Goal: Task Accomplishment & Management: Manage account settings

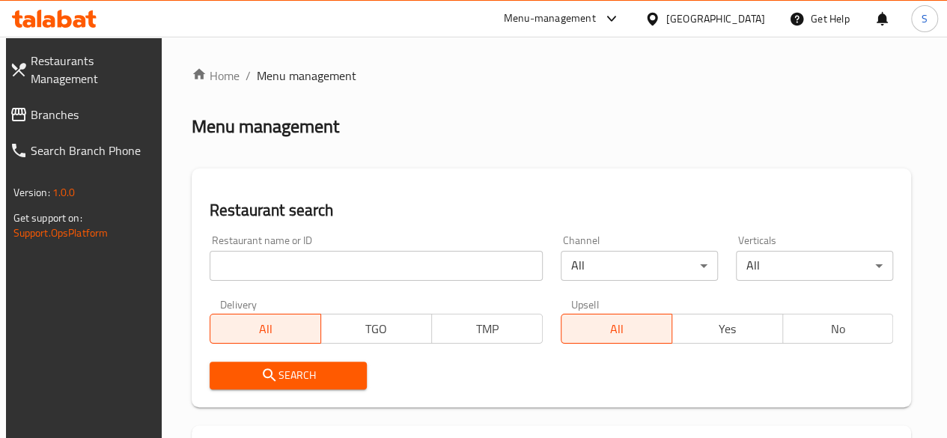
click at [240, 269] on input "search" at bounding box center [376, 266] width 333 height 30
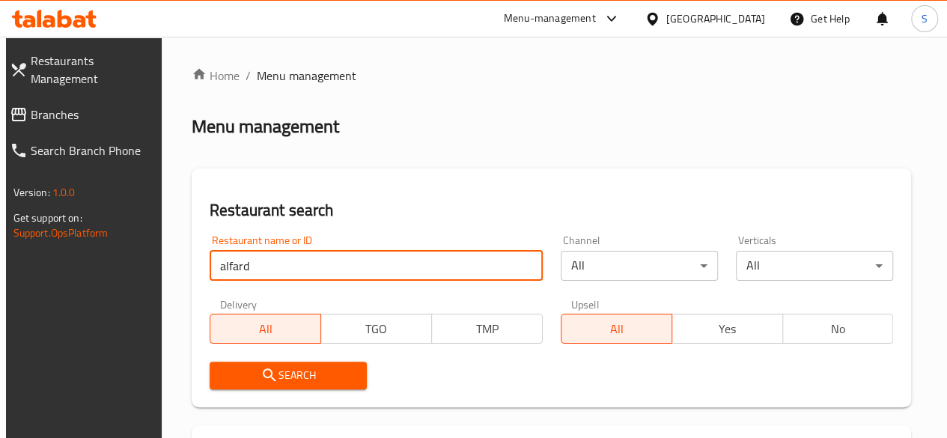
type input "alfard"
click button "Search" at bounding box center [288, 376] width 157 height 28
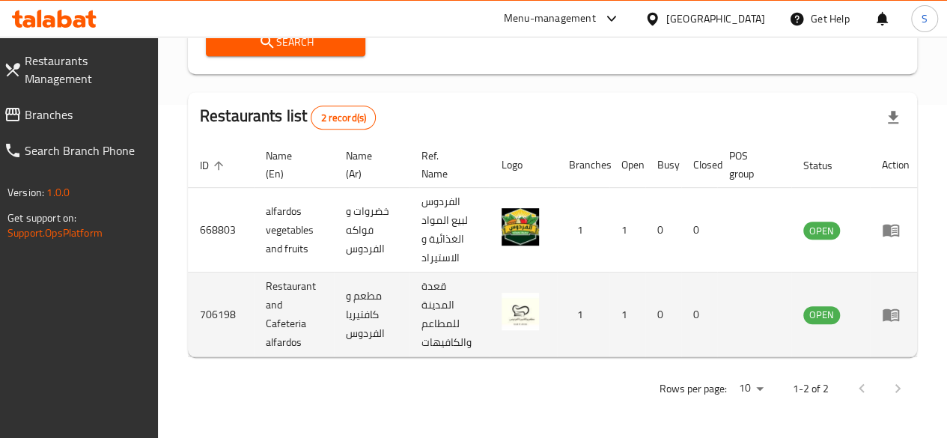
scroll to position [344, 0]
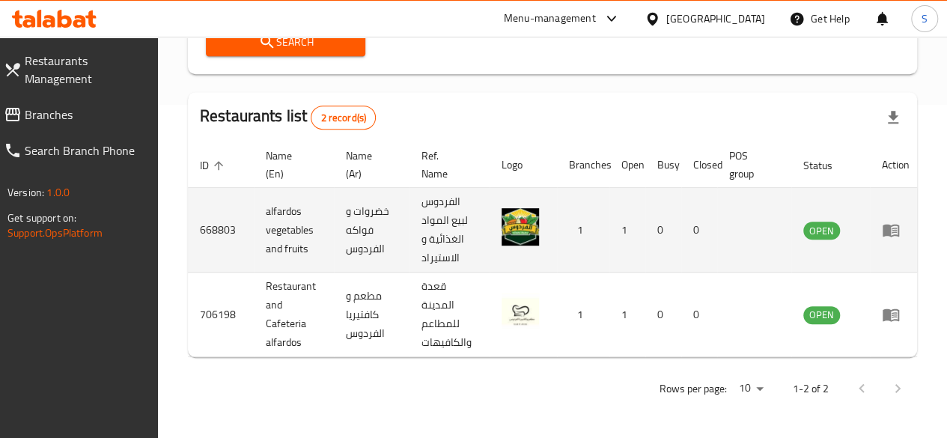
click at [893, 228] on icon "enhanced table" at bounding box center [894, 231] width 5 height 6
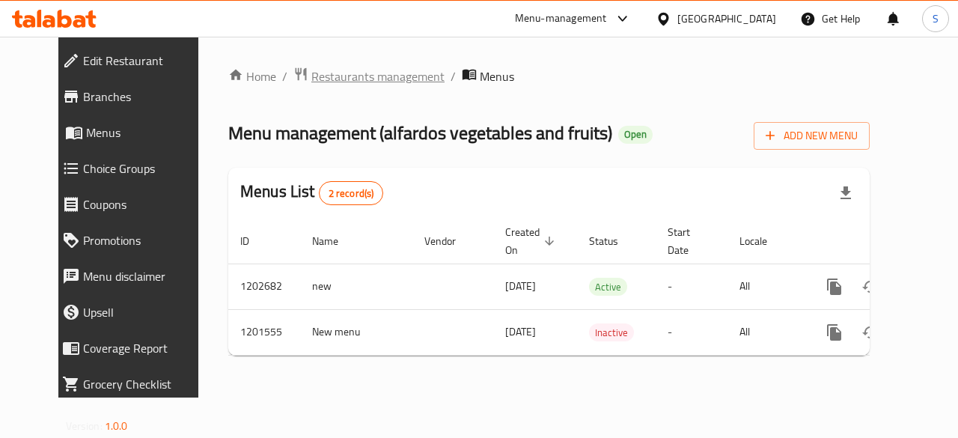
click at [320, 73] on span "Restaurants management" at bounding box center [377, 76] width 133 height 18
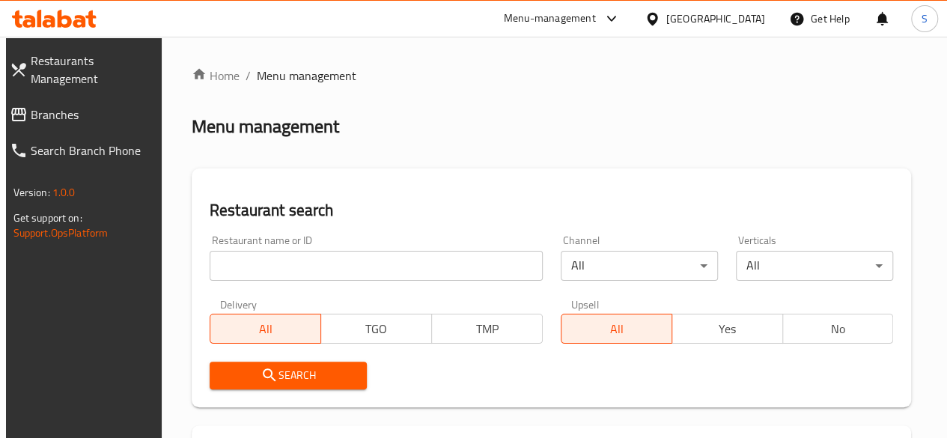
click at [256, 273] on input "search" at bounding box center [376, 266] width 333 height 30
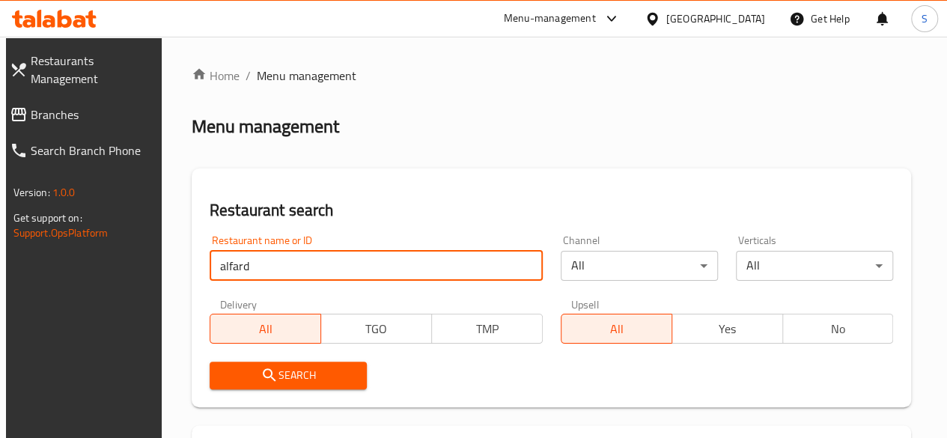
type input "alfard"
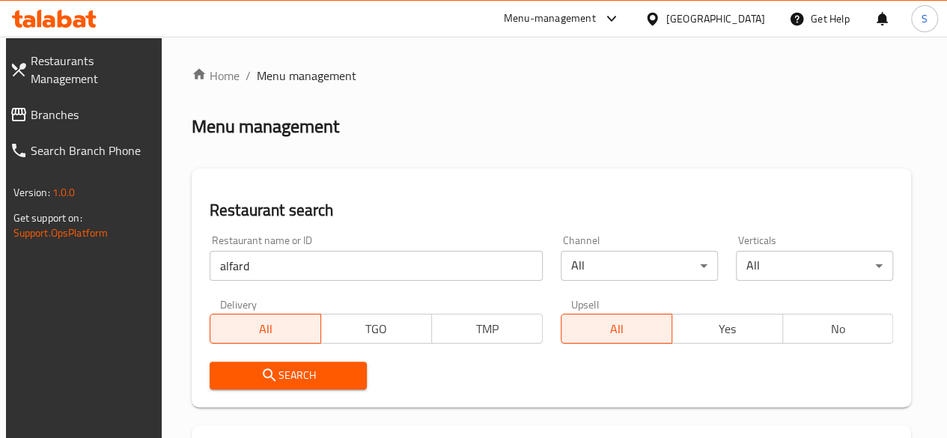
click at [292, 374] on span "Search" at bounding box center [288, 375] width 133 height 19
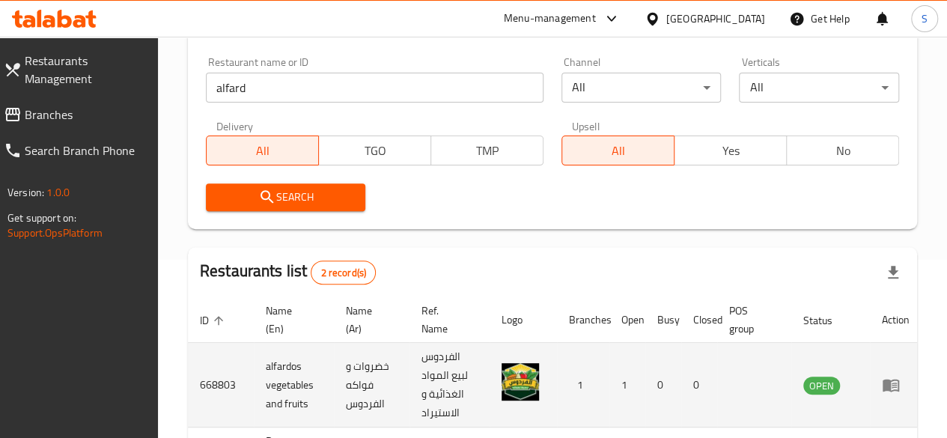
scroll to position [225, 0]
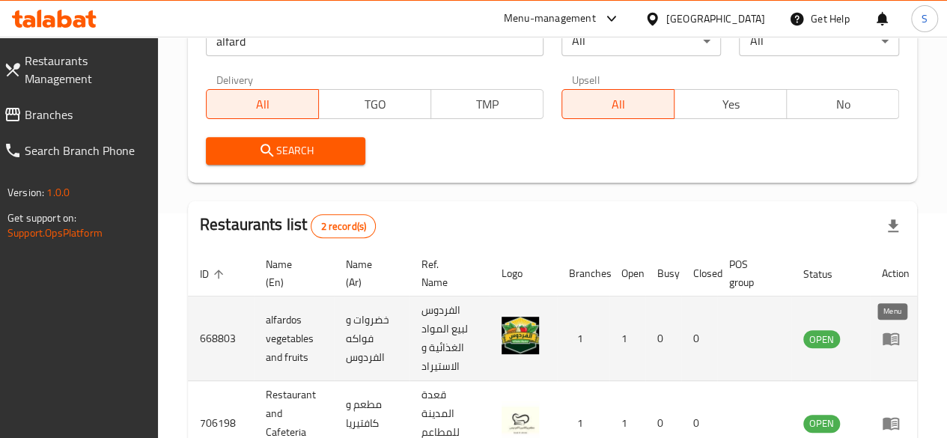
click at [886, 336] on icon "enhanced table" at bounding box center [891, 339] width 16 height 13
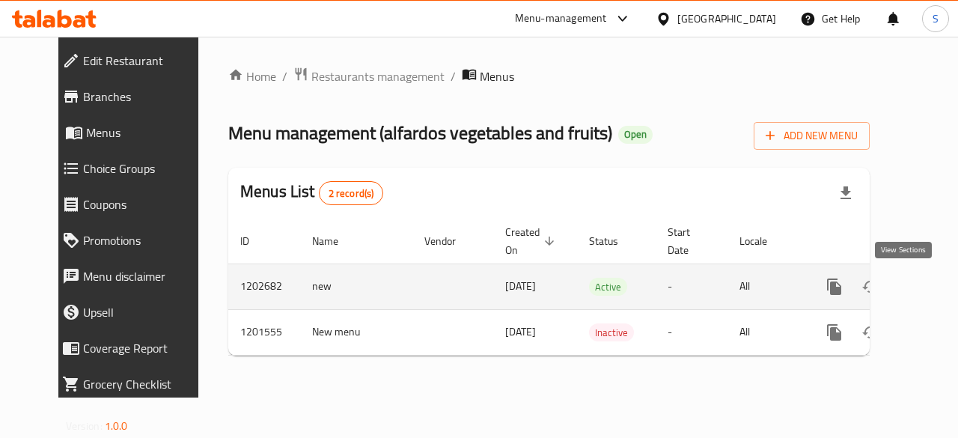
click at [936, 287] on icon "enhanced table" at bounding box center [942, 286] width 13 height 13
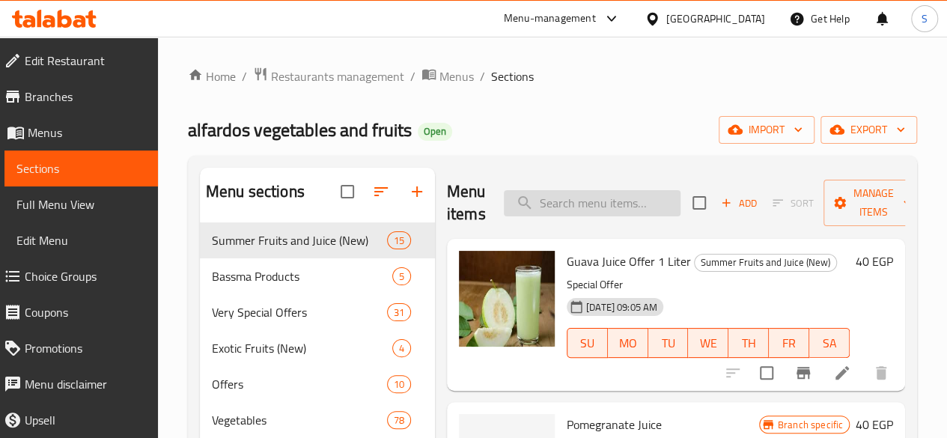
click at [558, 195] on input "search" at bounding box center [592, 203] width 177 height 26
click at [538, 201] on input "search" at bounding box center [592, 203] width 177 height 26
click at [522, 168] on div "Menu items Add Sort Manage items" at bounding box center [676, 203] width 458 height 71
click at [530, 206] on input "search" at bounding box center [592, 203] width 177 height 26
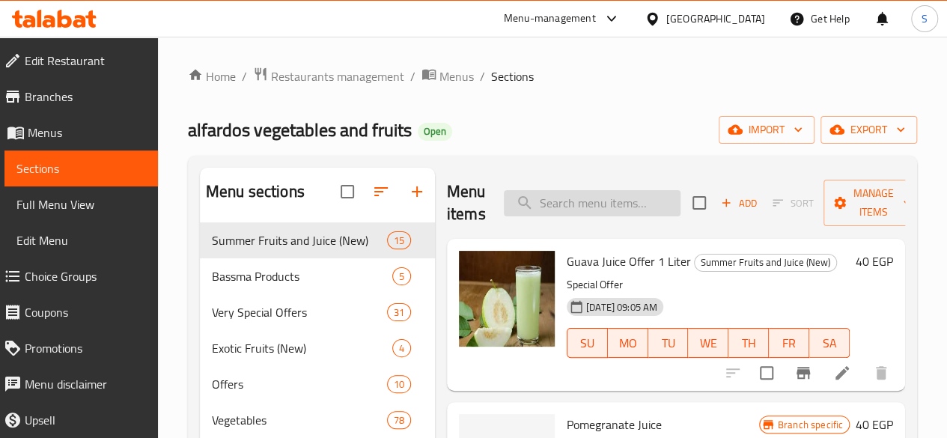
click at [591, 201] on input "search" at bounding box center [592, 203] width 177 height 26
click at [568, 200] on input "search" at bounding box center [592, 203] width 177 height 26
click at [569, 212] on input "search" at bounding box center [592, 203] width 177 height 26
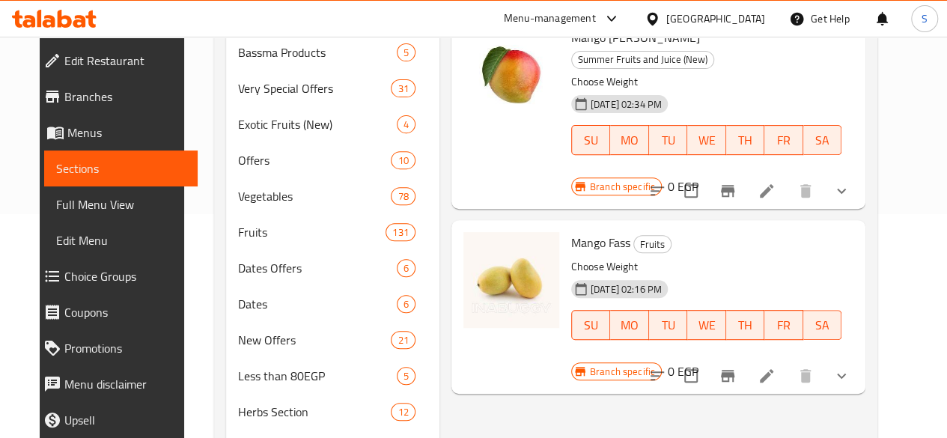
scroll to position [225, 0]
type input "fass"
click at [851, 366] on icon "show more" at bounding box center [842, 375] width 18 height 18
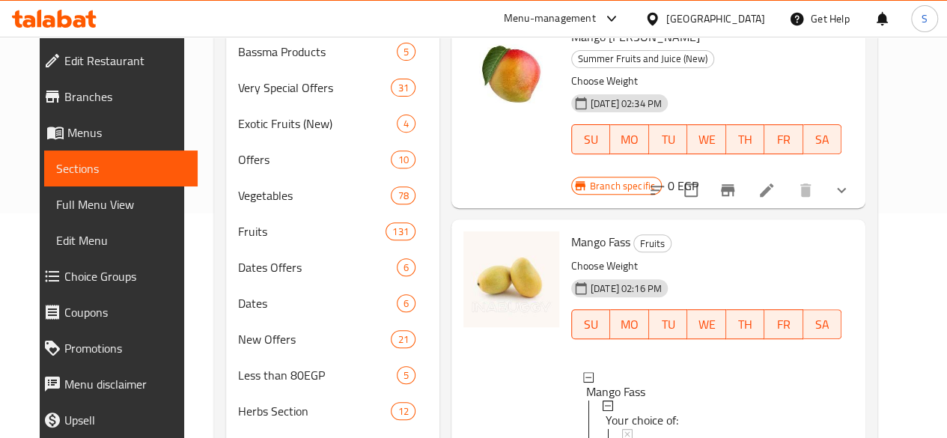
scroll to position [1, 0]
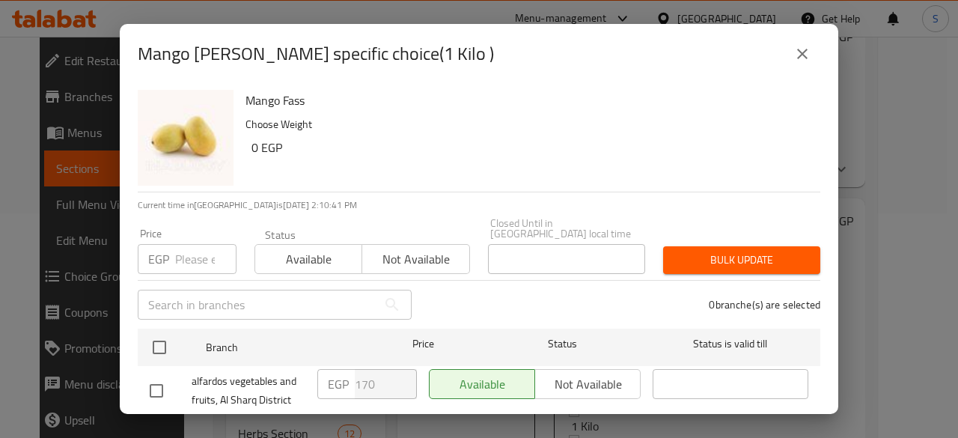
drag, startPoint x: 192, startPoint y: 252, endPoint x: 199, endPoint y: 248, distance: 7.7
click at [193, 251] on input "number" at bounding box center [205, 259] width 61 height 30
type input "200"
click at [282, 255] on span "Available" at bounding box center [308, 260] width 95 height 22
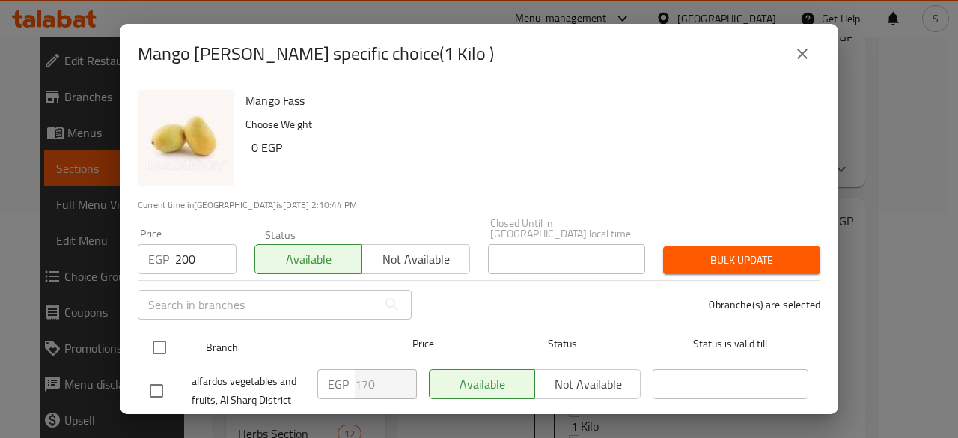
click at [159, 335] on input "checkbox" at bounding box center [159, 347] width 31 height 31
checkbox input "true"
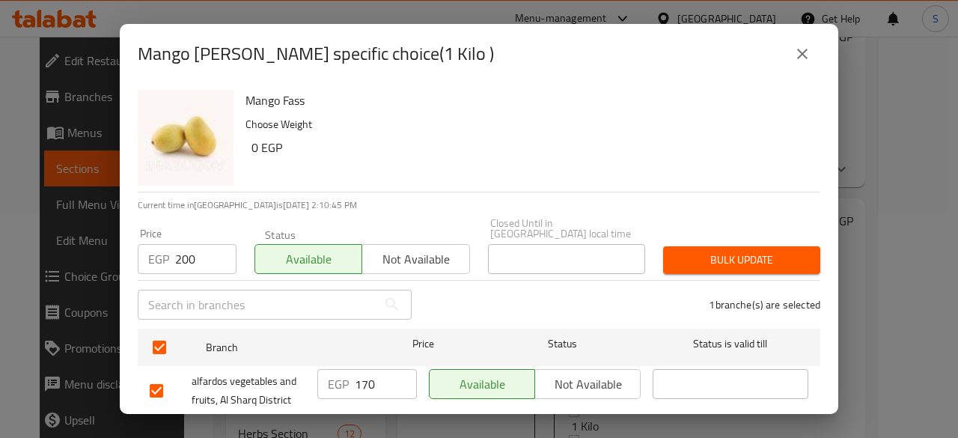
click at [777, 252] on span "Bulk update" at bounding box center [741, 260] width 133 height 19
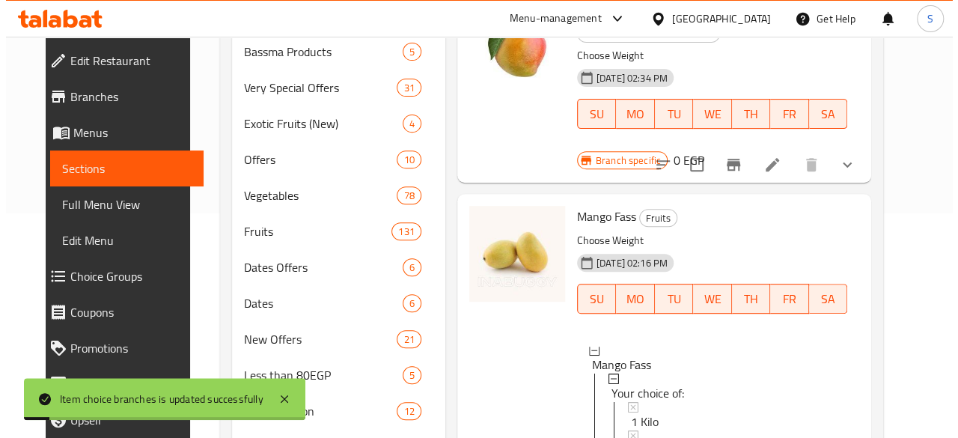
scroll to position [32, 0]
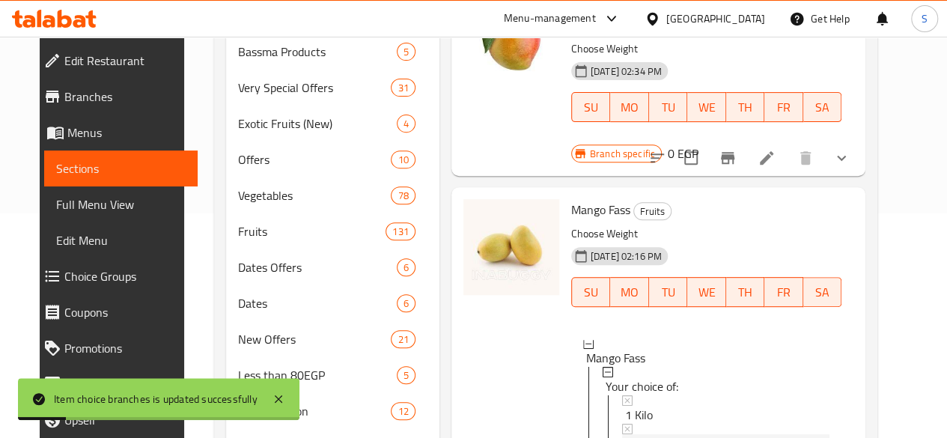
click at [625, 434] on span "1/2 Kilo" at bounding box center [645, 443] width 40 height 18
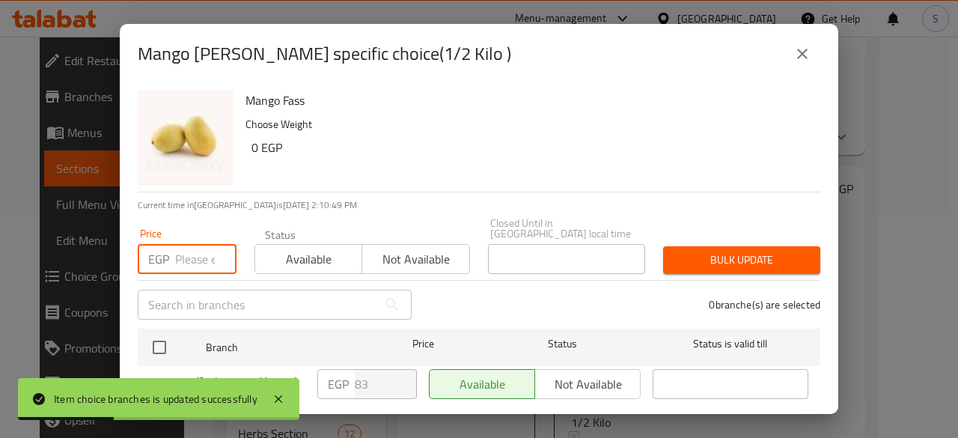
click at [197, 254] on input "number" at bounding box center [205, 259] width 61 height 30
click at [192, 253] on input "number" at bounding box center [205, 259] width 61 height 30
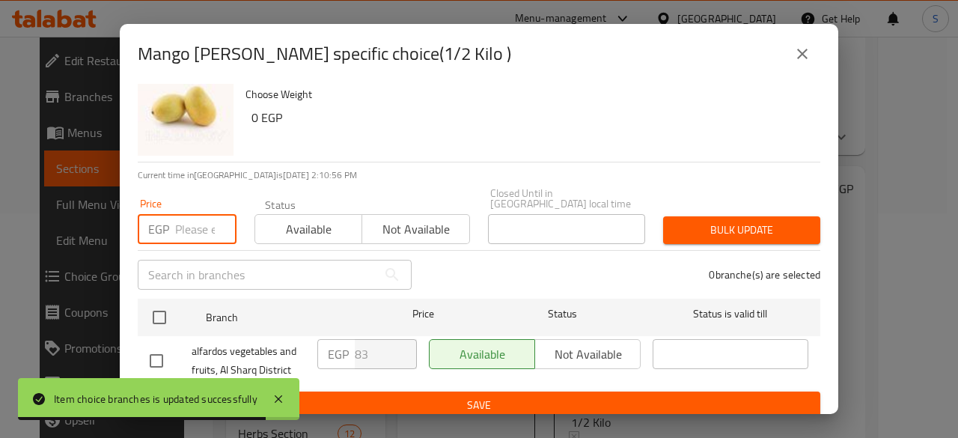
click at [193, 225] on input "number" at bounding box center [205, 229] width 61 height 30
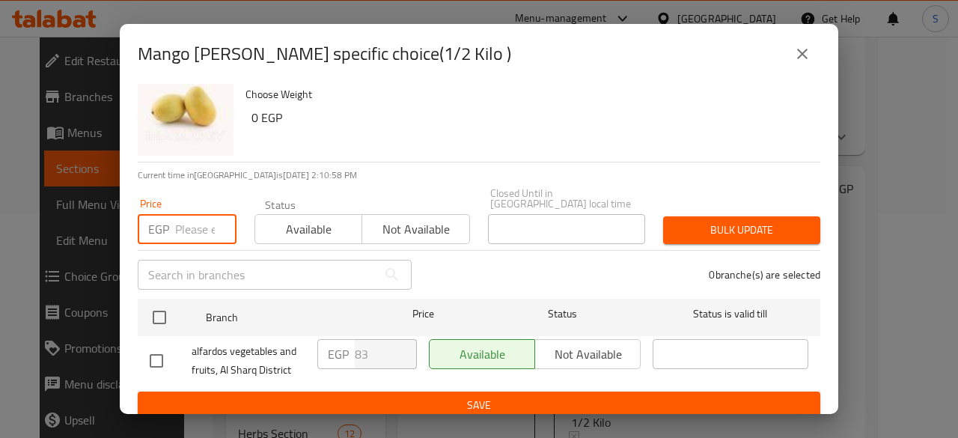
click at [193, 225] on input "number" at bounding box center [205, 229] width 61 height 30
click at [189, 225] on input "number" at bounding box center [205, 229] width 61 height 30
click at [200, 219] on input "number" at bounding box center [205, 229] width 61 height 30
click at [193, 215] on input "number" at bounding box center [205, 229] width 61 height 30
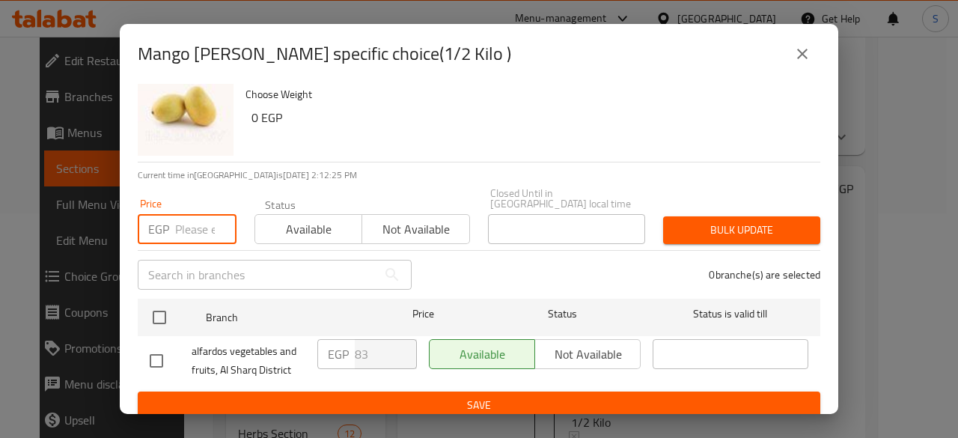
click at [187, 228] on input "number" at bounding box center [205, 229] width 61 height 30
type input "100"
click at [288, 225] on span "Available" at bounding box center [308, 230] width 95 height 22
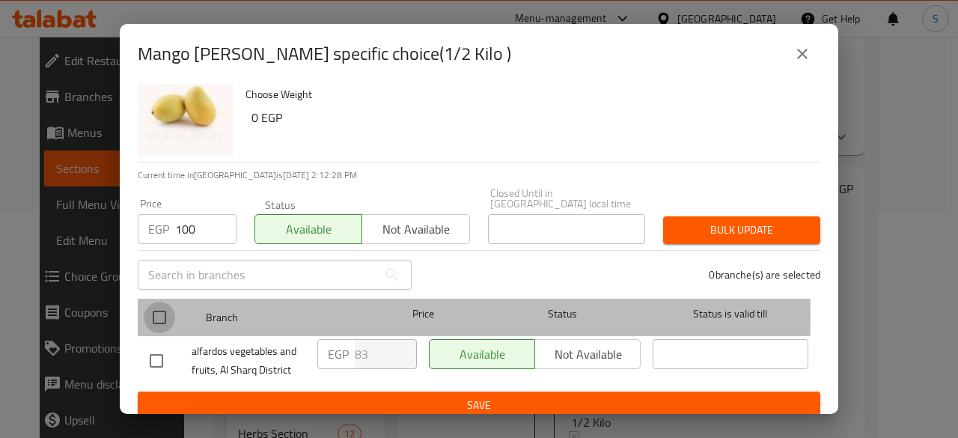
click at [156, 303] on input "checkbox" at bounding box center [159, 317] width 31 height 31
checkbox input "true"
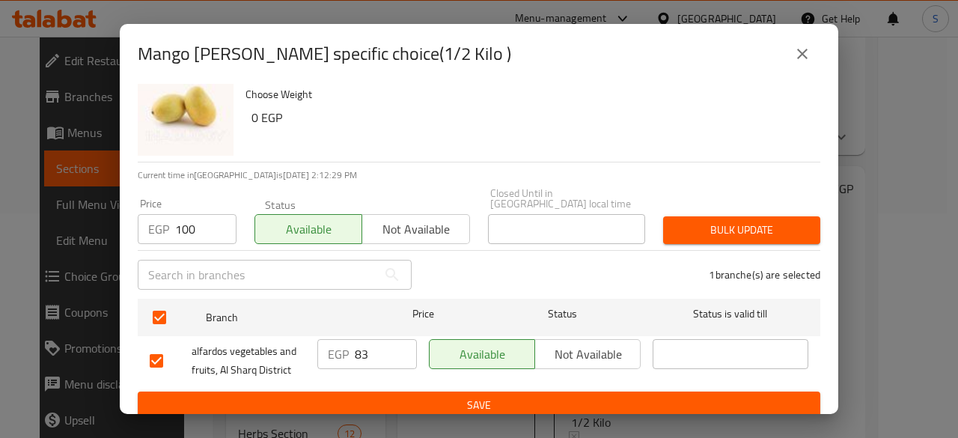
click at [739, 221] on span "Bulk update" at bounding box center [741, 230] width 133 height 19
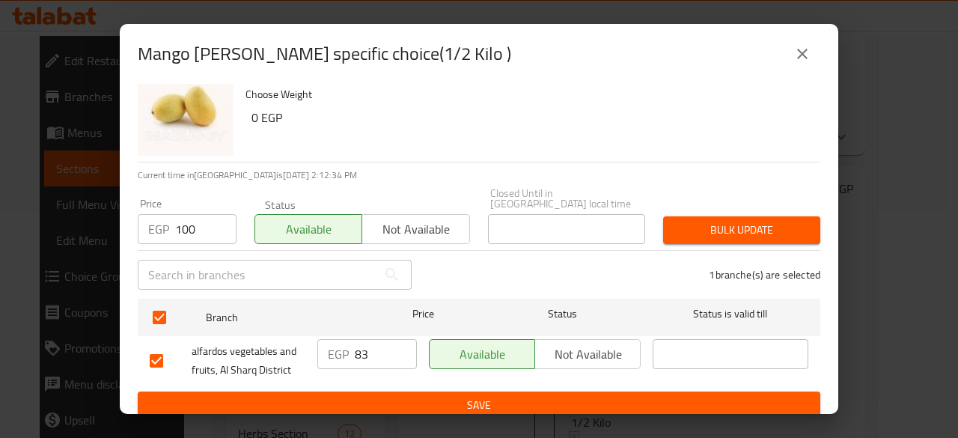
click at [744, 221] on span "Bulk update" at bounding box center [741, 230] width 133 height 19
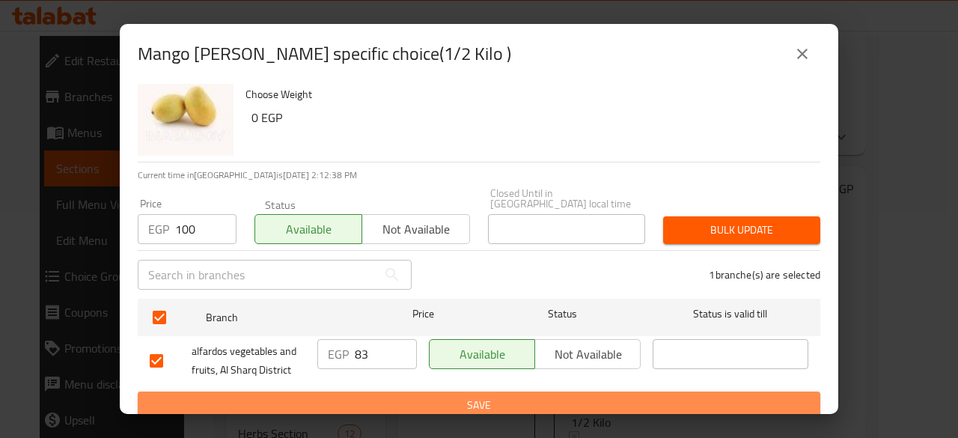
click at [504, 396] on span "Save" at bounding box center [479, 405] width 659 height 19
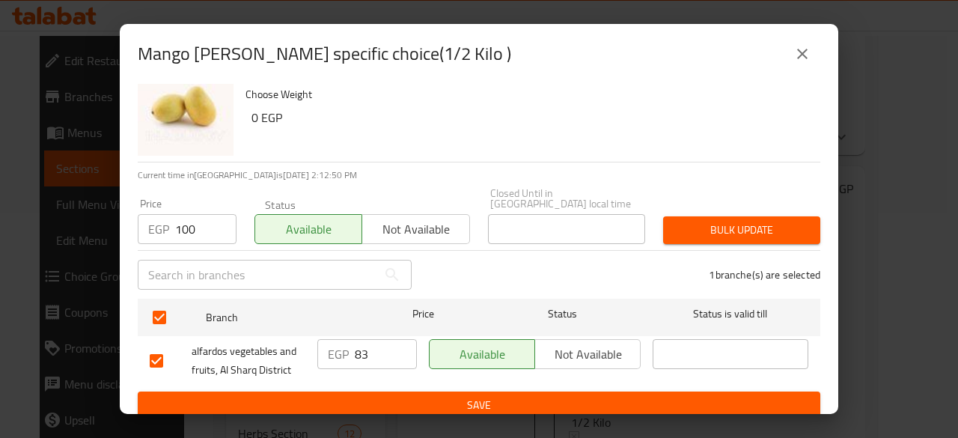
click at [806, 49] on icon "close" at bounding box center [803, 54] width 18 height 18
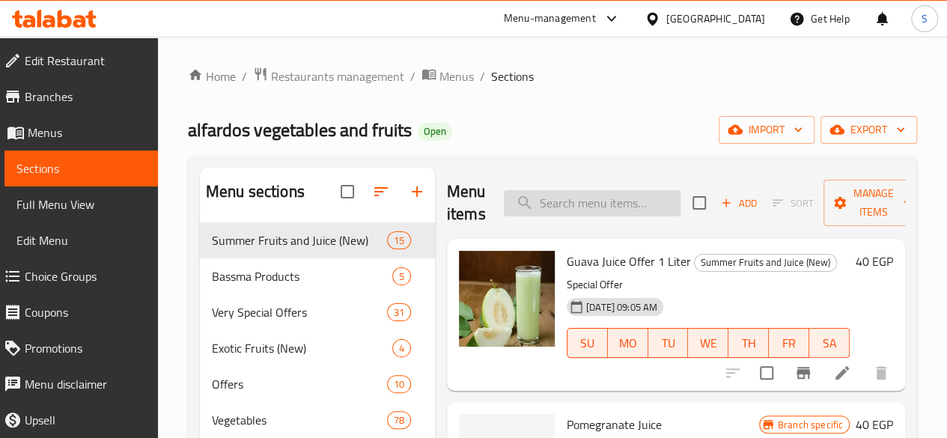
click at [565, 194] on input "search" at bounding box center [592, 203] width 177 height 26
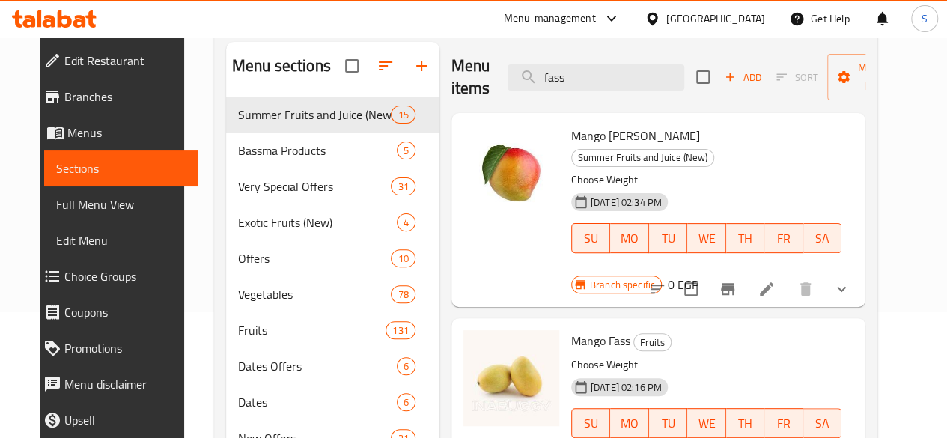
scroll to position [150, 0]
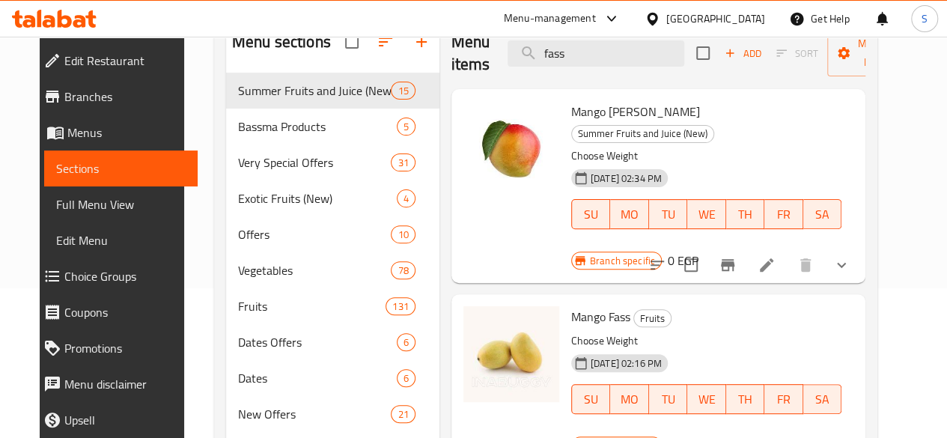
type input "fass"
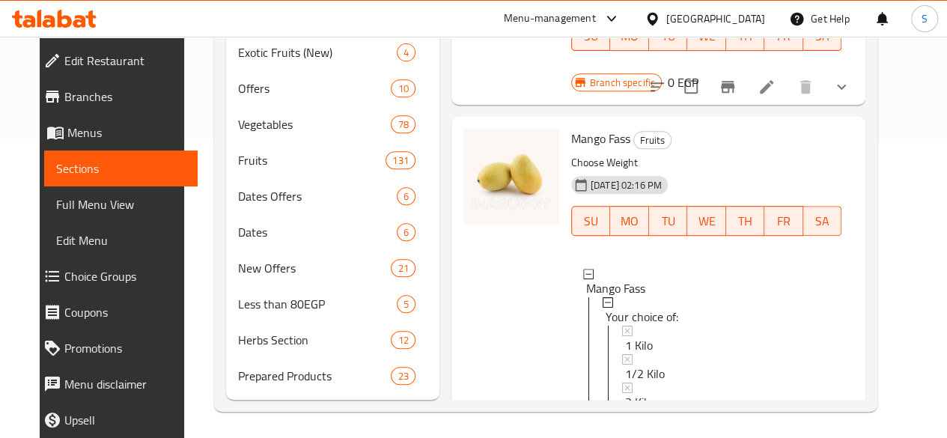
scroll to position [300, 0]
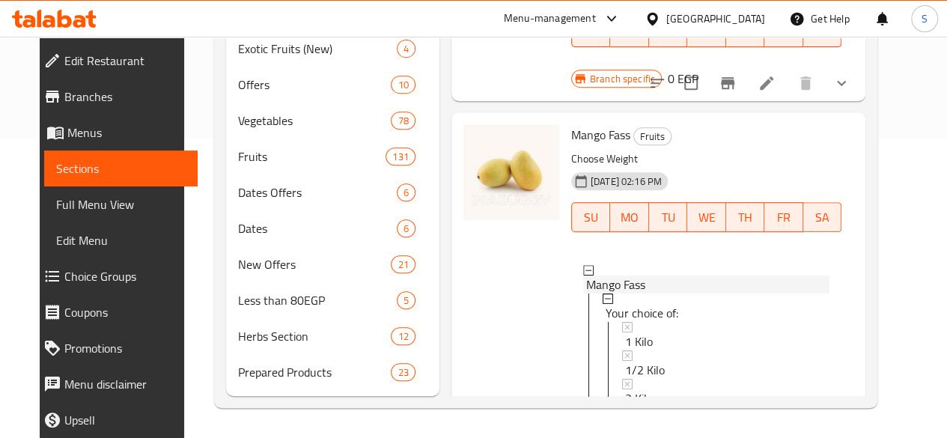
click at [586, 276] on span "Mango Fass" at bounding box center [615, 285] width 59 height 18
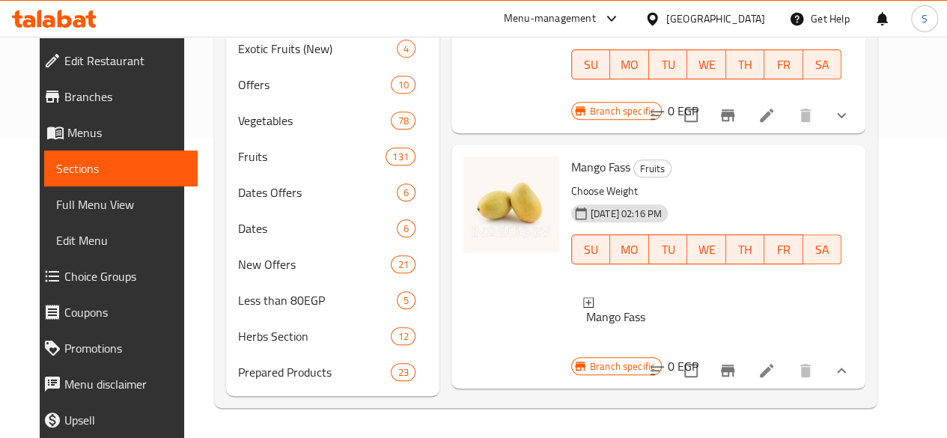
click at [586, 308] on span "Mango Fass" at bounding box center [615, 317] width 59 height 18
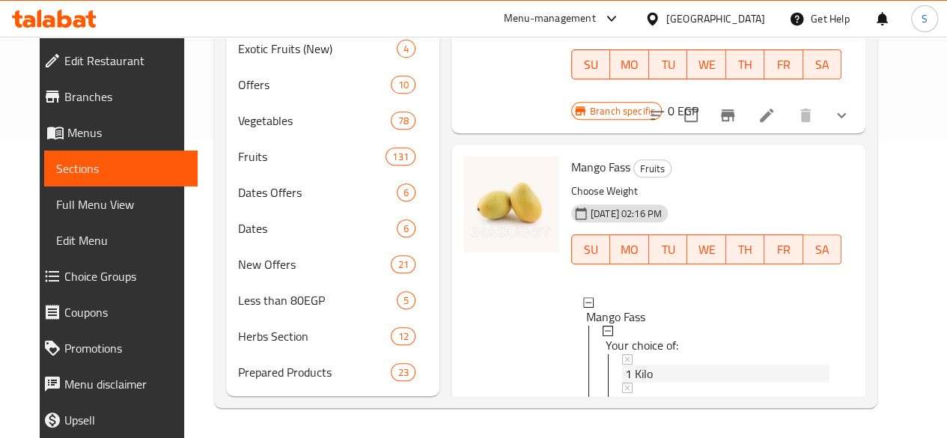
click at [625, 365] on span "1 Kilo" at bounding box center [639, 374] width 28 height 18
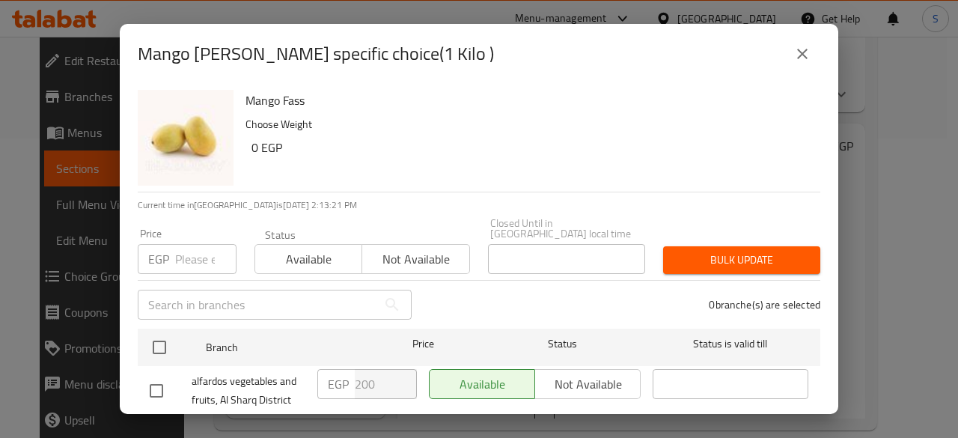
click at [809, 56] on icon "close" at bounding box center [803, 54] width 18 height 18
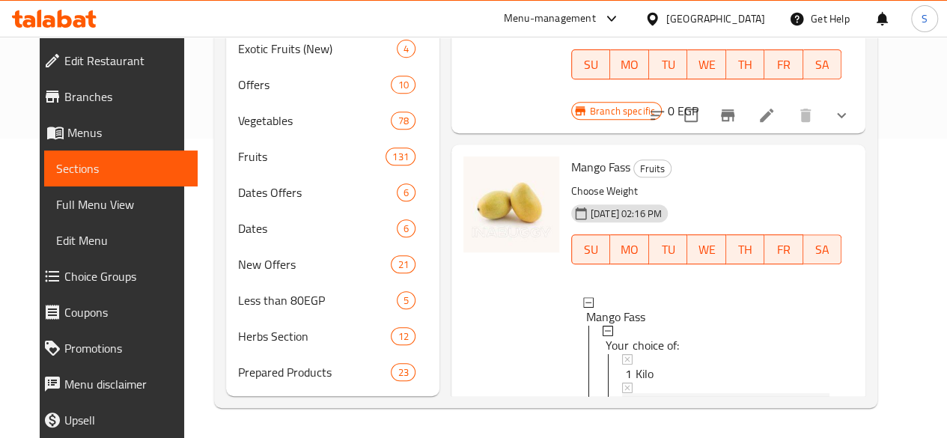
click at [625, 393] on span "1/2 Kilo" at bounding box center [645, 402] width 40 height 18
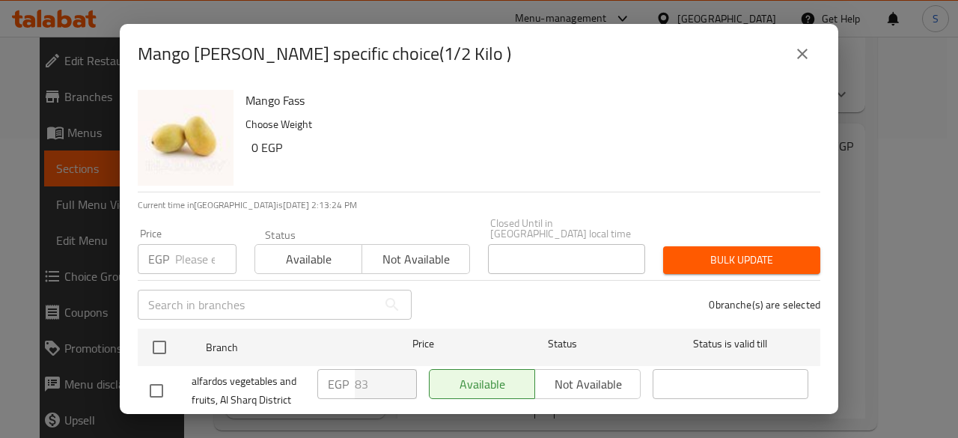
click at [187, 251] on input "number" at bounding box center [205, 259] width 61 height 30
type input "100"
click at [291, 249] on span "Available" at bounding box center [308, 260] width 95 height 22
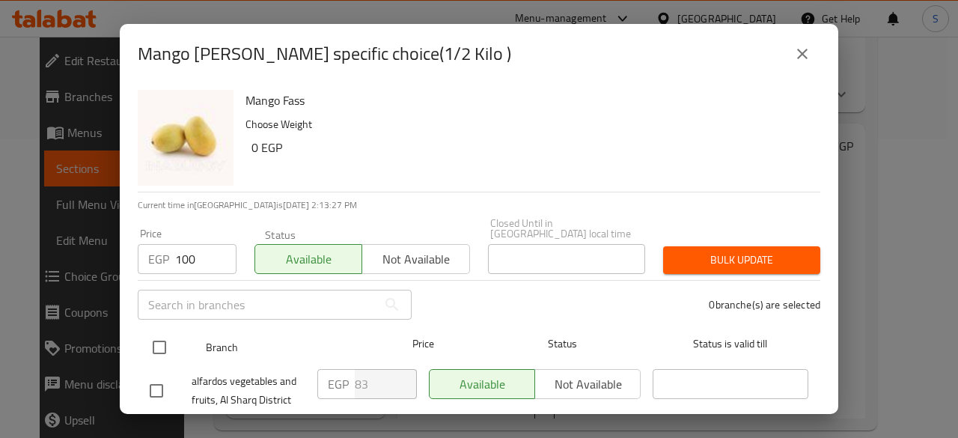
click at [154, 335] on input "checkbox" at bounding box center [159, 347] width 31 height 31
checkbox input "true"
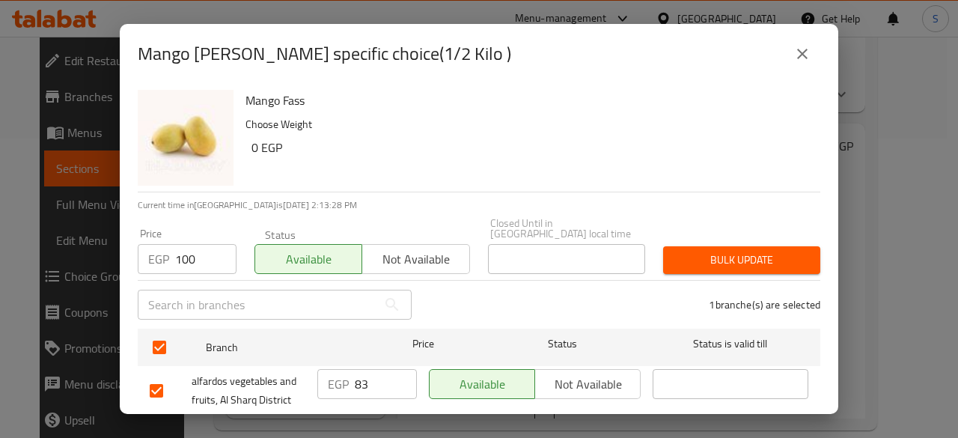
click at [717, 251] on span "Bulk update" at bounding box center [741, 260] width 133 height 19
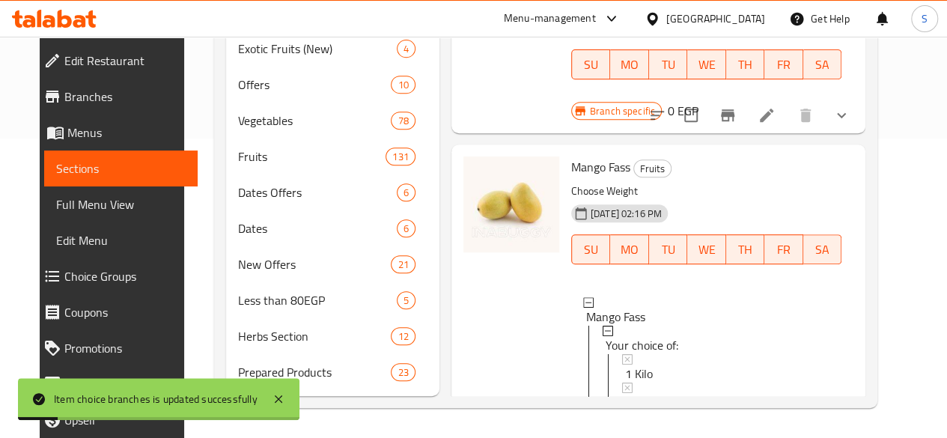
click at [625, 422] on span "2 Kilo" at bounding box center [639, 431] width 28 height 18
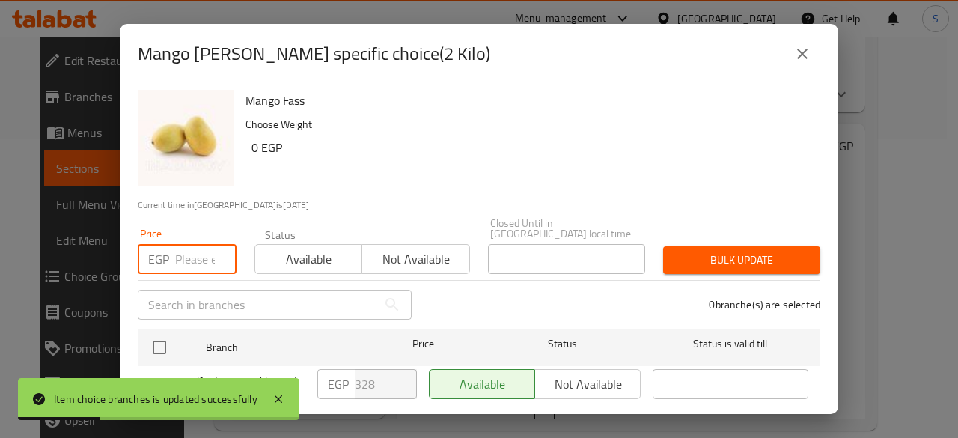
click at [206, 253] on input "number" at bounding box center [205, 259] width 61 height 30
type input "398"
click at [308, 249] on span "Available" at bounding box center [308, 260] width 95 height 22
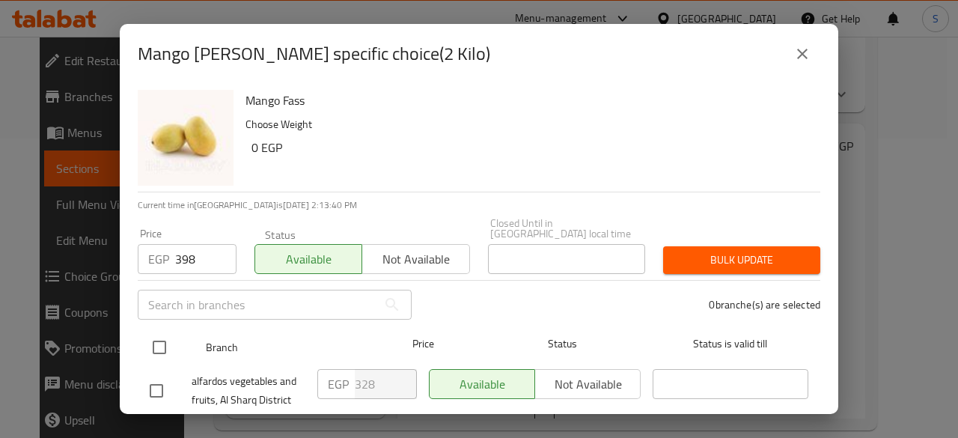
click at [156, 339] on input "checkbox" at bounding box center [159, 347] width 31 height 31
checkbox input "true"
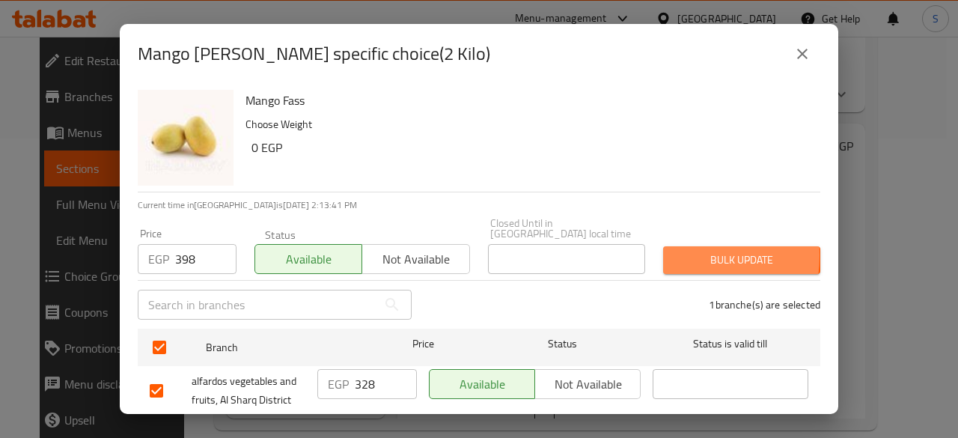
click at [663, 246] on button "Bulk update" at bounding box center [741, 260] width 157 height 28
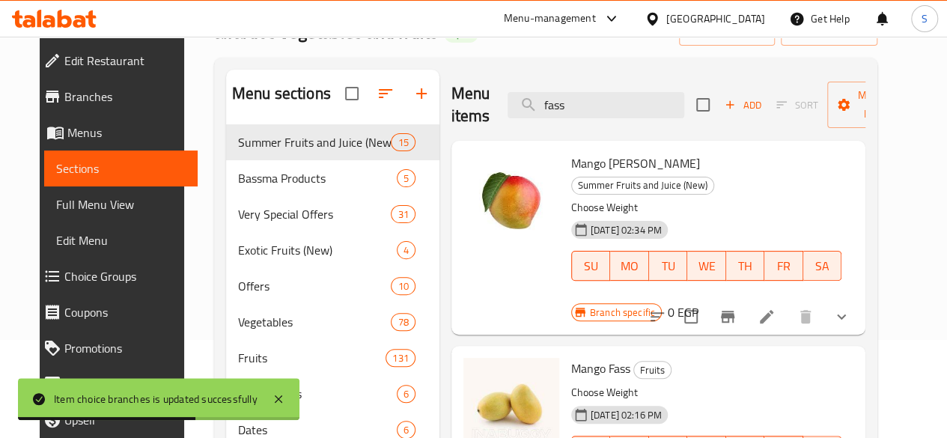
scroll to position [75, 0]
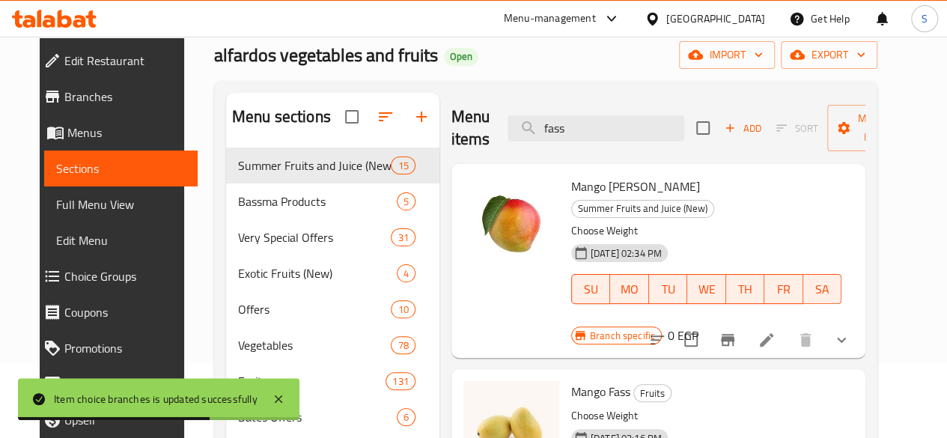
drag, startPoint x: 541, startPoint y: 127, endPoint x: 442, endPoint y: 133, distance: 99.0
click at [452, 133] on div "Menu items fass Add Sort Manage items" at bounding box center [659, 128] width 415 height 71
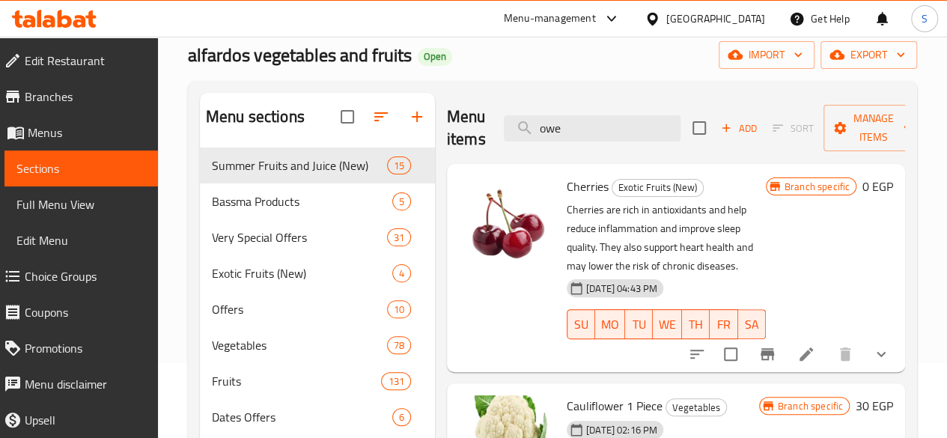
drag, startPoint x: 577, startPoint y: 132, endPoint x: 452, endPoint y: 136, distance: 124.4
click at [452, 136] on div "Menu items owe Add Sort Manage items" at bounding box center [676, 128] width 458 height 71
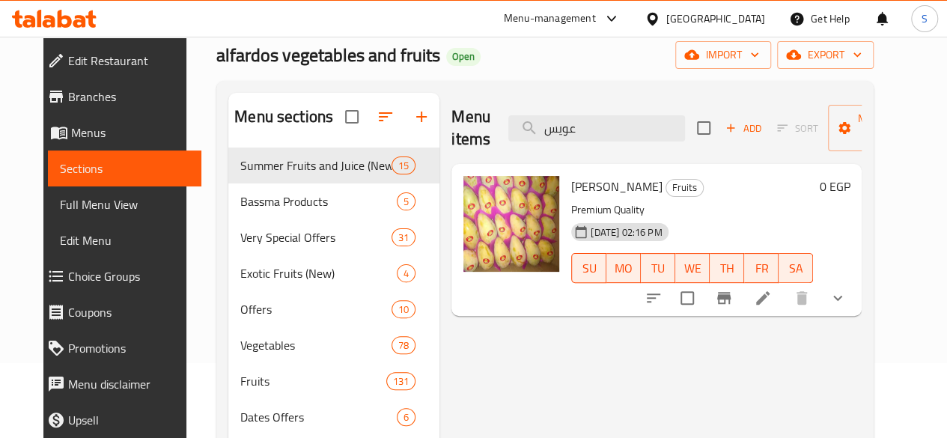
type input "عويس"
click at [847, 298] on icon "show more" at bounding box center [838, 298] width 18 height 18
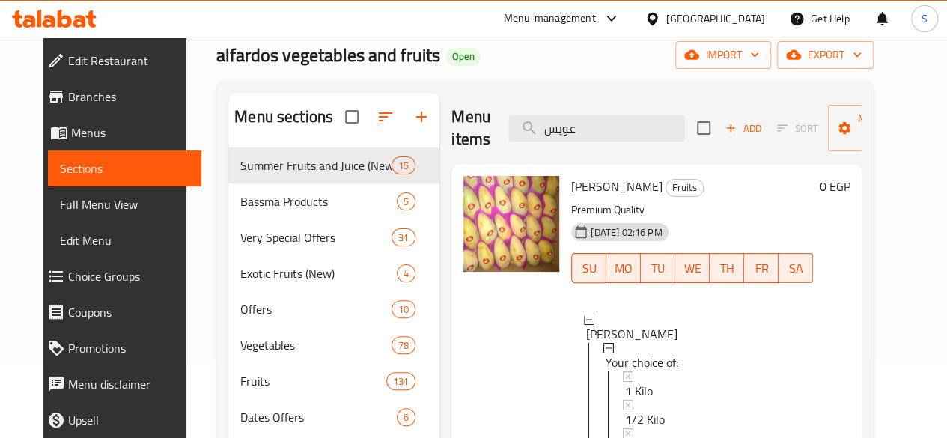
scroll to position [225, 0]
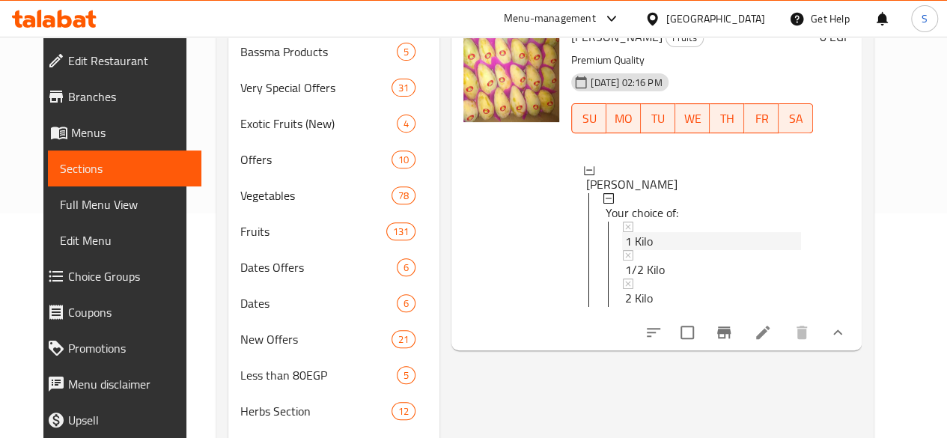
click at [625, 246] on span "1 Kilo" at bounding box center [639, 241] width 28 height 18
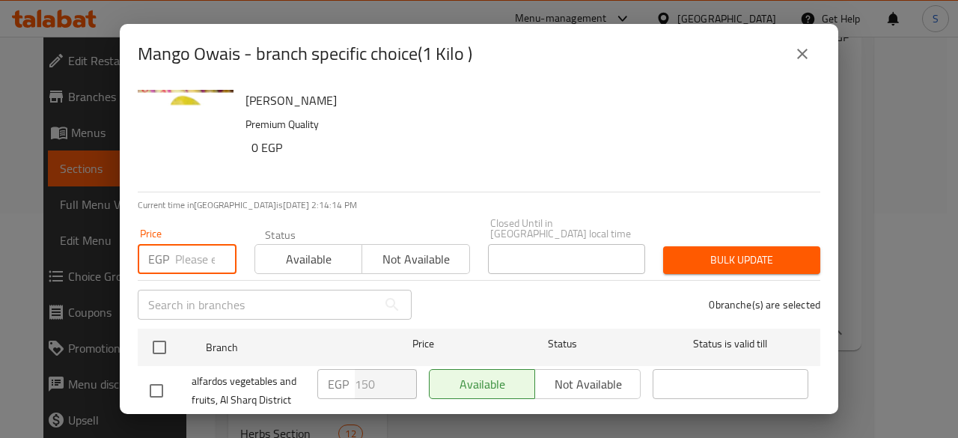
click at [193, 245] on input "number" at bounding box center [205, 259] width 61 height 30
type input "160"
click at [320, 255] on span "Available" at bounding box center [308, 260] width 95 height 22
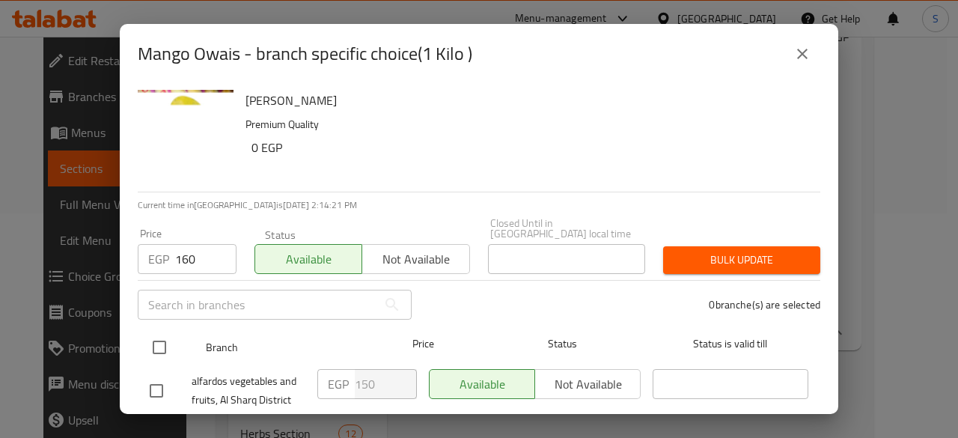
click at [162, 335] on input "checkbox" at bounding box center [159, 347] width 31 height 31
checkbox input "true"
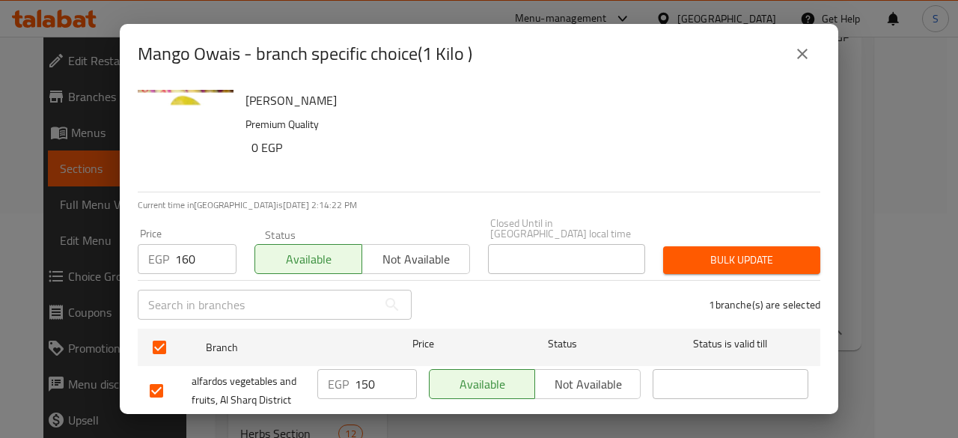
click at [727, 251] on span "Bulk update" at bounding box center [741, 260] width 133 height 19
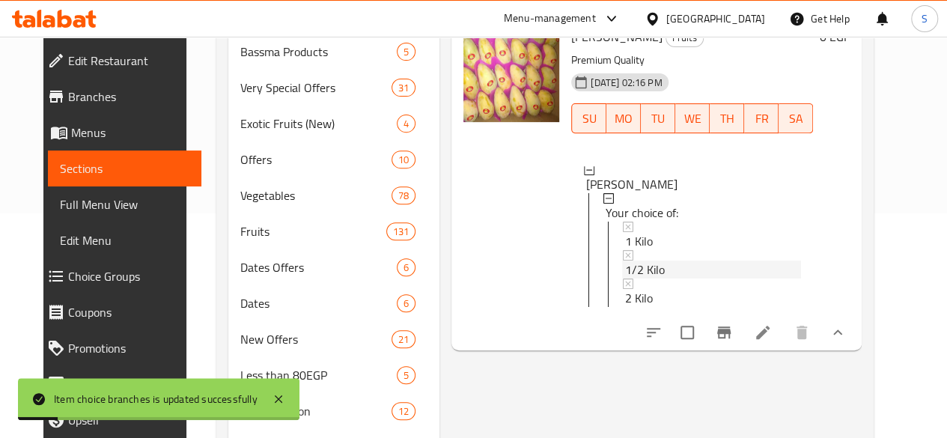
click at [625, 264] on span "1/2 Kilo" at bounding box center [645, 270] width 40 height 18
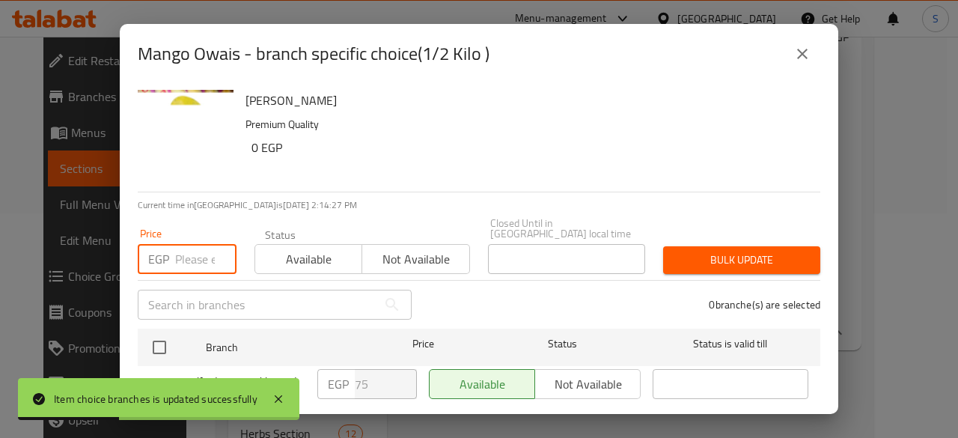
click at [186, 258] on input "number" at bounding box center [205, 259] width 61 height 30
click at [200, 249] on input "number" at bounding box center [205, 259] width 61 height 30
type input "80"
click at [300, 249] on span "Available" at bounding box center [308, 260] width 95 height 22
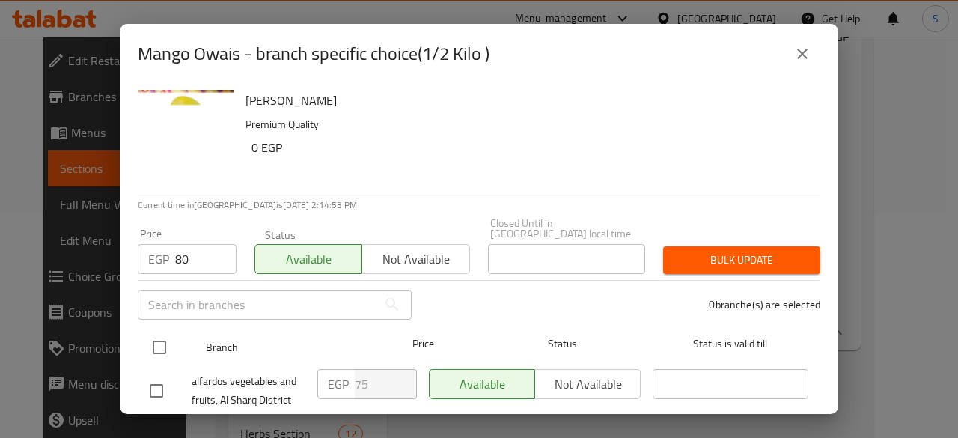
click at [166, 336] on input "checkbox" at bounding box center [159, 347] width 31 height 31
checkbox input "true"
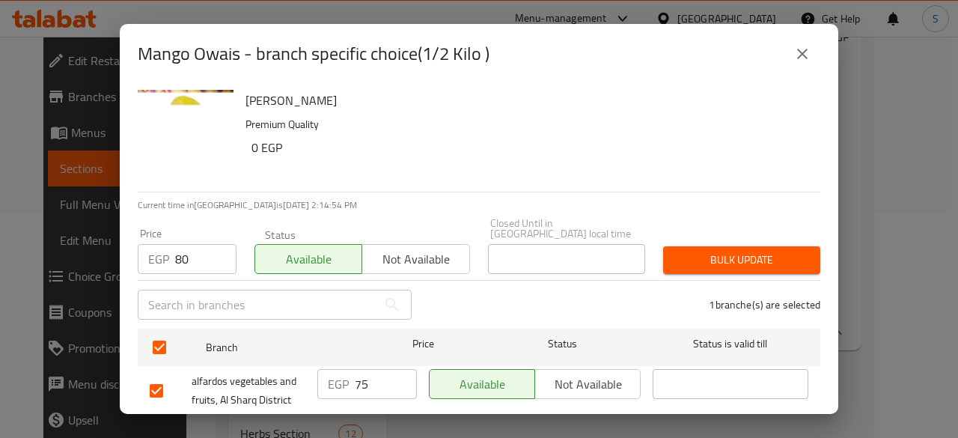
click at [770, 258] on span "Bulk update" at bounding box center [741, 260] width 133 height 19
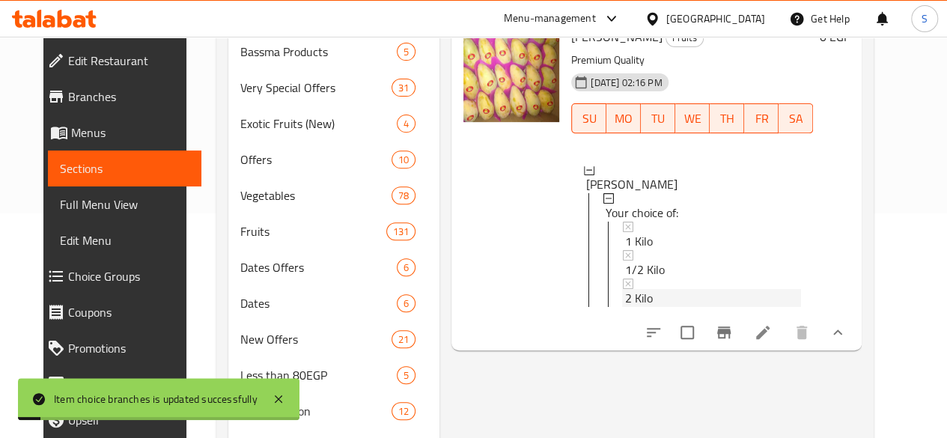
click at [625, 300] on div "2 Kilo" at bounding box center [713, 298] width 176 height 18
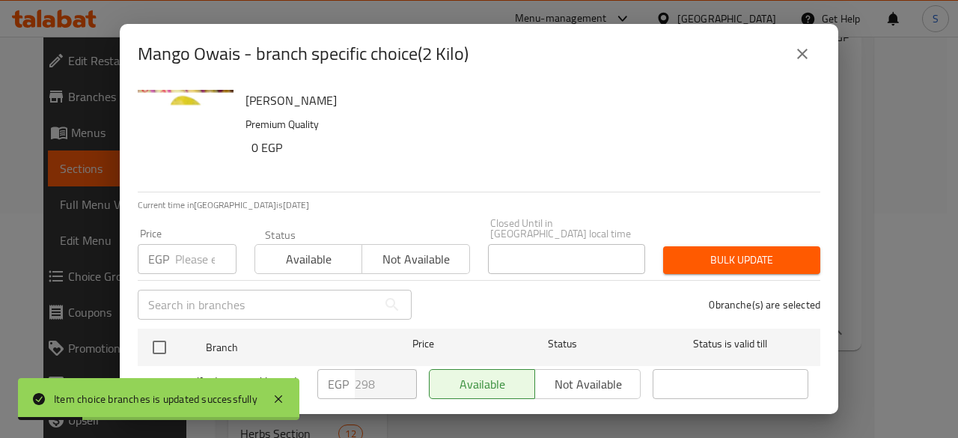
click at [192, 253] on input "number" at bounding box center [205, 259] width 61 height 30
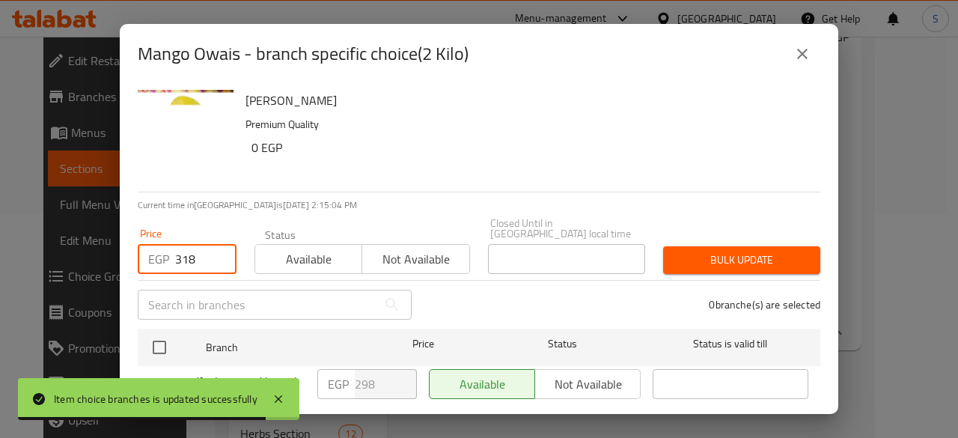
type input "318"
click at [317, 258] on span "Available" at bounding box center [308, 260] width 95 height 22
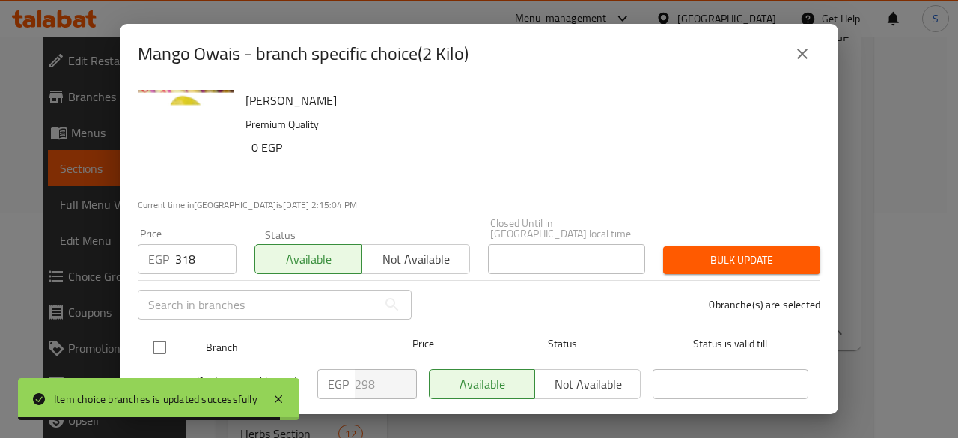
click at [162, 332] on input "checkbox" at bounding box center [159, 347] width 31 height 31
checkbox input "true"
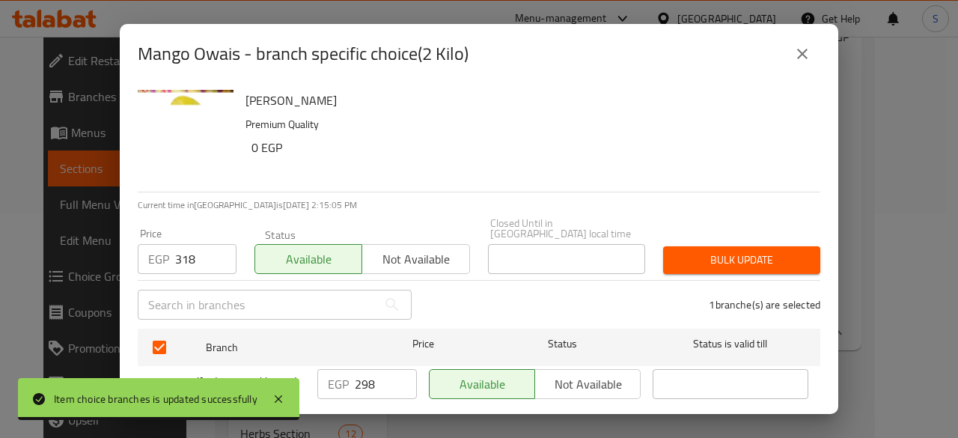
click at [726, 252] on span "Bulk update" at bounding box center [741, 260] width 133 height 19
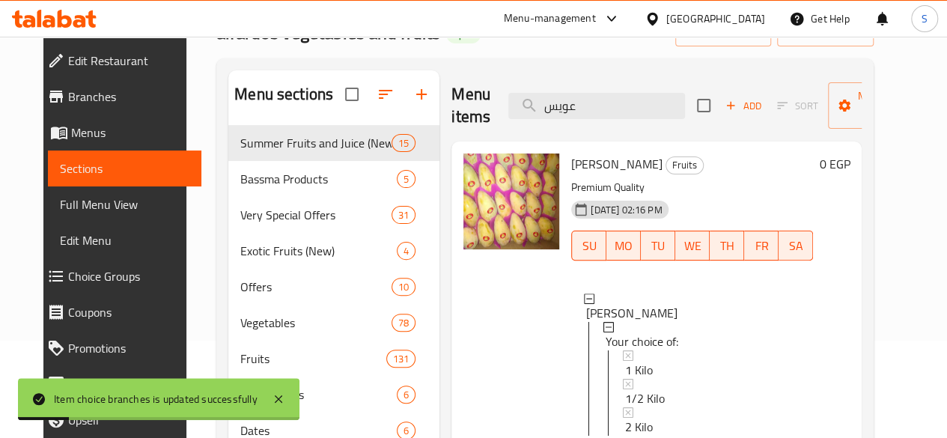
scroll to position [0, 0]
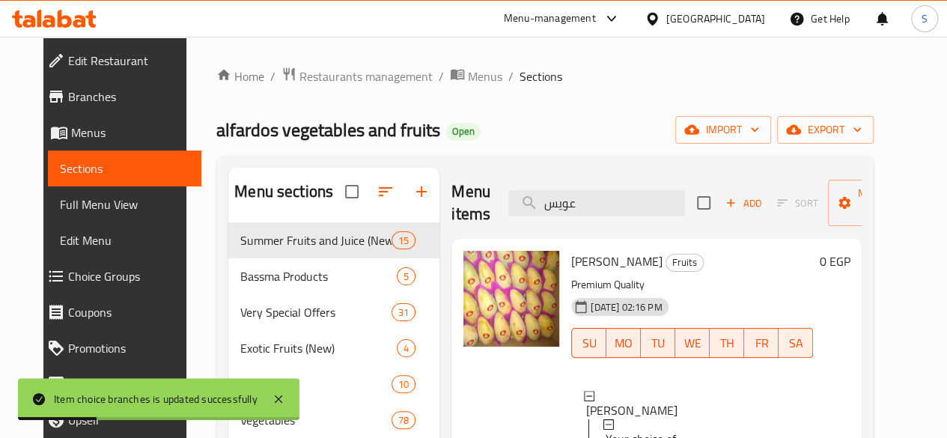
drag, startPoint x: 560, startPoint y: 195, endPoint x: 414, endPoint y: 203, distance: 146.2
click at [452, 201] on div "Menu items عويس Add Sort Manage items" at bounding box center [657, 203] width 410 height 71
paste input "فاصوليا"
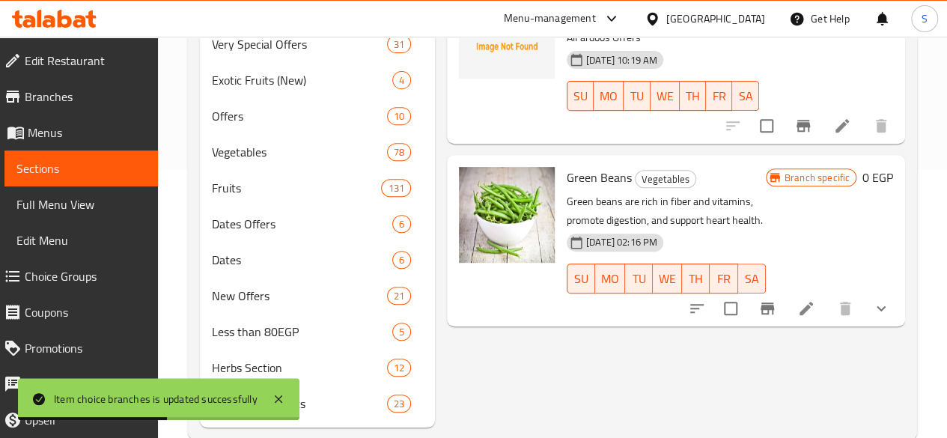
scroll to position [300, 0]
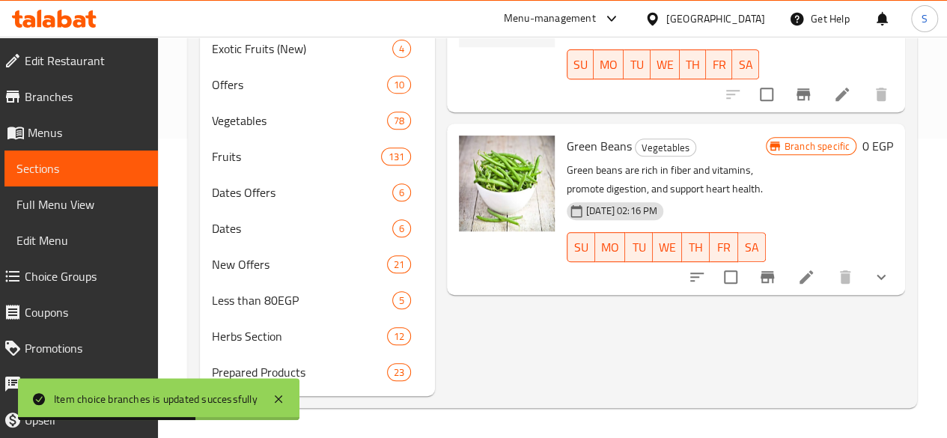
type input "فاصوليا"
click at [872, 268] on icon "show more" at bounding box center [881, 277] width 18 height 18
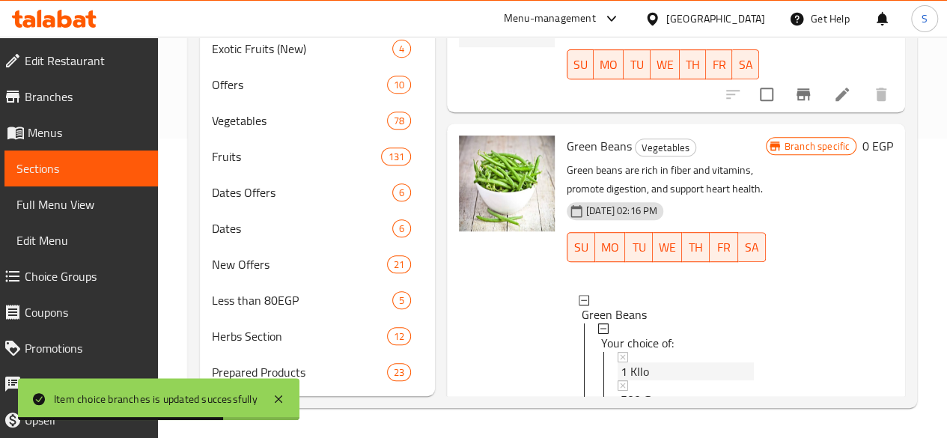
click at [621, 362] on span "1 KIlo" at bounding box center [635, 371] width 28 height 18
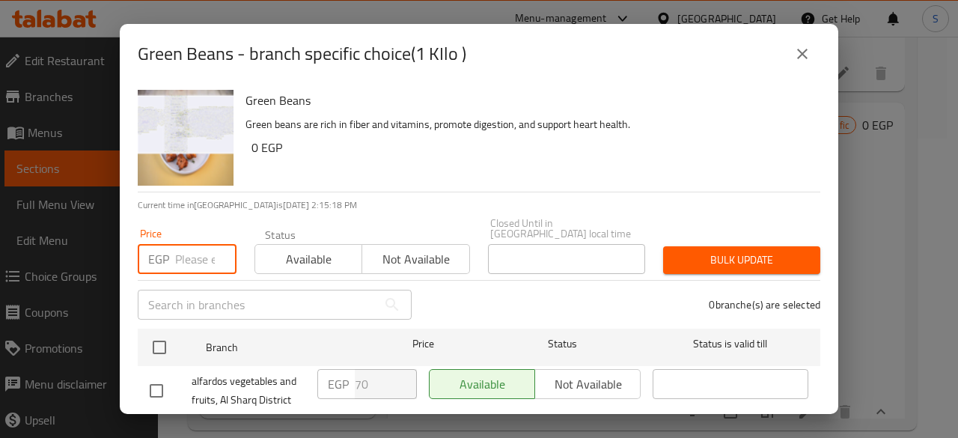
click at [186, 255] on input "number" at bounding box center [205, 259] width 61 height 30
click at [198, 246] on input "number" at bounding box center [205, 259] width 61 height 30
click at [199, 254] on input "number" at bounding box center [205, 259] width 61 height 30
click at [195, 244] on input "number" at bounding box center [205, 259] width 61 height 30
click at [800, 47] on icon "close" at bounding box center [803, 54] width 18 height 18
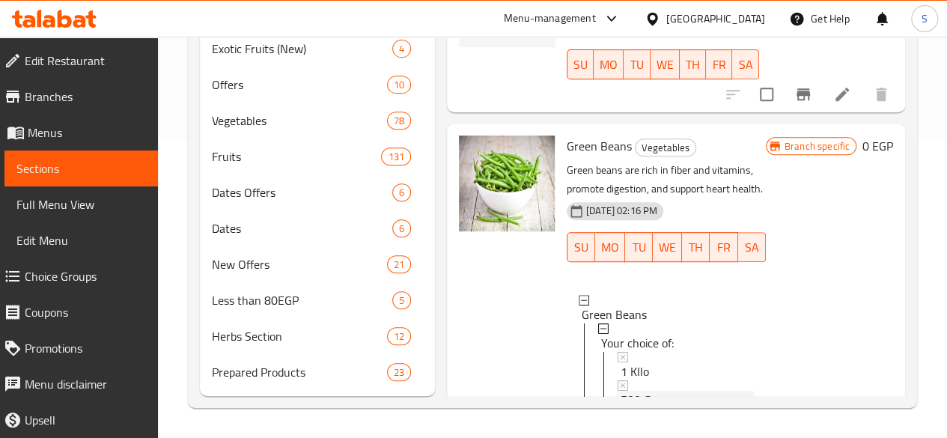
click at [621, 391] on span "500 Grams" at bounding box center [649, 400] width 56 height 18
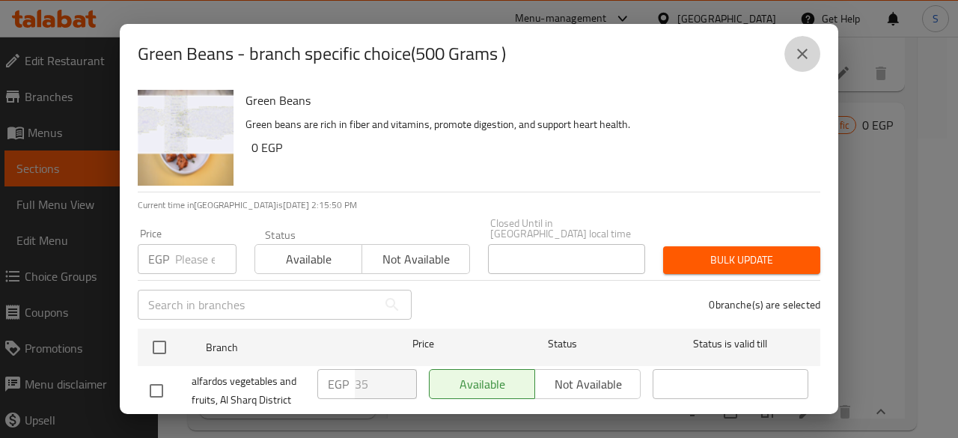
click at [795, 50] on icon "close" at bounding box center [803, 54] width 18 height 18
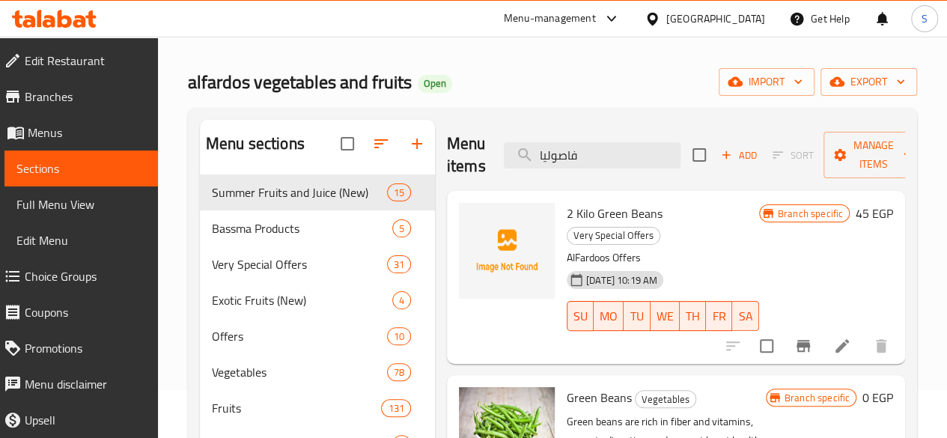
scroll to position [0, 0]
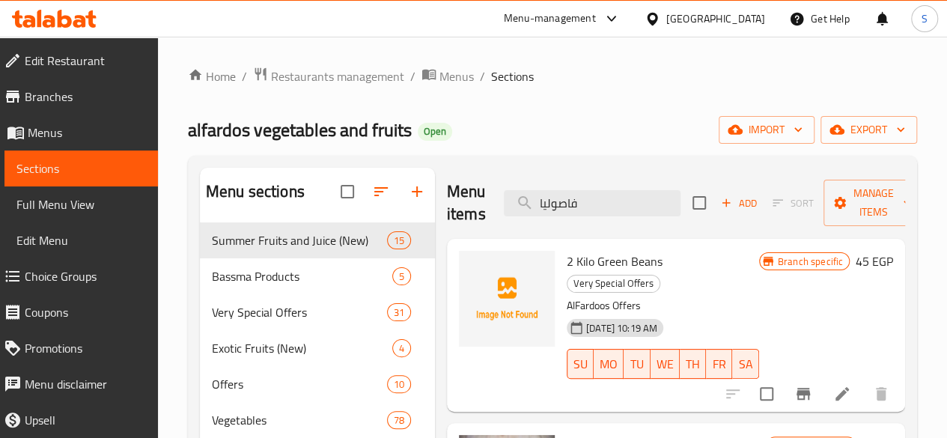
drag, startPoint x: 503, startPoint y: 209, endPoint x: 463, endPoint y: 207, distance: 40.5
click at [463, 207] on div "Menu items فاصوليا Add Sort Manage items" at bounding box center [676, 203] width 458 height 71
paste input "مثرى"
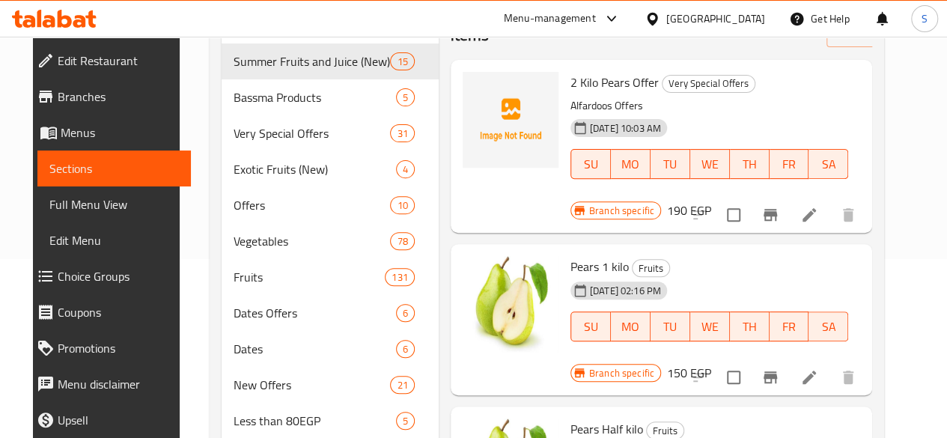
scroll to position [97, 0]
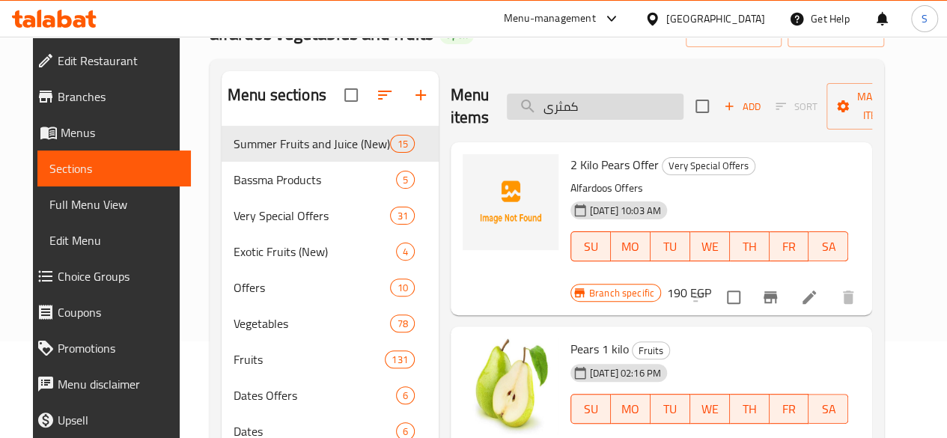
click at [592, 105] on input "كمثرى" at bounding box center [595, 107] width 177 height 26
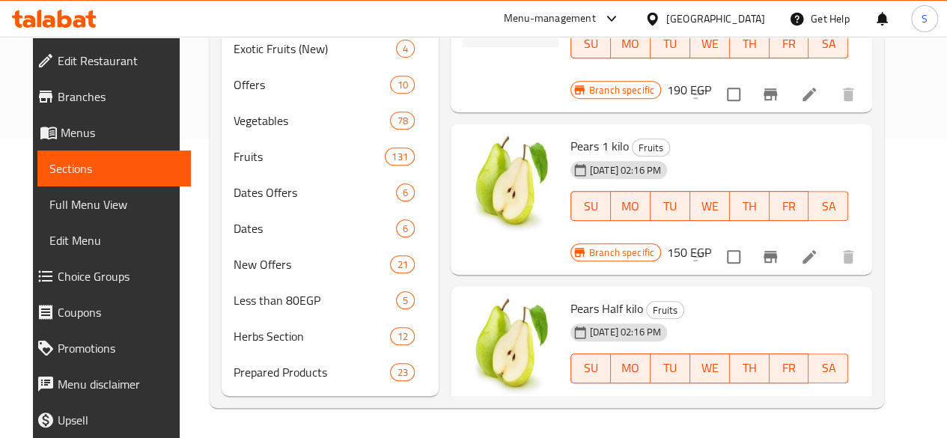
scroll to position [321, 0]
type input "كمثر"
click at [779, 248] on icon "Branch-specific-item" at bounding box center [770, 257] width 18 height 18
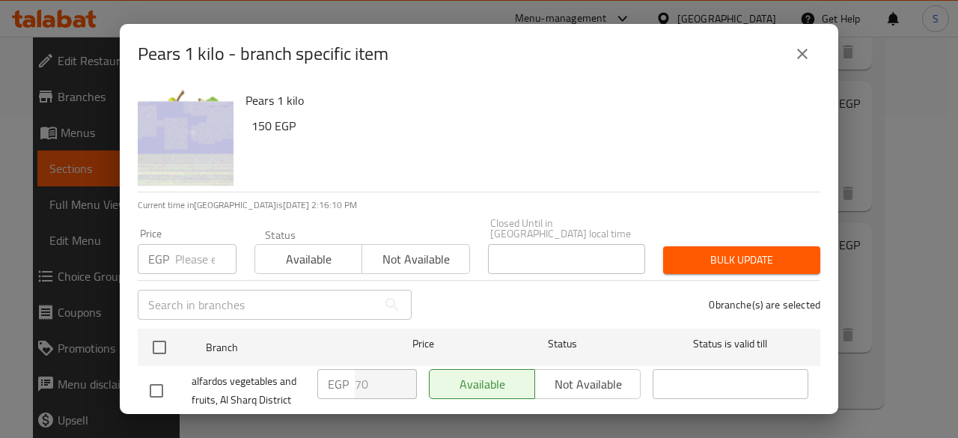
click at [187, 251] on input "number" at bounding box center [205, 259] width 61 height 30
type input "80"
click at [317, 258] on span "Available" at bounding box center [308, 260] width 95 height 22
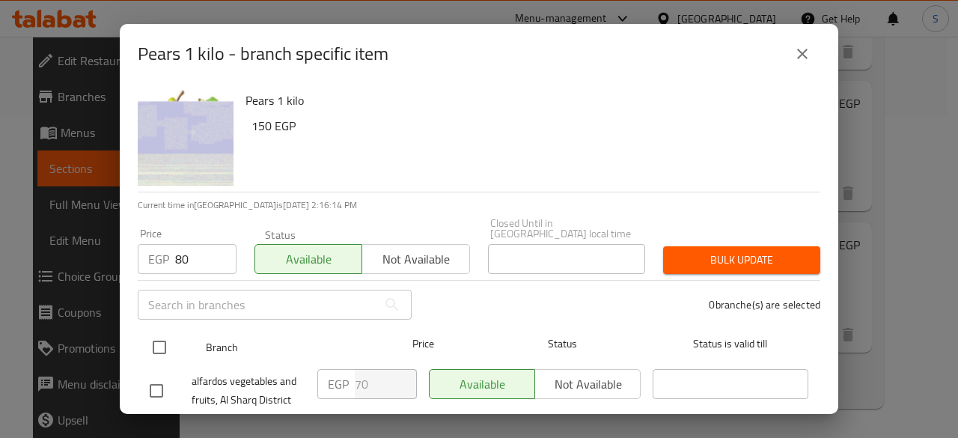
click at [156, 342] on input "checkbox" at bounding box center [159, 347] width 31 height 31
checkbox input "true"
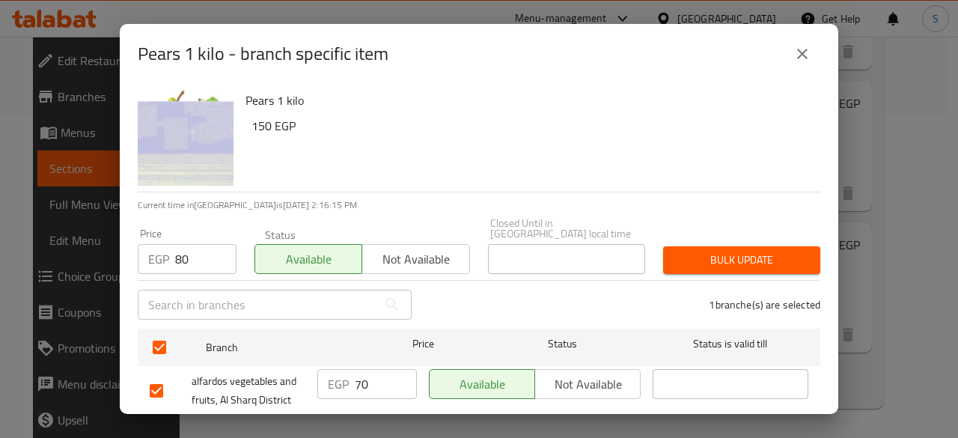
click at [726, 252] on span "Bulk update" at bounding box center [741, 260] width 133 height 19
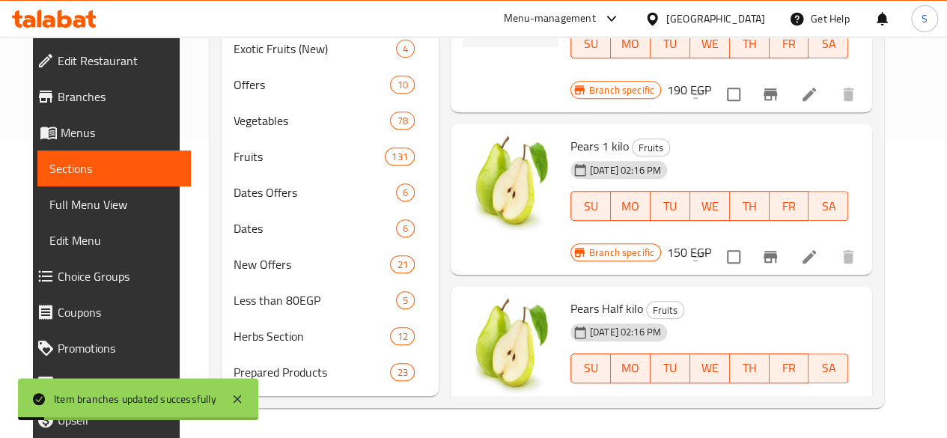
click at [779, 410] on icon "Branch-specific-item" at bounding box center [770, 419] width 18 height 18
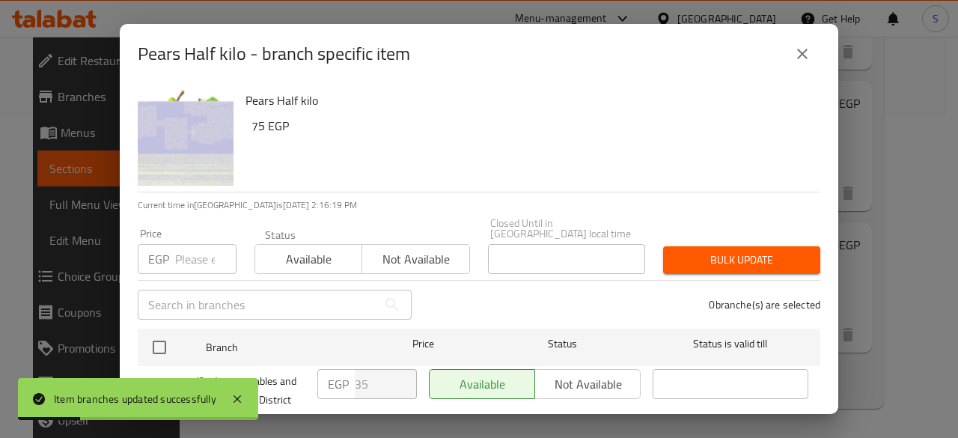
click at [180, 255] on input "number" at bounding box center [205, 259] width 61 height 30
type input "40"
click at [266, 264] on div "Status Available Not available" at bounding box center [363, 251] width 234 height 63
click at [285, 249] on span "Available" at bounding box center [308, 260] width 95 height 22
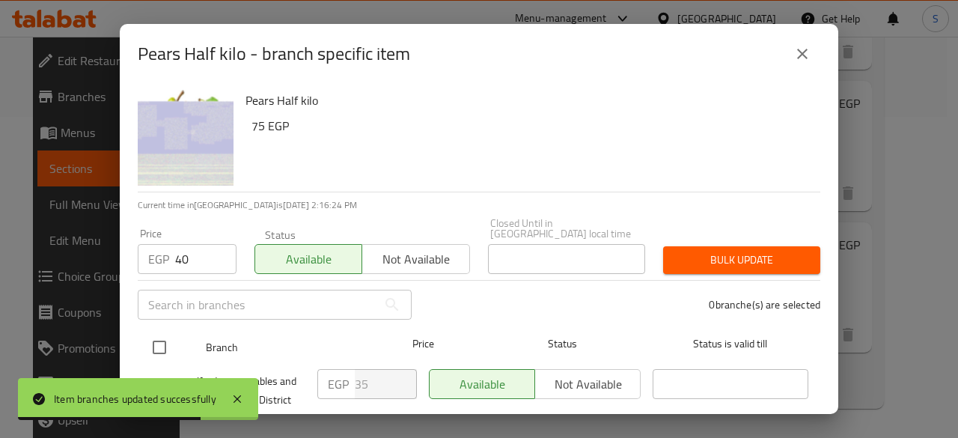
click at [166, 332] on input "checkbox" at bounding box center [159, 347] width 31 height 31
checkbox input "true"
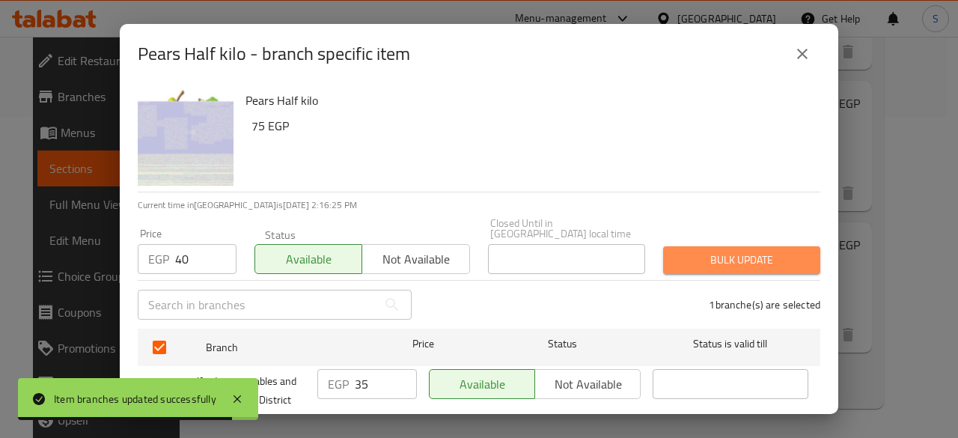
click at [750, 251] on span "Bulk update" at bounding box center [741, 260] width 133 height 19
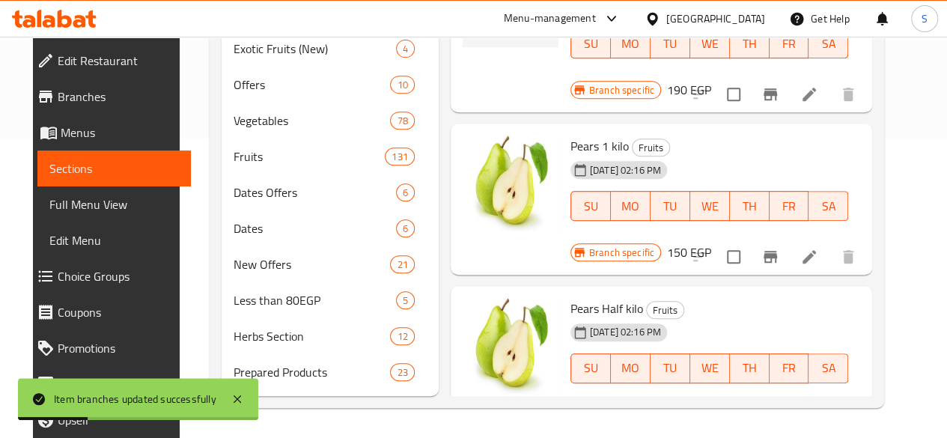
scroll to position [0, 0]
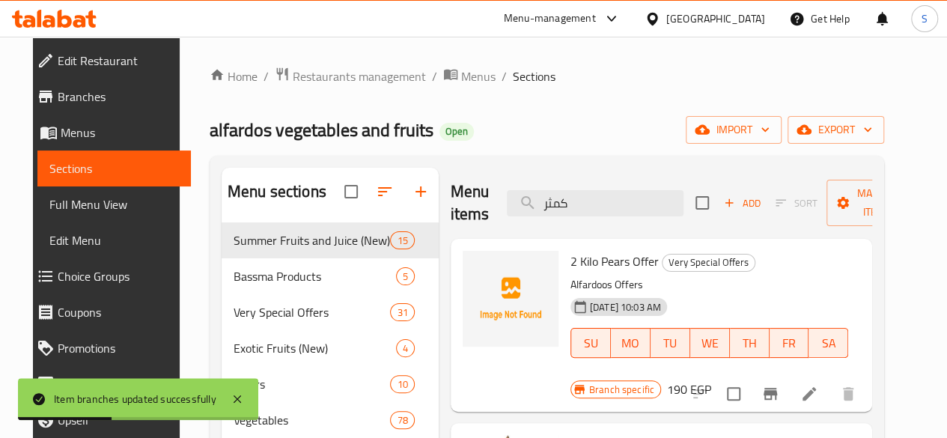
drag, startPoint x: 567, startPoint y: 205, endPoint x: 428, endPoint y: 204, distance: 138.5
click at [451, 204] on div "Menu items كمثر Add Sort Manage items" at bounding box center [662, 203] width 422 height 71
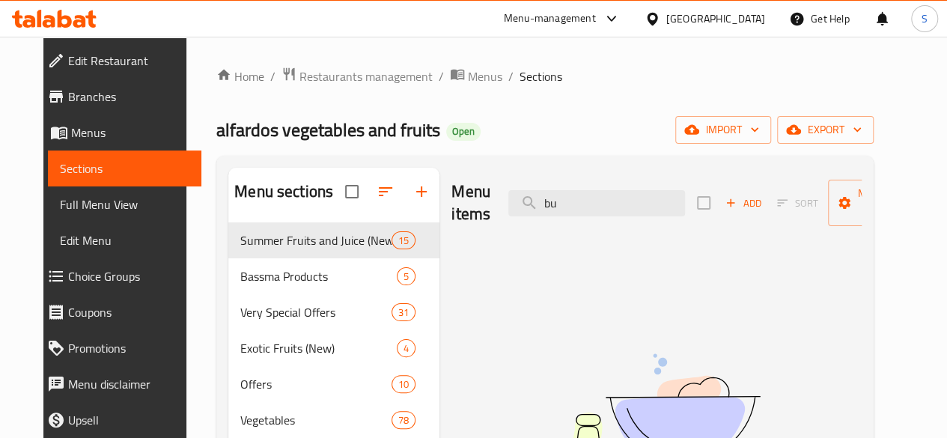
type input "b"
type input "f"
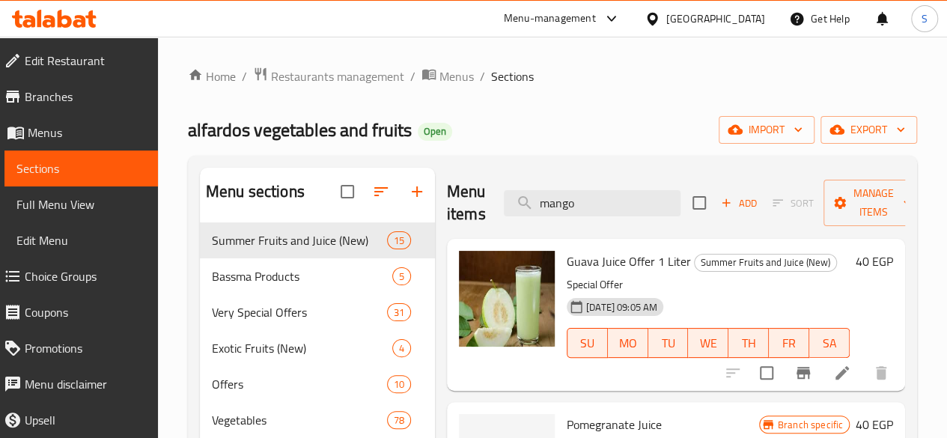
type input "mango"
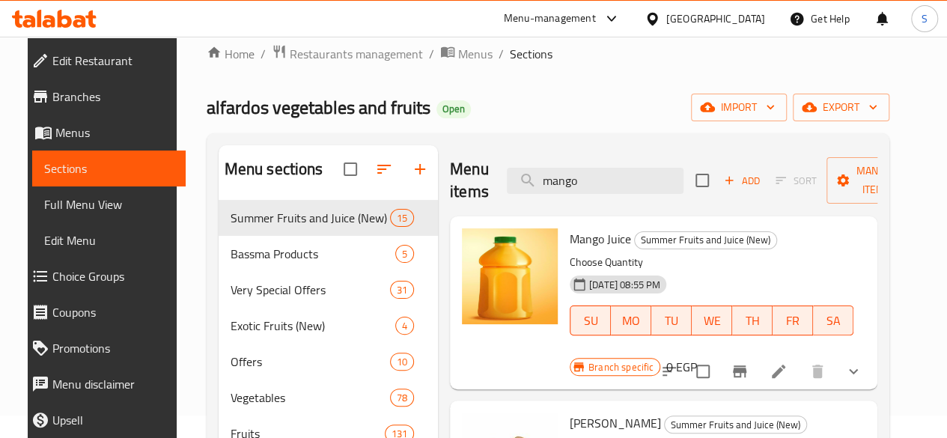
scroll to position [22, 0]
drag, startPoint x: 576, startPoint y: 183, endPoint x: 282, endPoint y: 186, distance: 294.3
click at [282, 186] on div "Menu sections Summer Fruits and Juice (New) 15 Bassma Products 5 Very Special O…" at bounding box center [548, 410] width 659 height 528
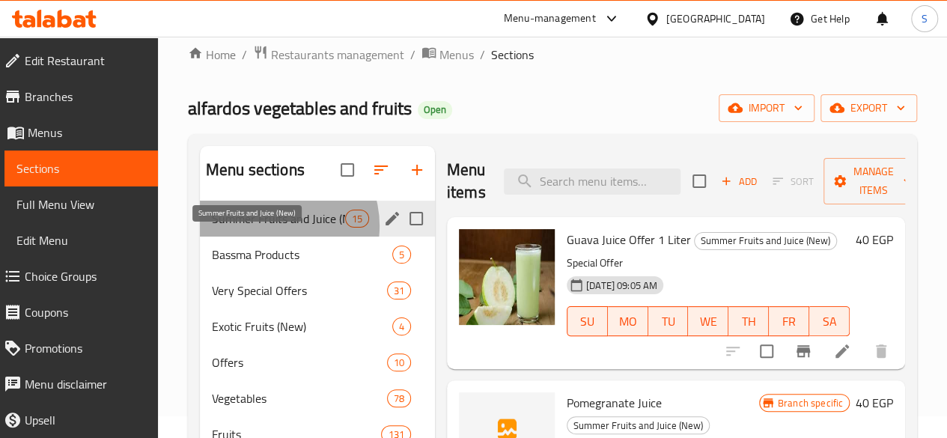
click at [273, 228] on span "Summer Fruits and Juice (New)" at bounding box center [278, 219] width 133 height 18
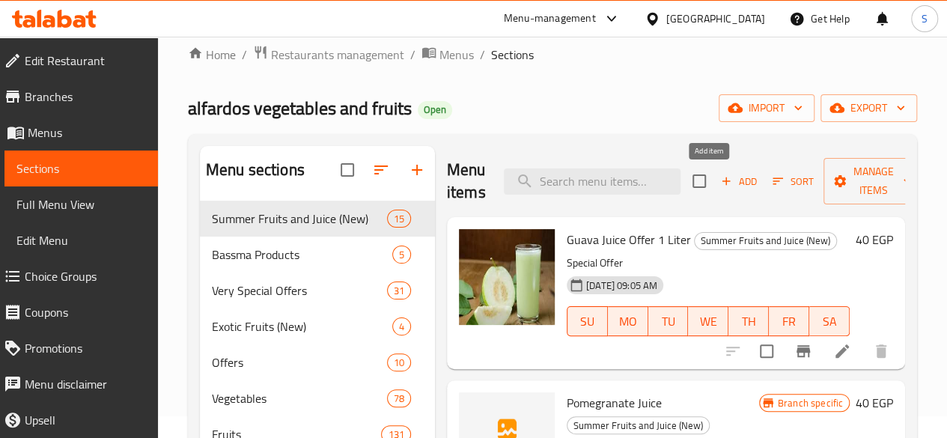
click at [720, 186] on icon "button" at bounding box center [726, 180] width 13 height 13
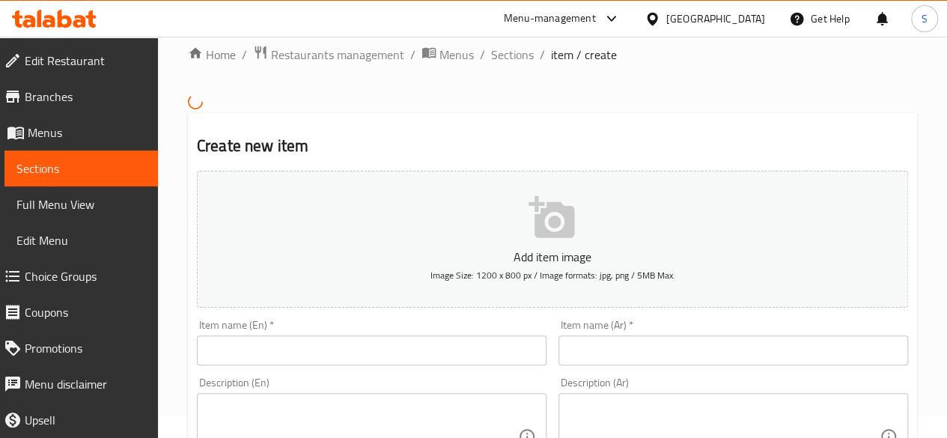
click at [613, 340] on input "text" at bounding box center [734, 350] width 350 height 30
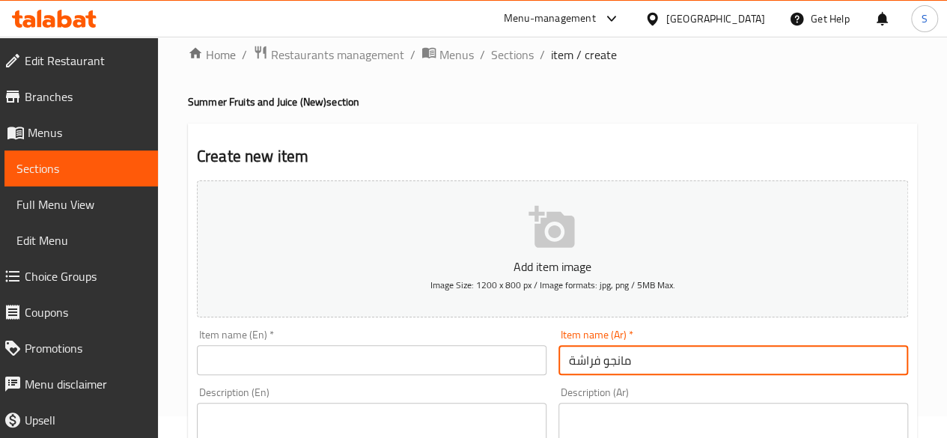
type input "مانجو فراشة"
click at [268, 359] on input "text" at bounding box center [372, 360] width 350 height 30
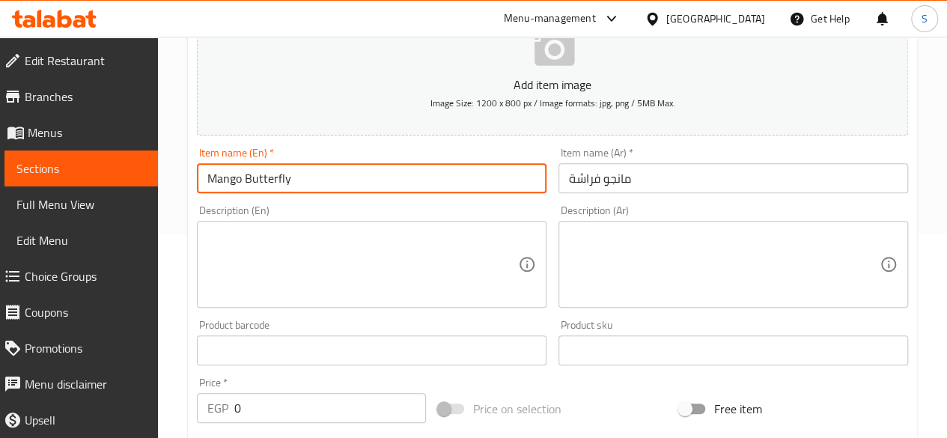
scroll to position [246, 0]
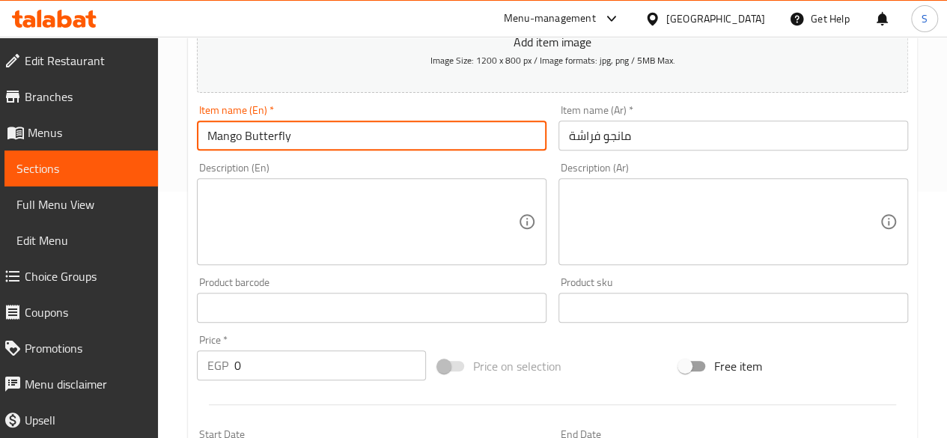
type input "Mango Butterfly"
click at [270, 203] on textarea at bounding box center [362, 221] width 311 height 71
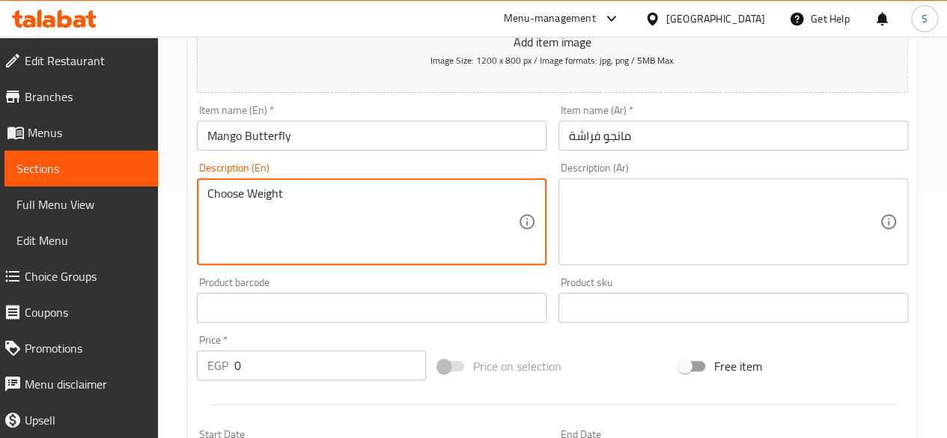
type textarea "Choose Weight"
click at [664, 209] on textarea at bounding box center [724, 221] width 311 height 71
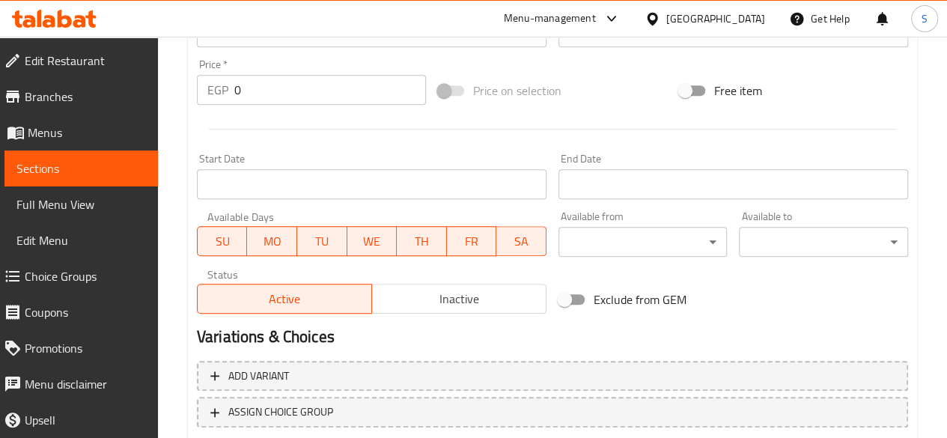
scroll to position [546, 0]
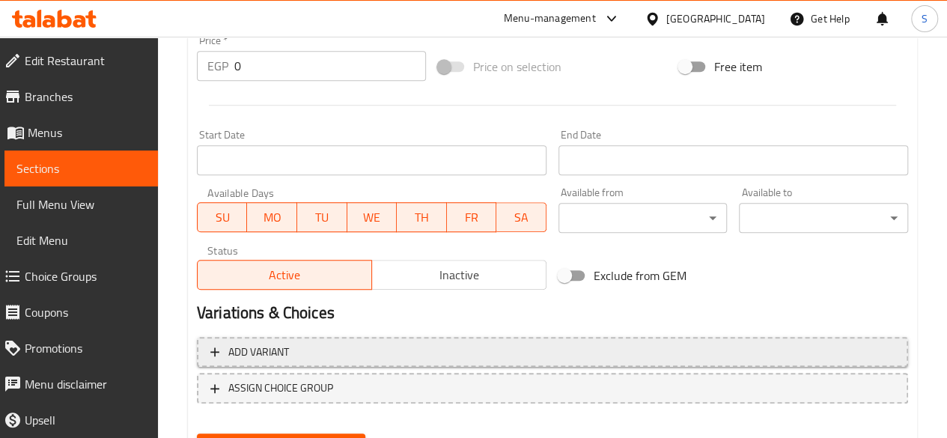
type textarea "اختيارك من الوزن"
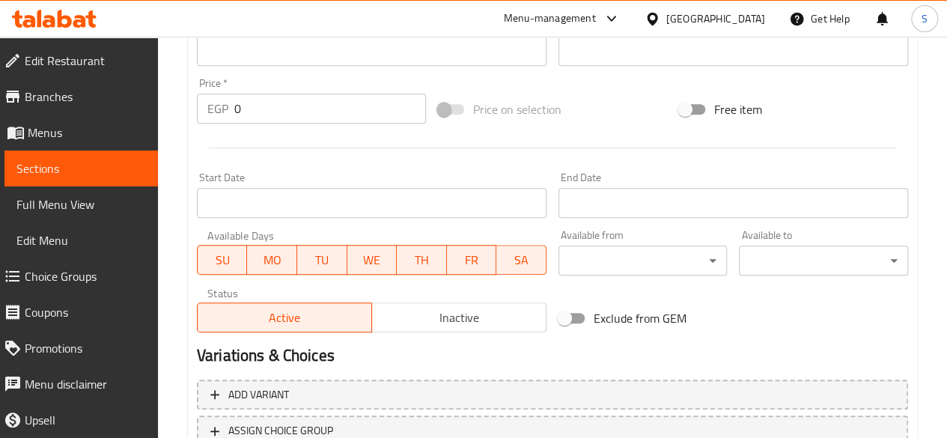
scroll to position [619, 0]
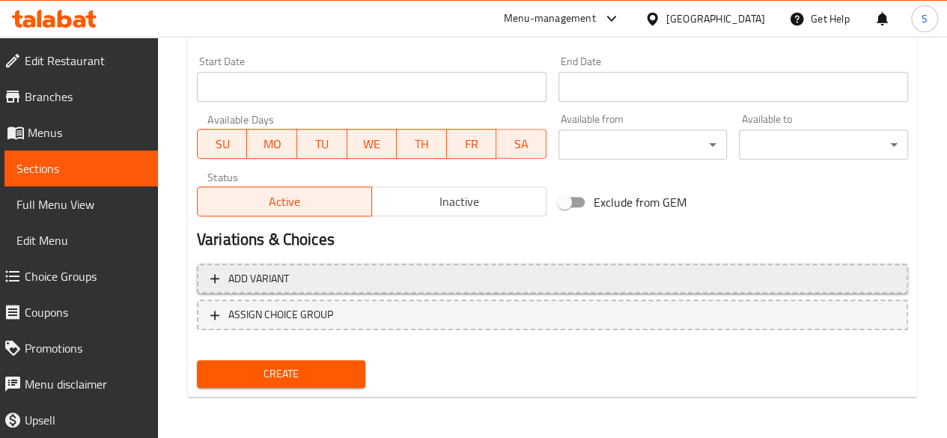
click at [358, 284] on span "Add variant" at bounding box center [552, 279] width 684 height 19
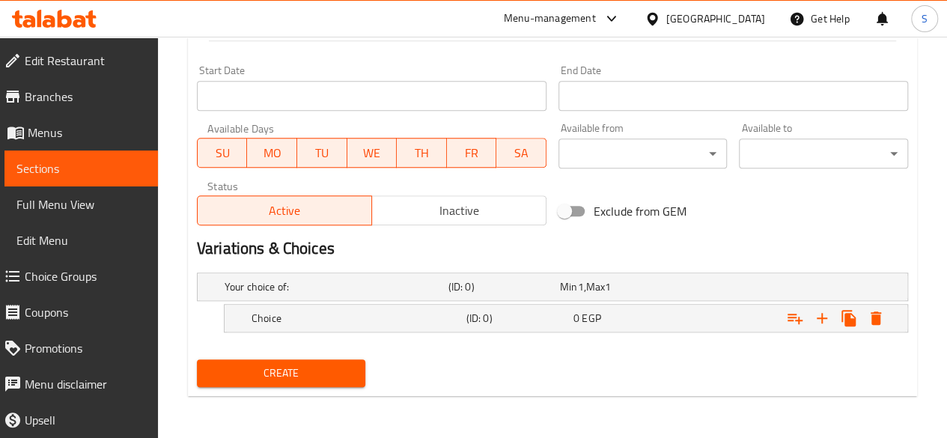
scroll to position [608, 0]
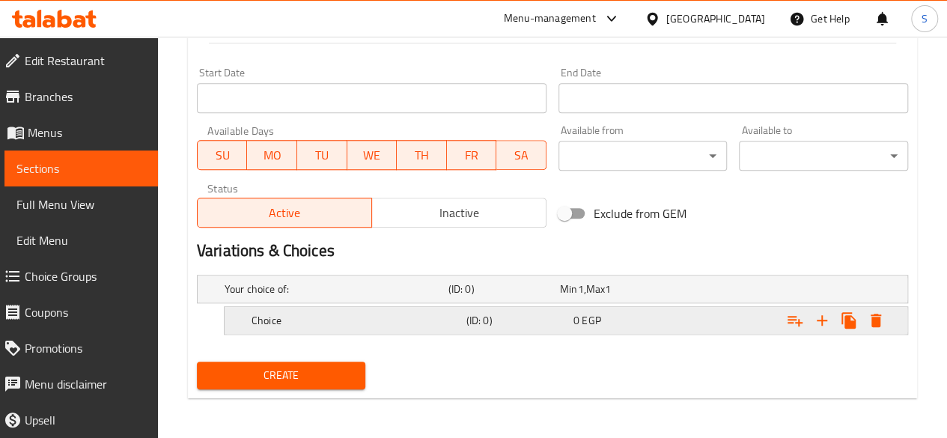
click at [320, 304] on div "Choice (ID: 0) 0 EGP" at bounding box center [571, 320] width 644 height 33
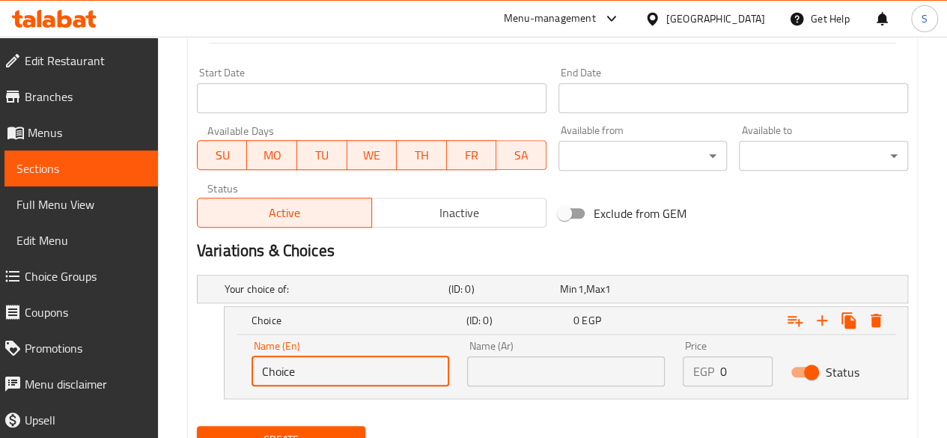
drag, startPoint x: 305, startPoint y: 366, endPoint x: 115, endPoint y: 369, distance: 190.2
type input "1 Kilo"
click at [529, 374] on input "text" at bounding box center [566, 371] width 198 height 30
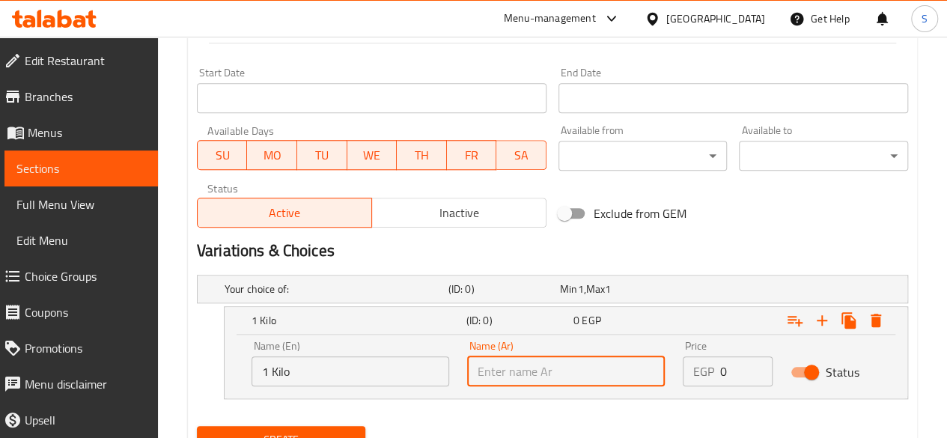
type input "1 كيلو"
drag, startPoint x: 730, startPoint y: 372, endPoint x: 684, endPoint y: 363, distance: 46.6
click at [684, 363] on div "EGP 0 Price" at bounding box center [728, 371] width 90 height 30
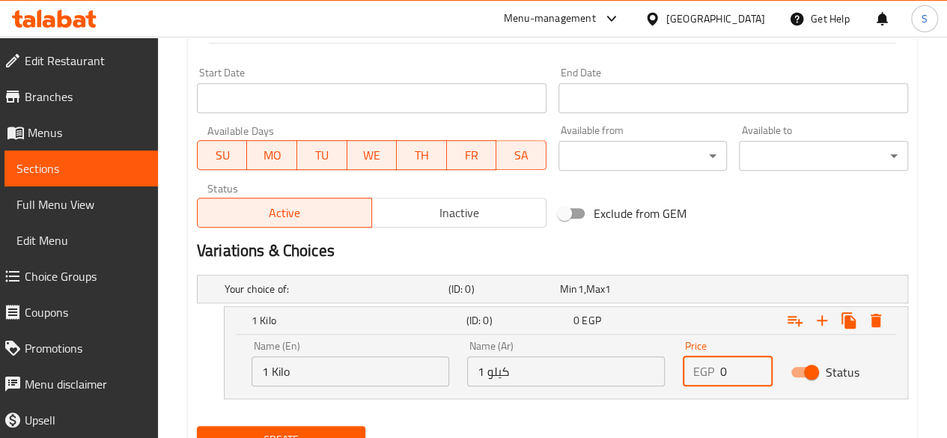
scroll to position [672, 0]
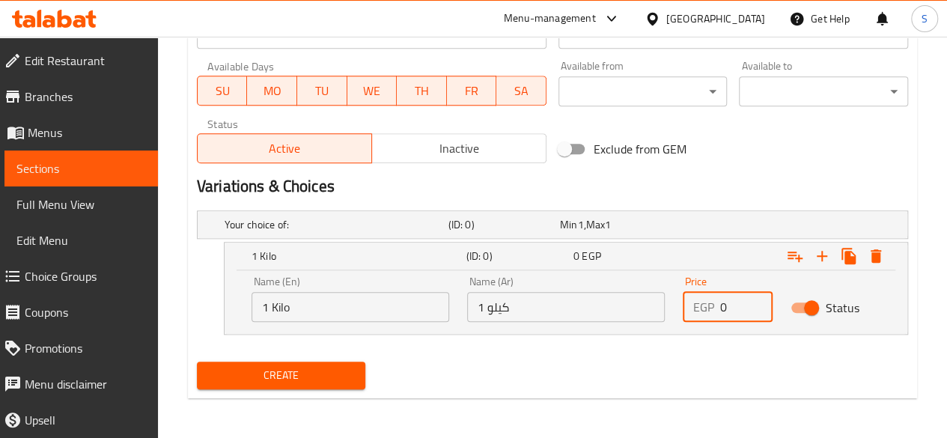
click at [529, 303] on input "1 كيلو" at bounding box center [566, 307] width 198 height 30
drag, startPoint x: 726, startPoint y: 297, endPoint x: 700, endPoint y: 303, distance: 26.2
click at [700, 300] on div "EGP 0 Price" at bounding box center [728, 307] width 90 height 30
type input "80"
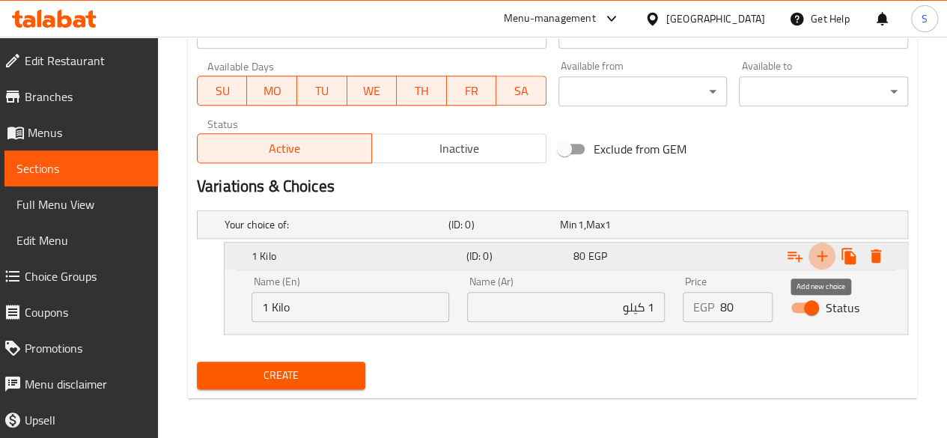
click at [820, 254] on icon "Expand" at bounding box center [822, 256] width 10 height 10
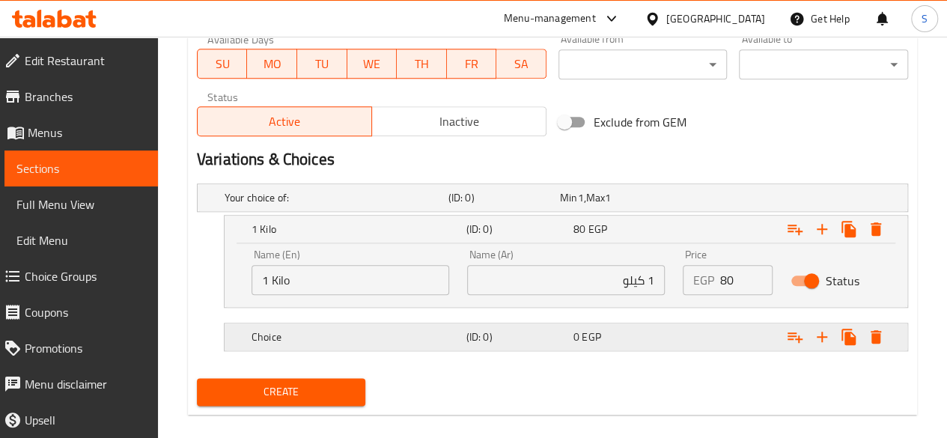
scroll to position [715, 0]
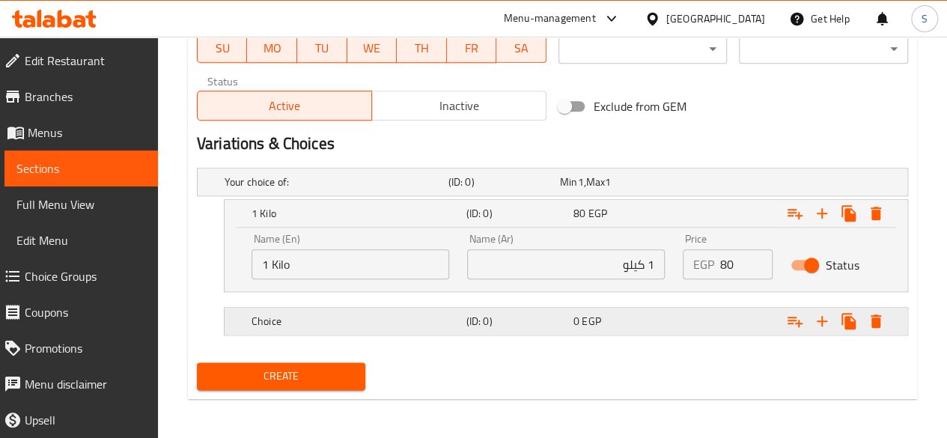
click at [316, 329] on div "Choice (ID: 0) 0 EGP" at bounding box center [571, 321] width 644 height 33
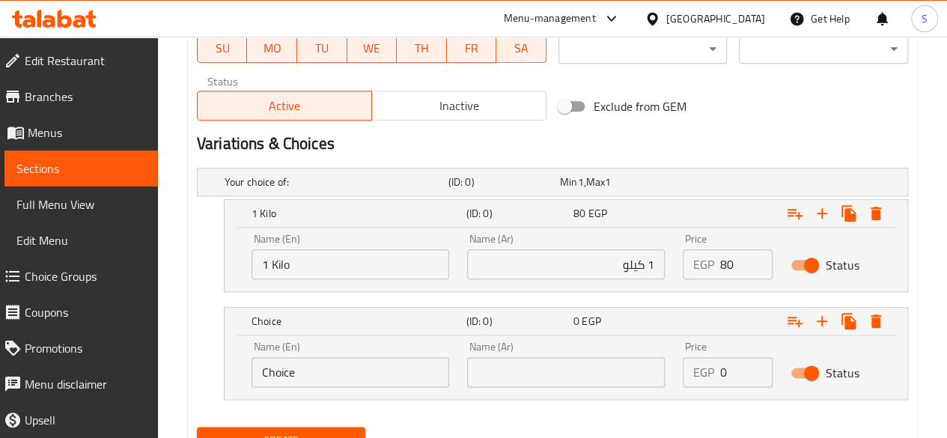
drag, startPoint x: 205, startPoint y: 383, endPoint x: 165, endPoint y: 389, distance: 40.9
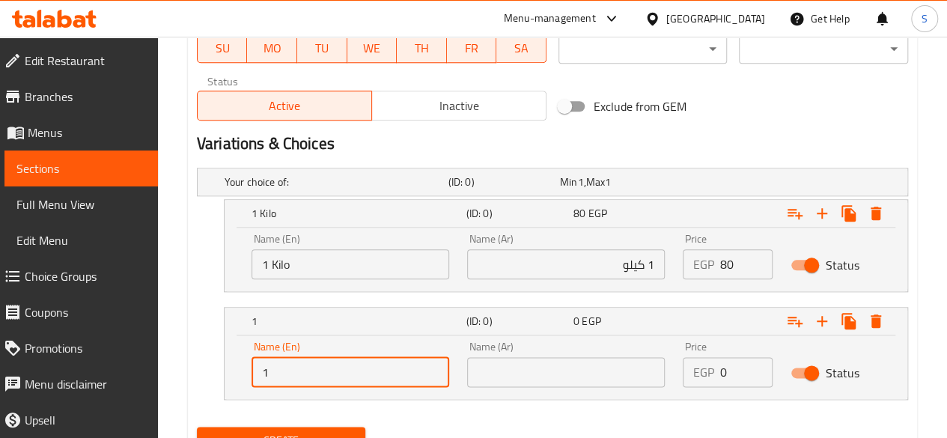
click at [297, 372] on input "1" at bounding box center [351, 372] width 198 height 30
type input "2 Kilo Offer"
click at [542, 368] on input "text" at bounding box center [566, 372] width 198 height 30
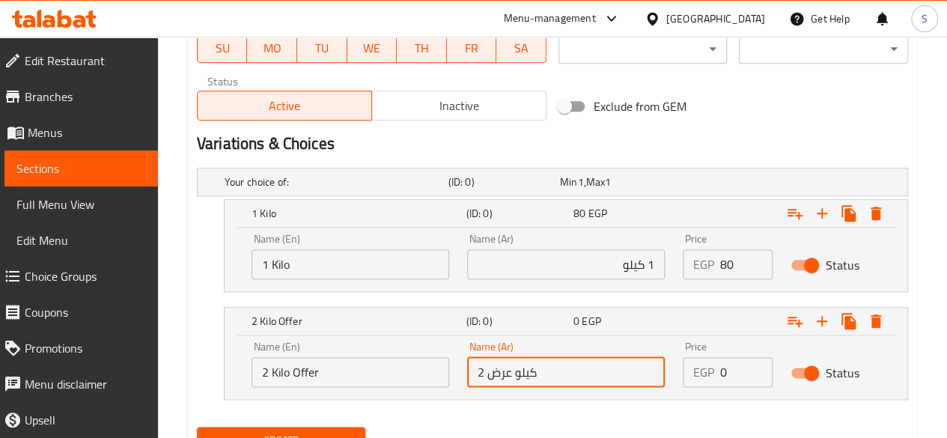
type input "2 كيلو عرض"
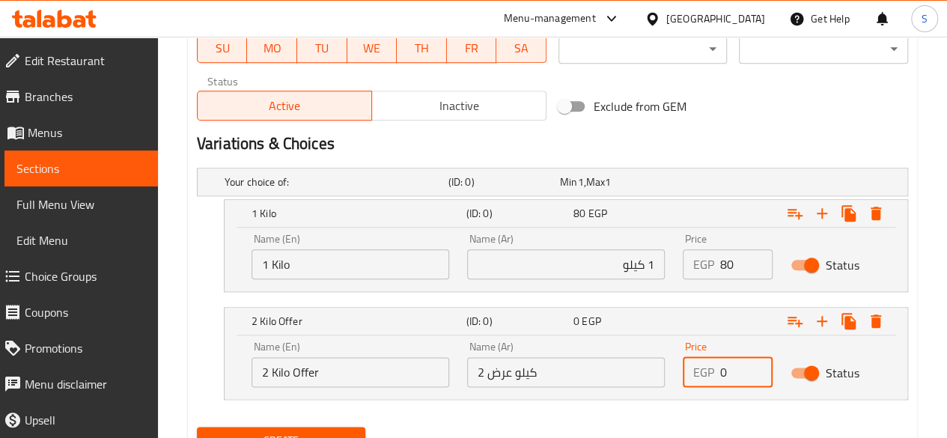
drag, startPoint x: 726, startPoint y: 369, endPoint x: 689, endPoint y: 369, distance: 37.4
click at [689, 369] on div "EGP 0 Price" at bounding box center [728, 372] width 90 height 30
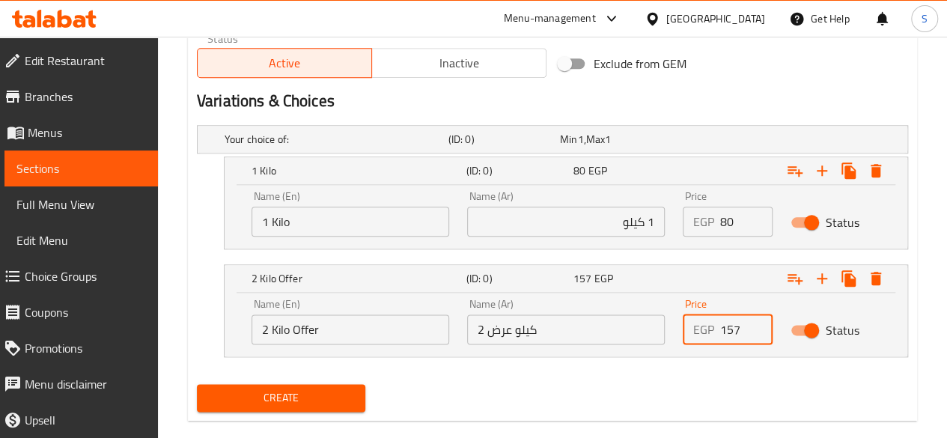
scroll to position [779, 0]
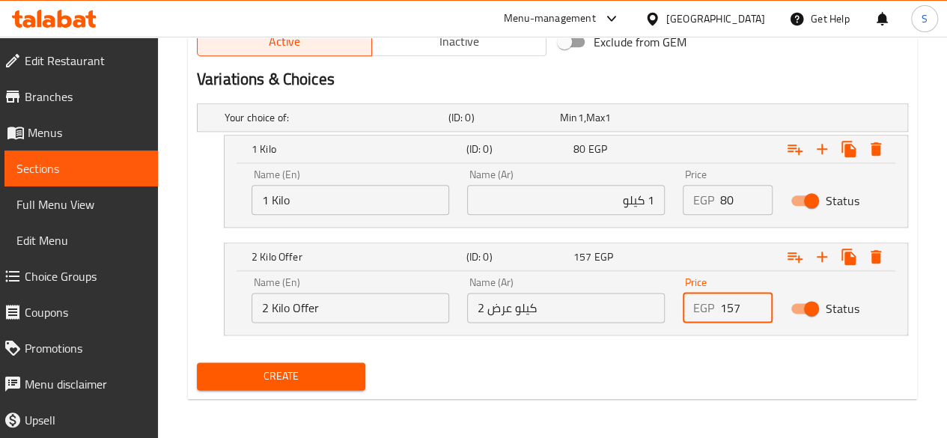
type input "157"
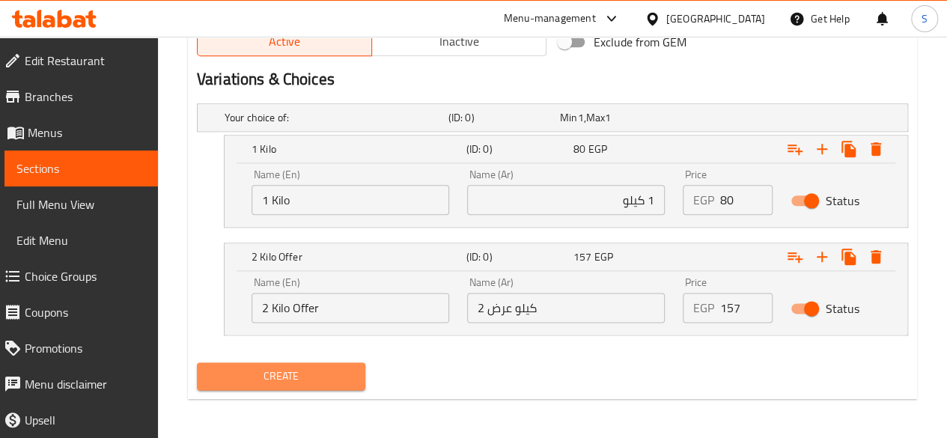
click at [335, 375] on span "Create" at bounding box center [281, 376] width 145 height 19
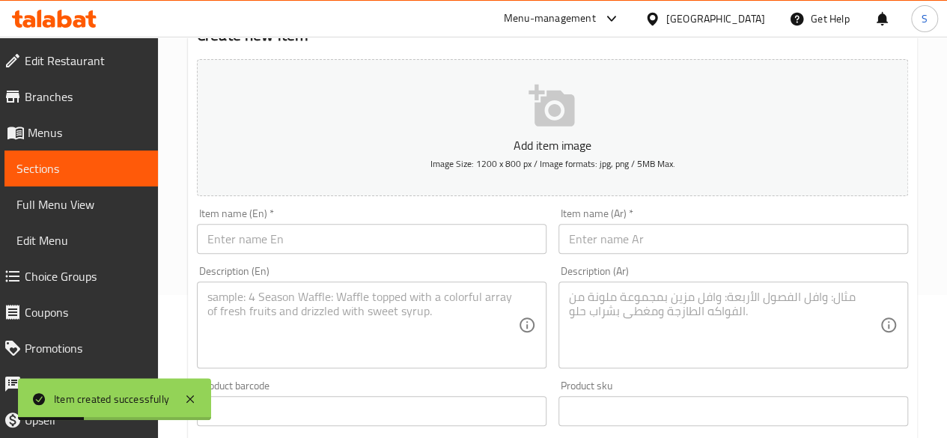
scroll to position [31, 0]
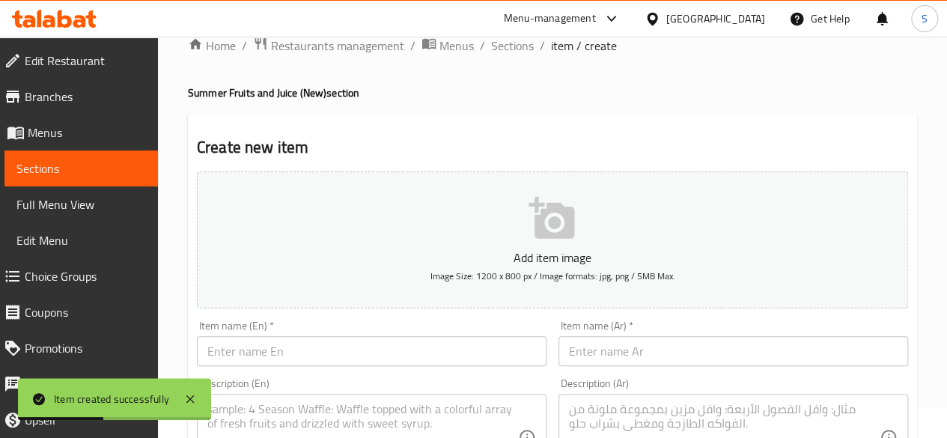
click at [45, 161] on span "Sections" at bounding box center [81, 168] width 130 height 18
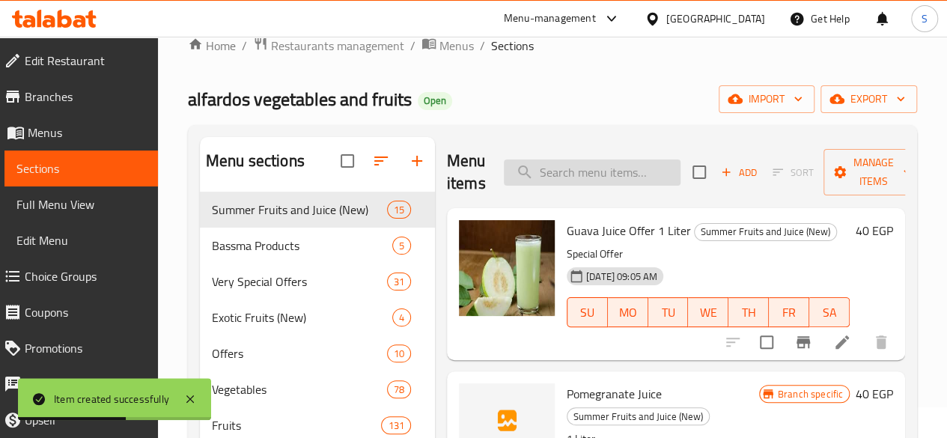
click at [533, 177] on input "search" at bounding box center [592, 172] width 177 height 26
click at [259, 219] on span "Summer Fruits and Juice (New)" at bounding box center [278, 210] width 133 height 18
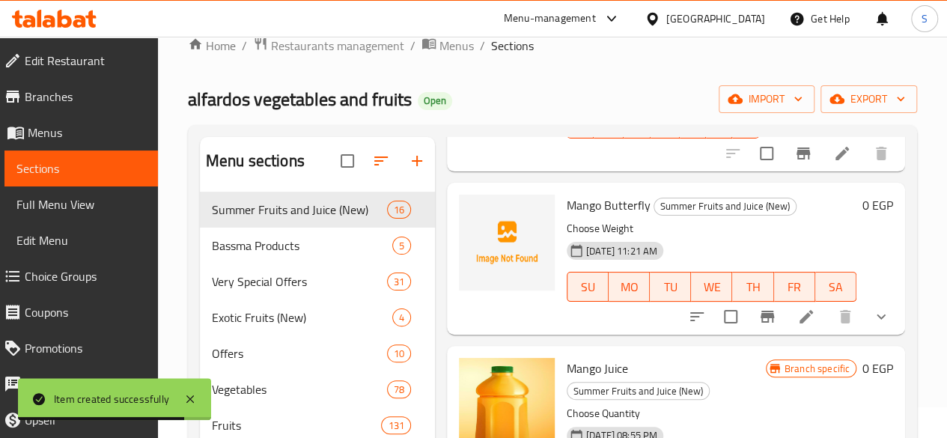
scroll to position [374, 0]
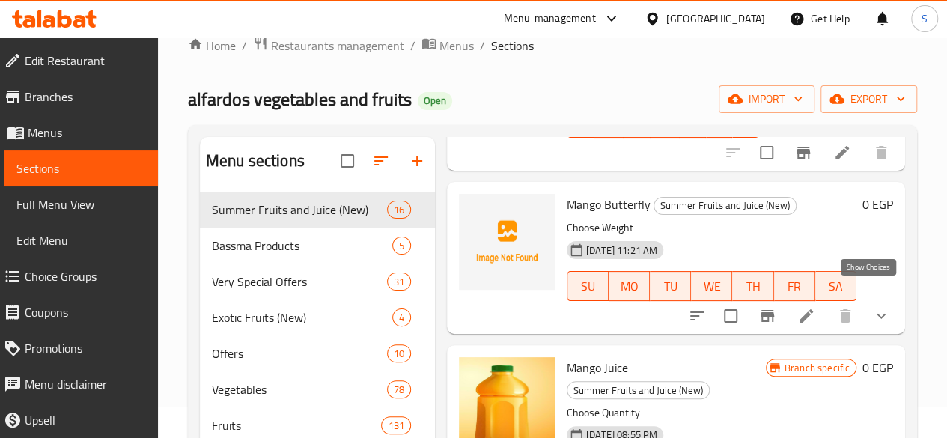
click at [872, 307] on icon "show more" at bounding box center [881, 316] width 18 height 18
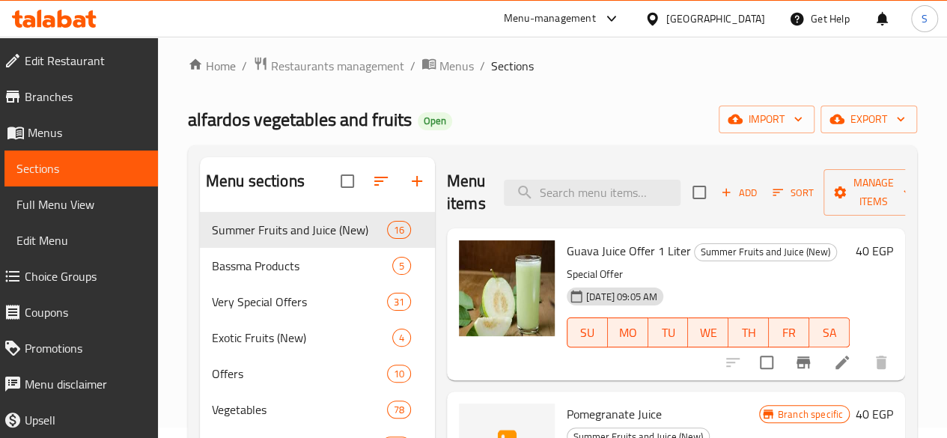
scroll to position [0, 0]
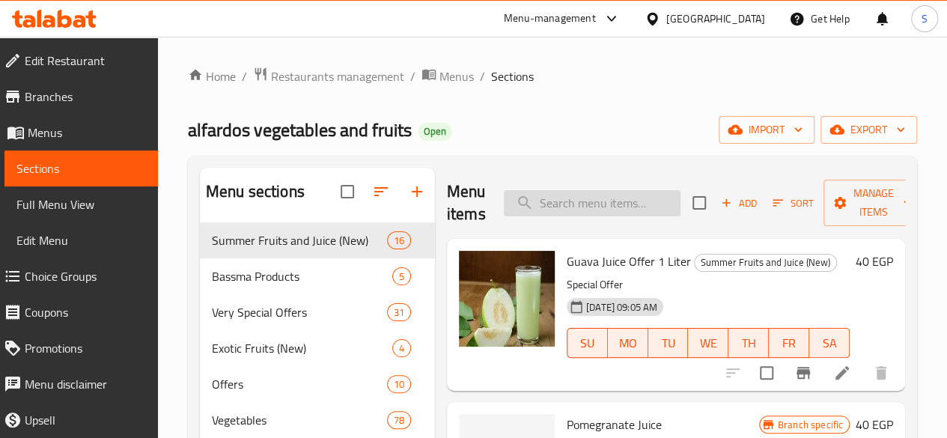
click at [577, 195] on input "search" at bounding box center [592, 203] width 177 height 26
paste input "كمثرى"
type input "كمثرى"
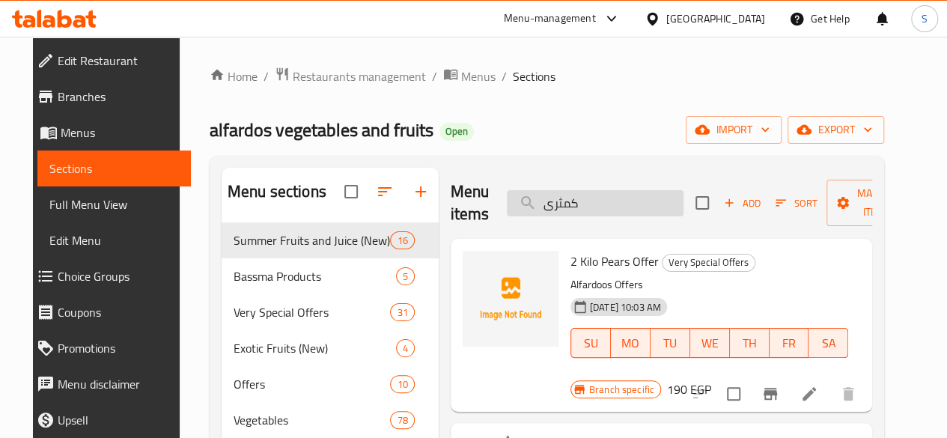
drag, startPoint x: 579, startPoint y: 197, endPoint x: 485, endPoint y: 201, distance: 93.7
click at [507, 201] on input "كمثرى" at bounding box center [595, 203] width 177 height 26
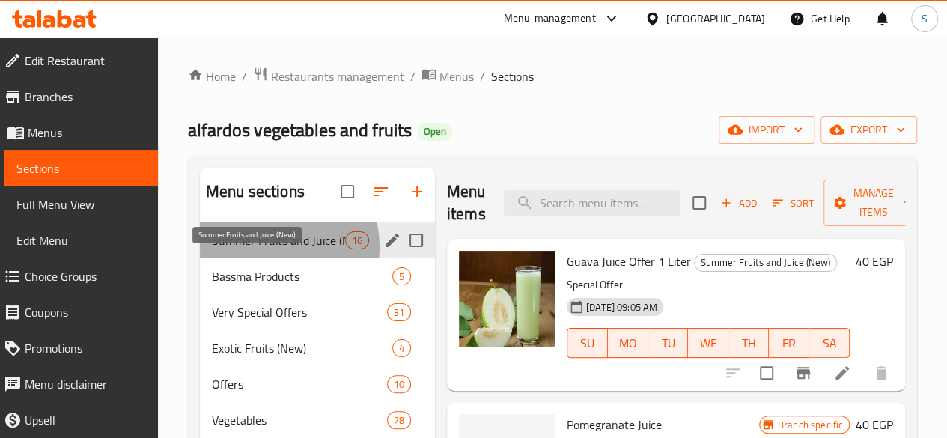
click at [276, 249] on span "Summer Fruits and Juice (New)" at bounding box center [278, 240] width 133 height 18
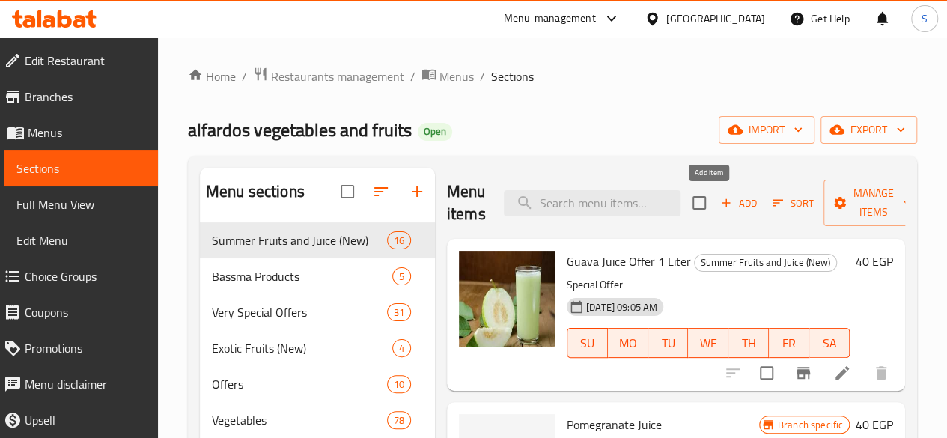
click at [719, 197] on span "Add" at bounding box center [739, 203] width 40 height 17
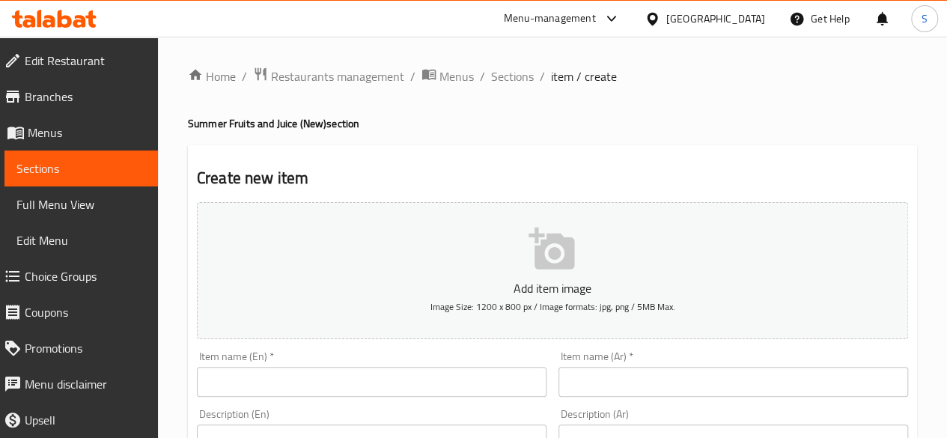
click at [626, 374] on input "text" at bounding box center [734, 382] width 350 height 30
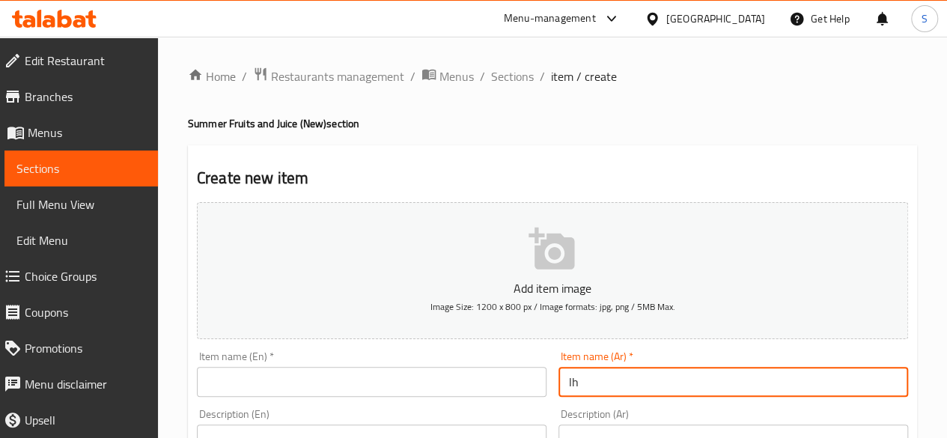
type input "l"
type input "[PERSON_NAME]"
click at [378, 387] on input "text" at bounding box center [372, 382] width 350 height 30
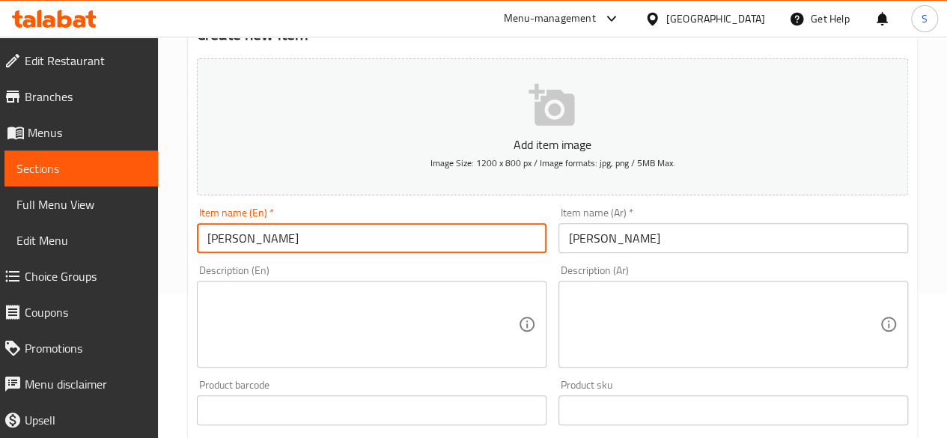
scroll to position [150, 0]
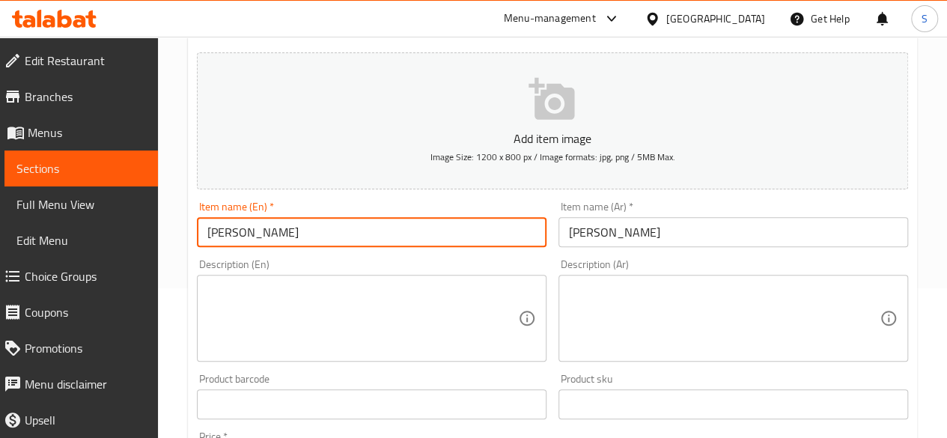
type input "[PERSON_NAME]"
click at [300, 326] on textarea at bounding box center [362, 318] width 311 height 71
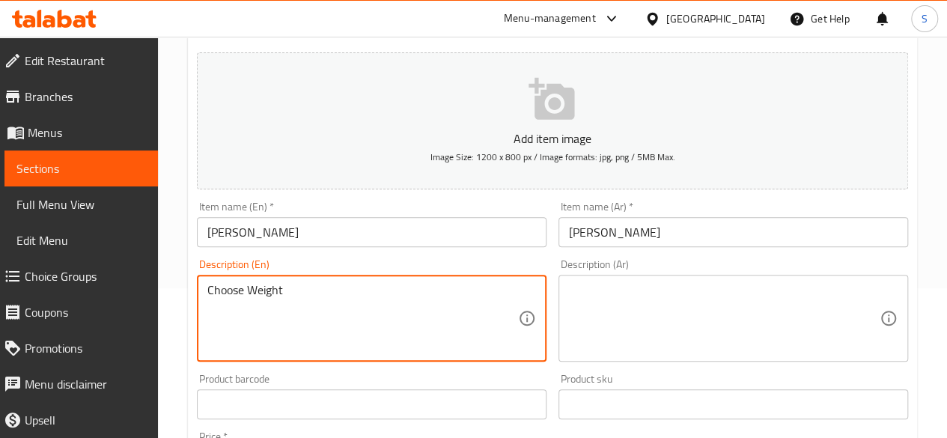
type textarea "Choose Weight"
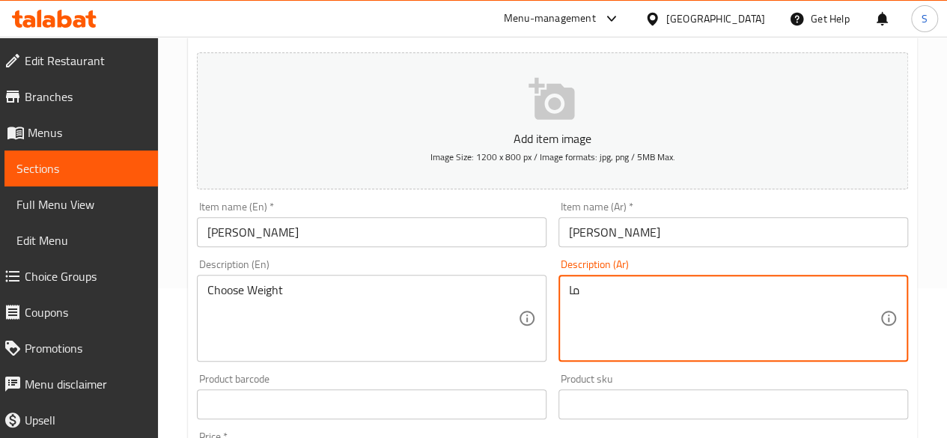
type textarea "م"
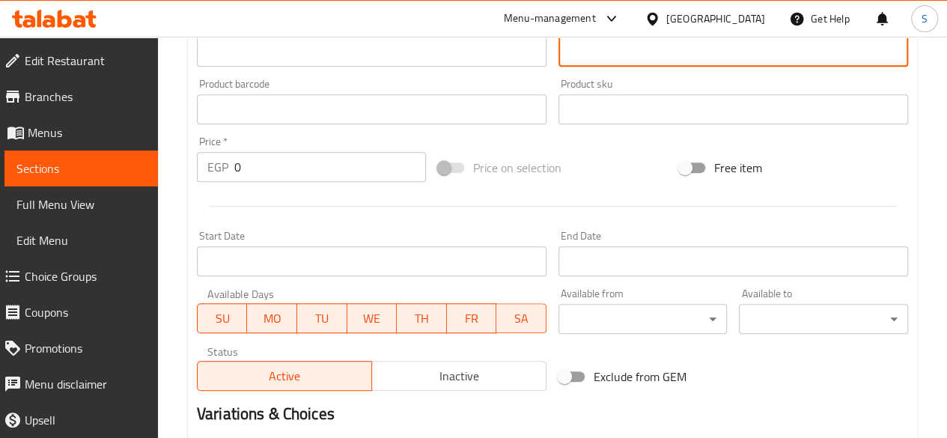
scroll to position [524, 0]
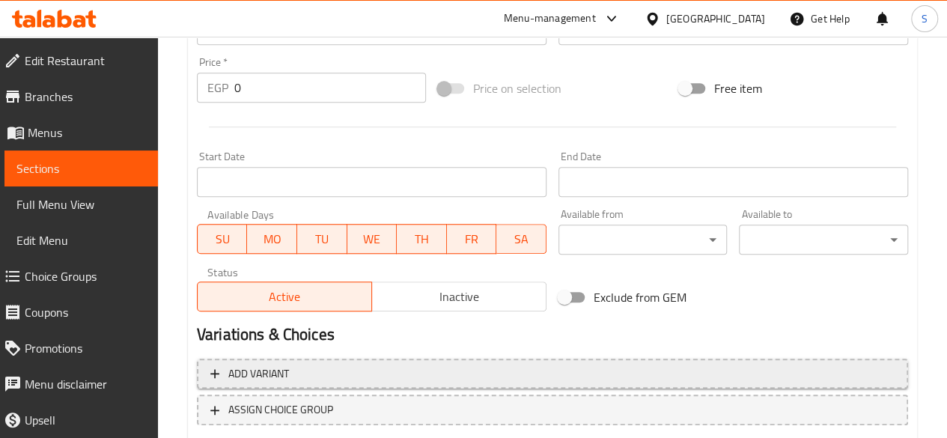
type textarea "اختيارك من الوزن"
click at [276, 370] on span "Add variant" at bounding box center [258, 374] width 61 height 19
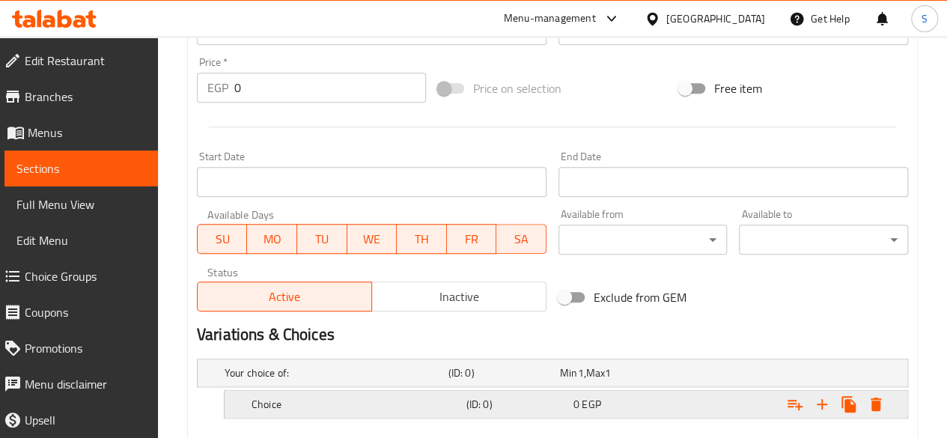
click at [280, 404] on h5 "Choice" at bounding box center [356, 404] width 209 height 15
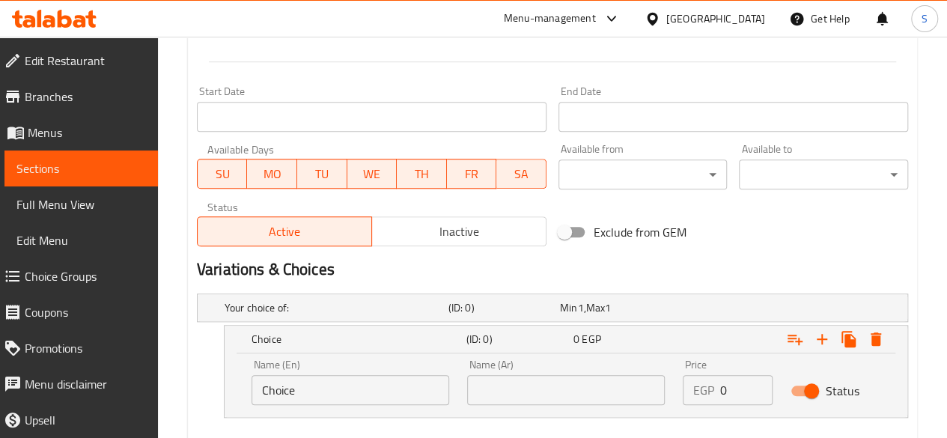
scroll to position [672, 0]
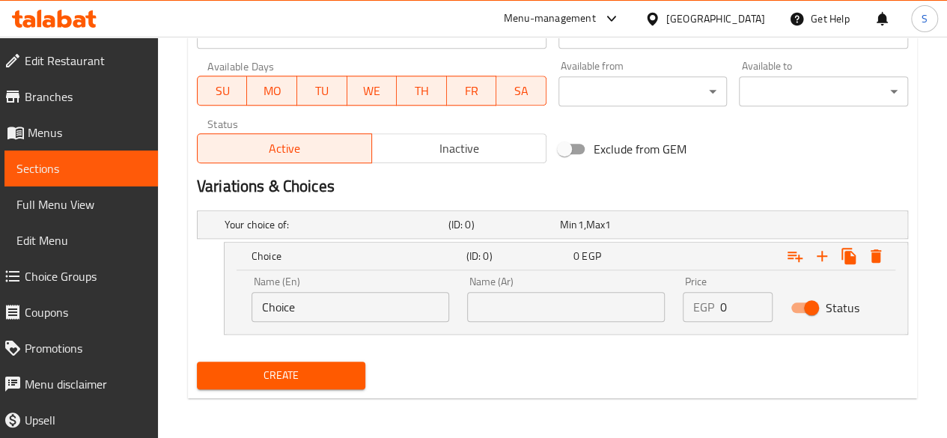
drag, startPoint x: 301, startPoint y: 303, endPoint x: 231, endPoint y: 304, distance: 70.4
click at [231, 304] on div "Name (En) Choice Name (En) Name (Ar) Name (Ar) Price EGP 0 Price Status" at bounding box center [566, 302] width 683 height 64
type input "1 Kilo"
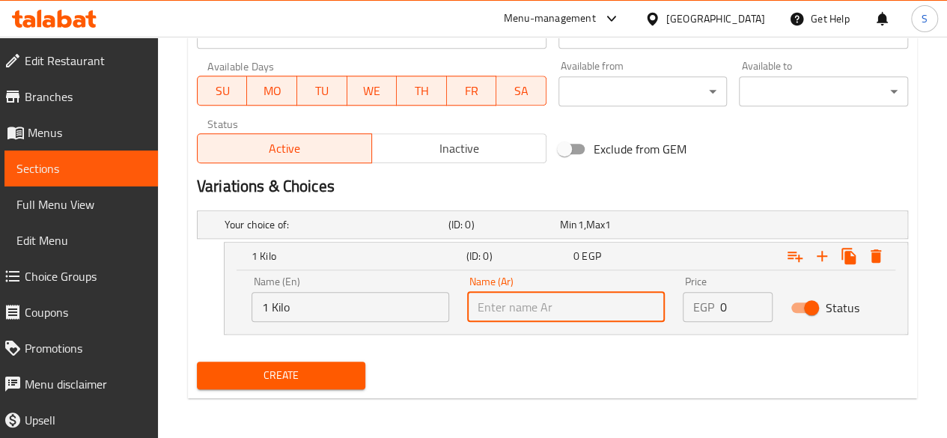
click at [535, 306] on input "text" at bounding box center [566, 307] width 198 height 30
type input "1 كيلو"
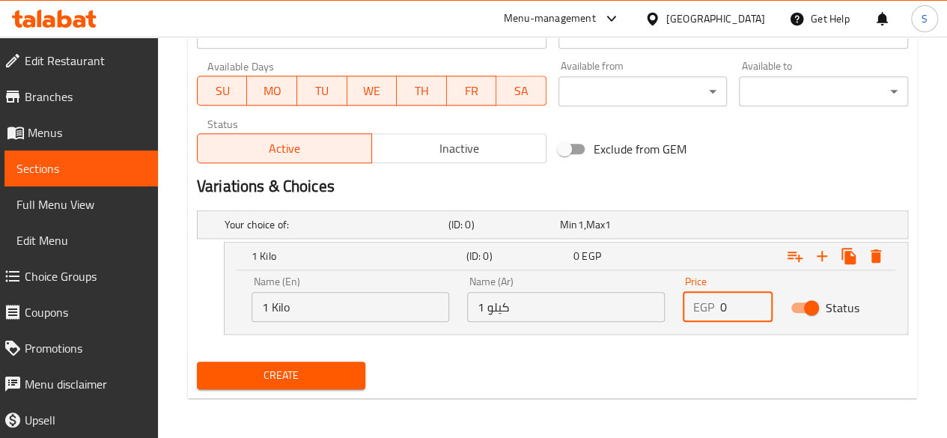
drag, startPoint x: 728, startPoint y: 309, endPoint x: 697, endPoint y: 311, distance: 30.7
click at [692, 309] on div "EGP 0 Price" at bounding box center [728, 307] width 90 height 30
type input "80"
click at [819, 252] on icon "Expand" at bounding box center [822, 256] width 18 height 18
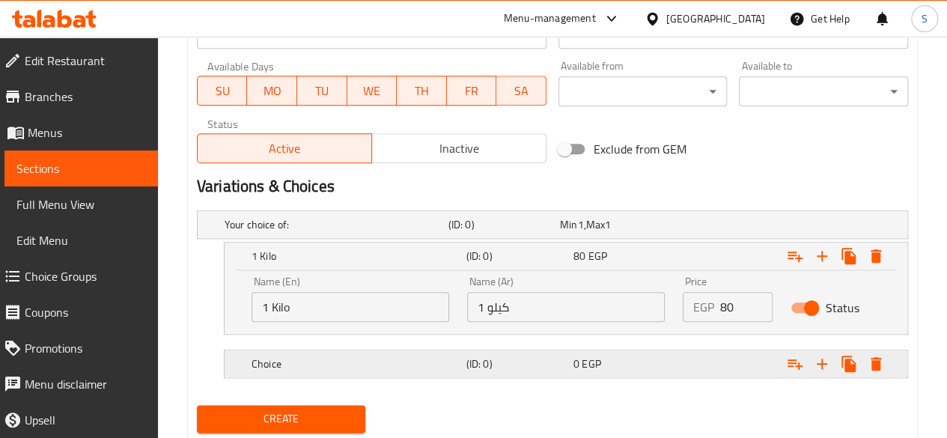
click at [303, 365] on h5 "Choice" at bounding box center [356, 363] width 209 height 15
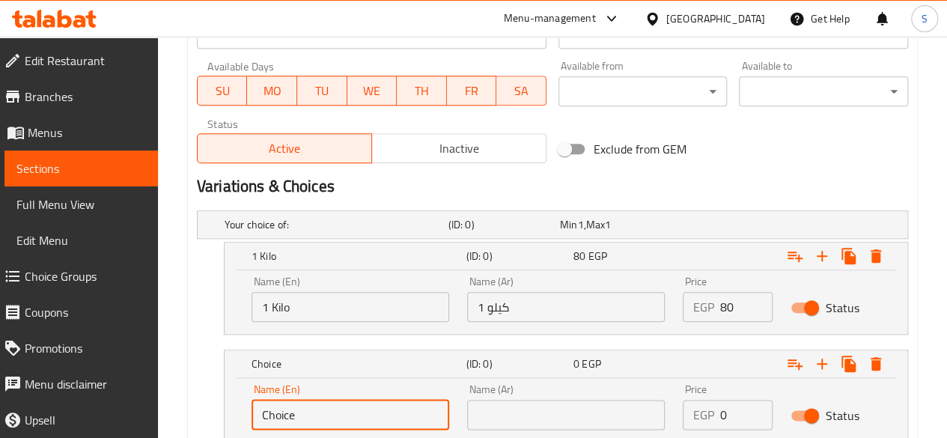
drag, startPoint x: 303, startPoint y: 417, endPoint x: 203, endPoint y: 414, distance: 100.4
click at [203, 414] on div "Choice (ID: 0) 0 EGP Name (En) Choice Name (En) Name (Ar) Name (Ar) Price EGP 0…" at bounding box center [552, 396] width 711 height 93
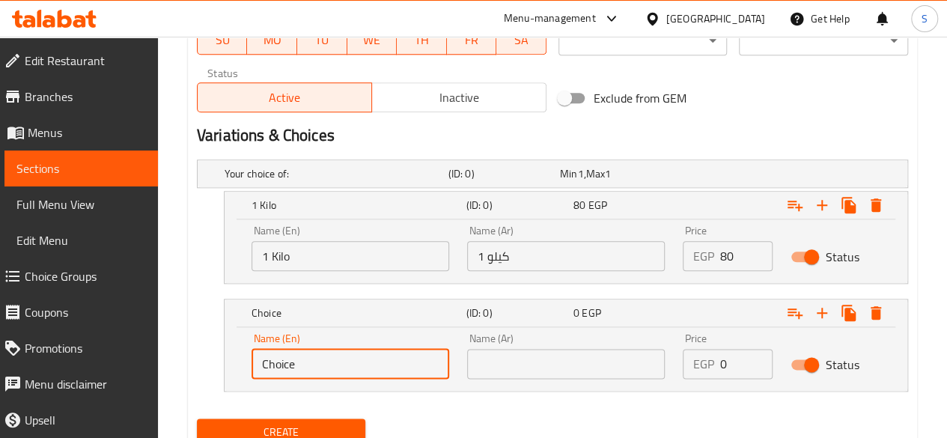
scroll to position [747, 0]
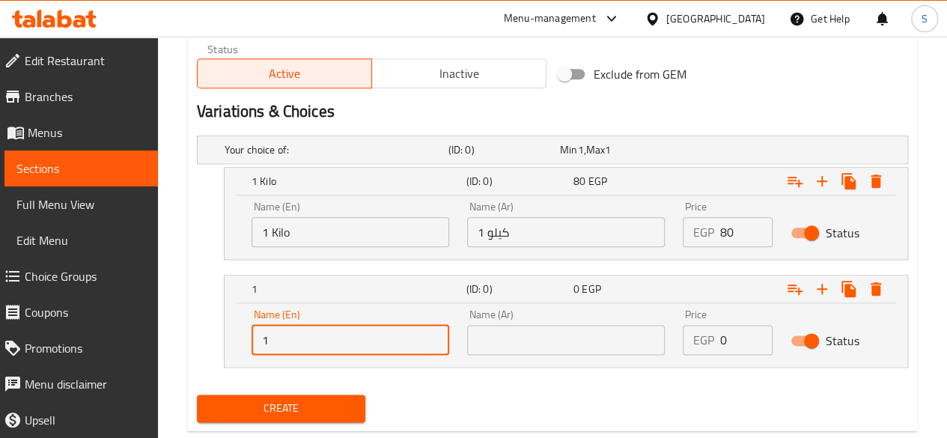
type input "1/2 Kilo"
click at [511, 329] on input "text" at bounding box center [566, 340] width 198 height 30
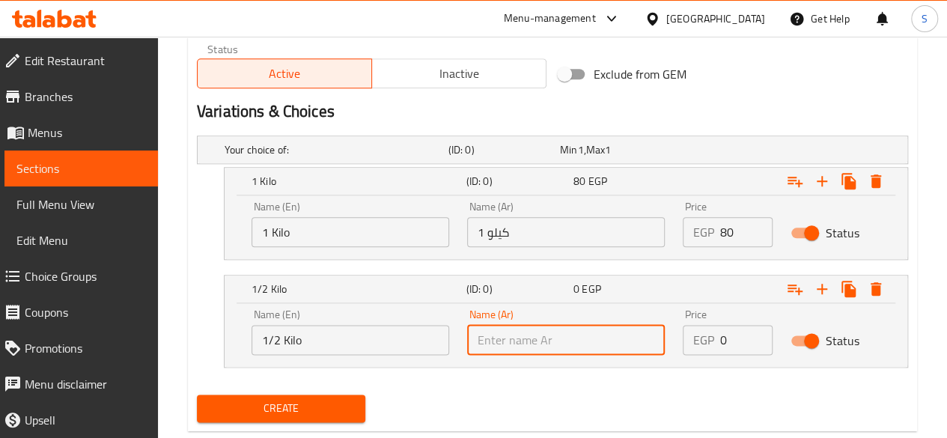
type input "1/2 كيلو"
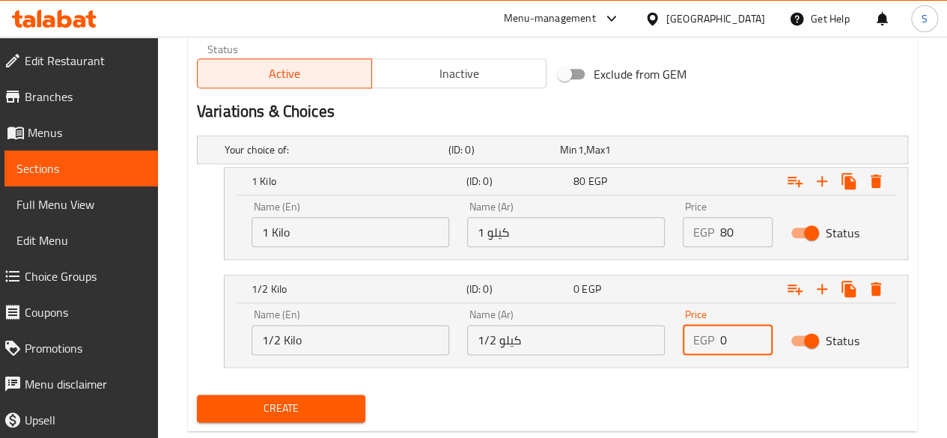
drag, startPoint x: 729, startPoint y: 340, endPoint x: 704, endPoint y: 338, distance: 25.6
click at [704, 338] on div "EGP 0 Price" at bounding box center [728, 340] width 90 height 30
type input "40"
click at [827, 282] on icon "Expand" at bounding box center [822, 289] width 18 height 18
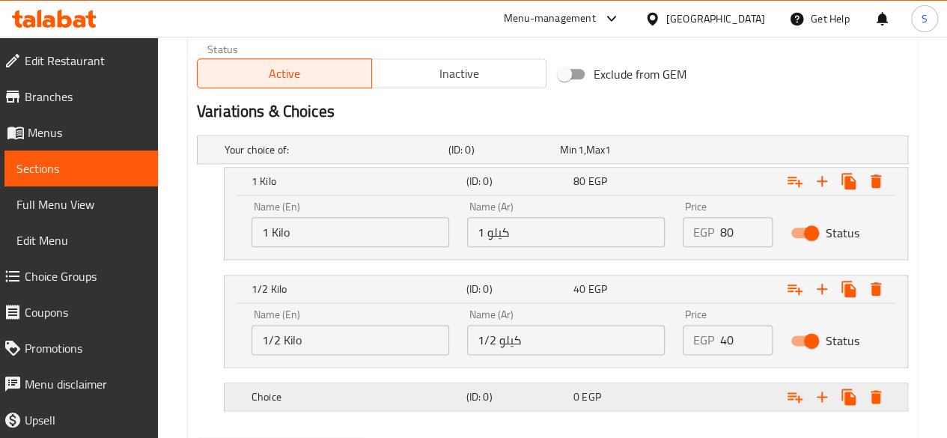
click at [273, 398] on h5 "Choice" at bounding box center [356, 396] width 209 height 15
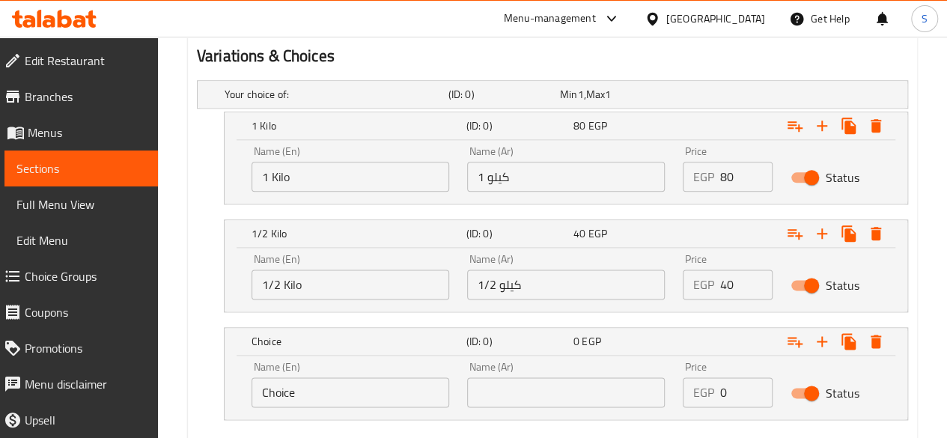
scroll to position [822, 0]
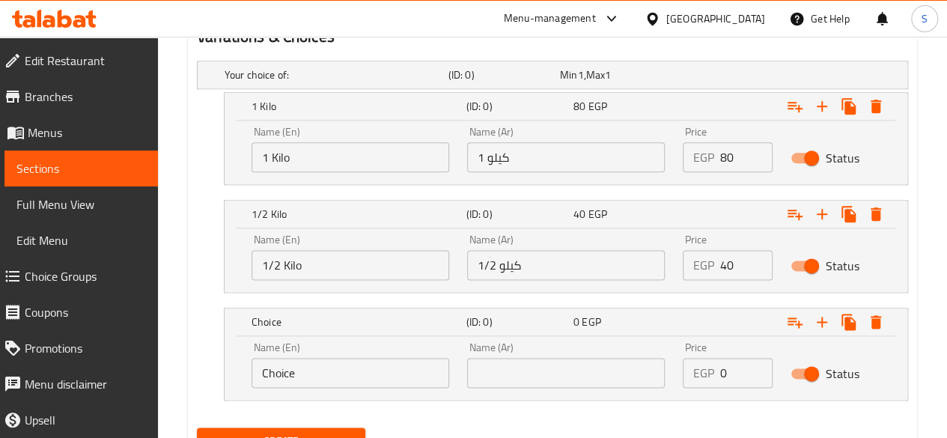
drag, startPoint x: 307, startPoint y: 368, endPoint x: 183, endPoint y: 376, distance: 124.6
click at [199, 376] on div "Choice (ID: 0) 0 EGP Name (En) Choice Name (En) Name (Ar) Name (Ar) Price EGP 0…" at bounding box center [552, 354] width 711 height 93
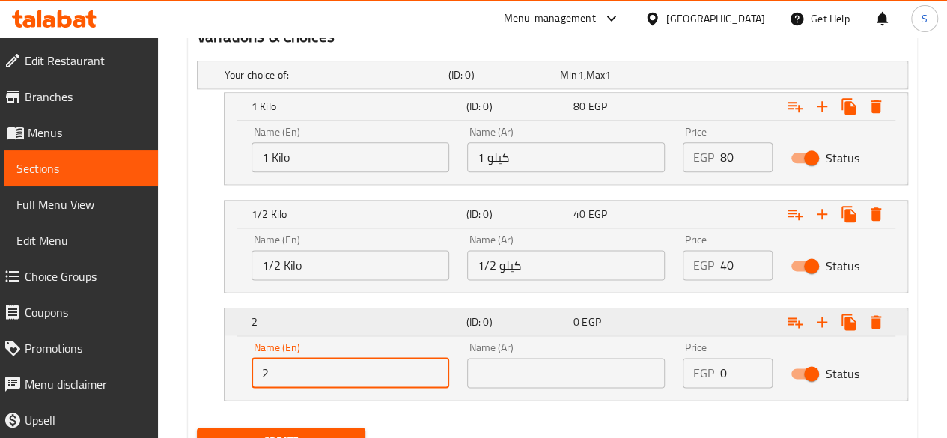
type input "2 Kilo Offer"
click at [504, 364] on input "text" at bounding box center [566, 373] width 198 height 30
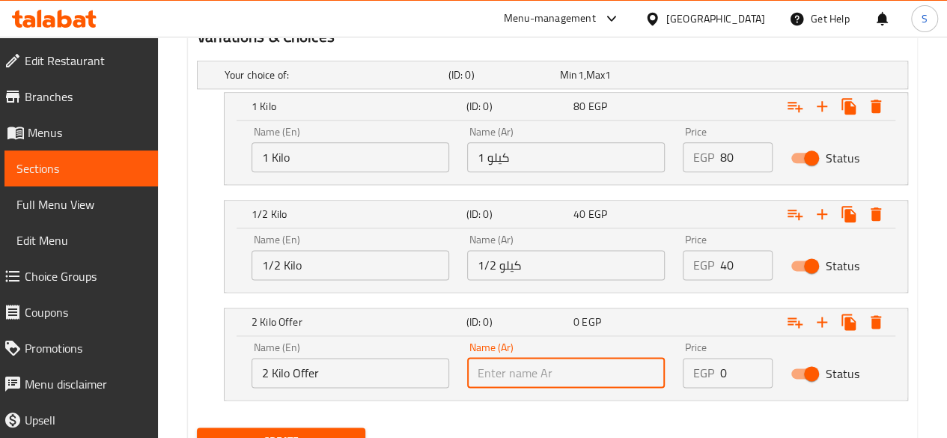
type input "2 كيلو عرض"
drag, startPoint x: 729, startPoint y: 369, endPoint x: 692, endPoint y: 368, distance: 36.7
click at [693, 368] on div "EGP 0 Price" at bounding box center [728, 373] width 90 height 30
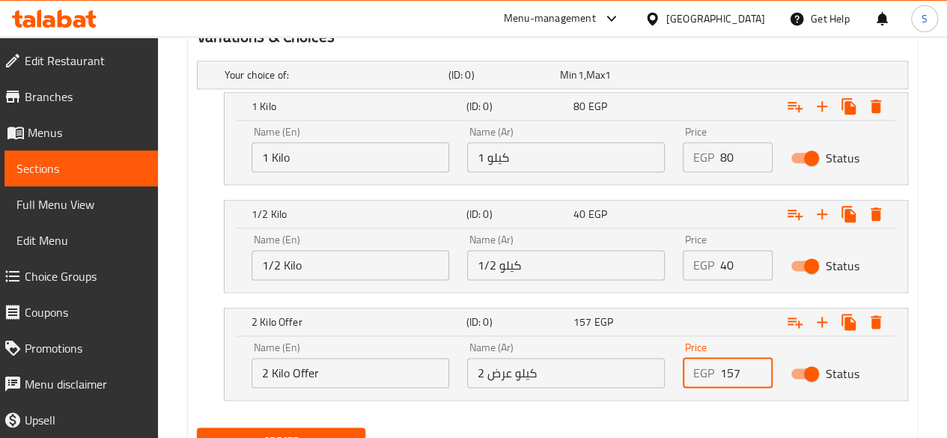
scroll to position [887, 0]
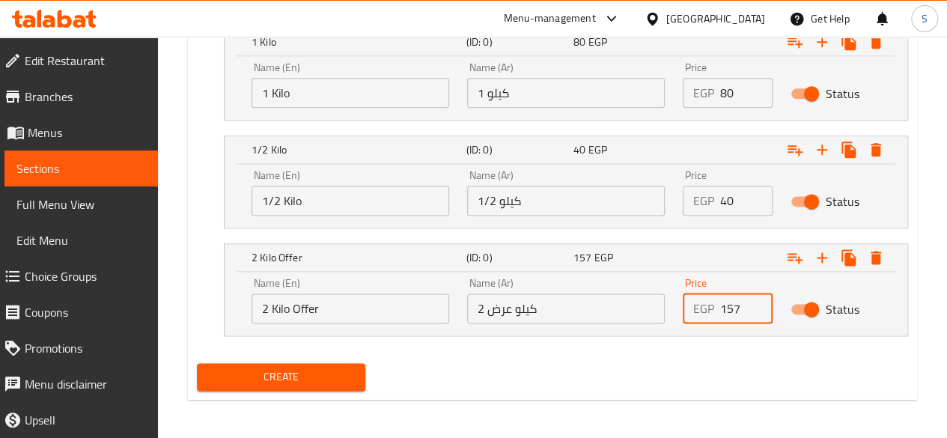
type input "157"
click at [347, 369] on span "Create" at bounding box center [281, 377] width 145 height 19
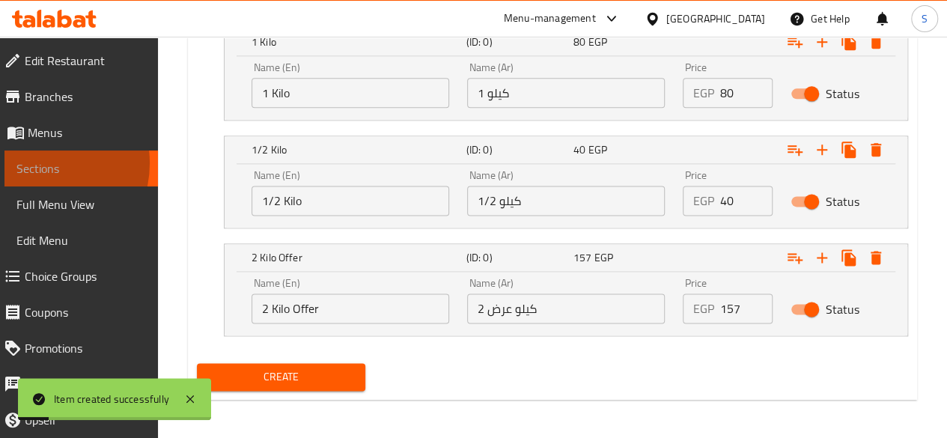
click at [37, 163] on span "Sections" at bounding box center [81, 168] width 130 height 18
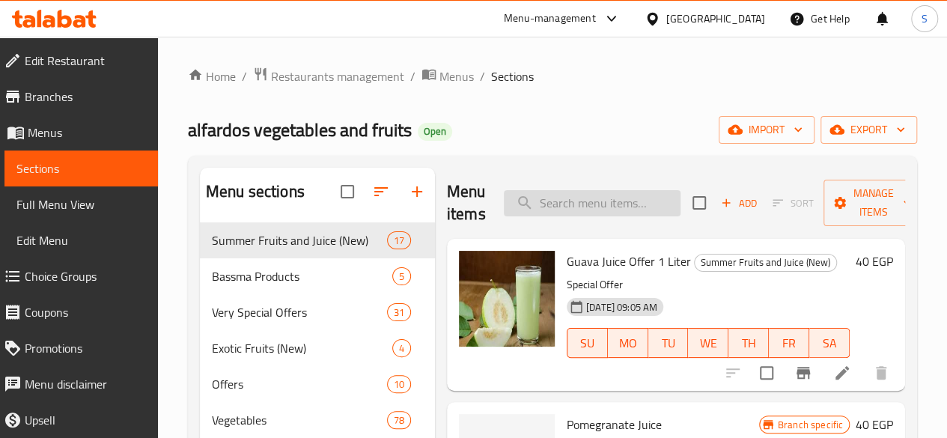
click at [535, 195] on input "search" at bounding box center [592, 203] width 177 height 26
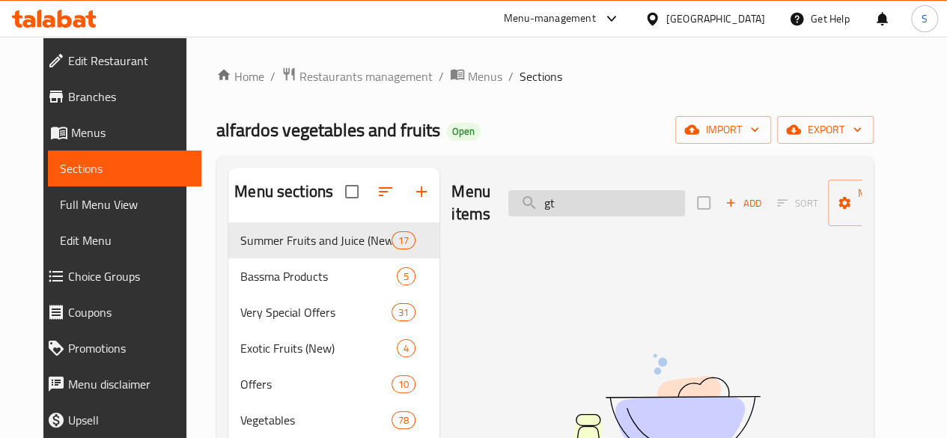
type input "g"
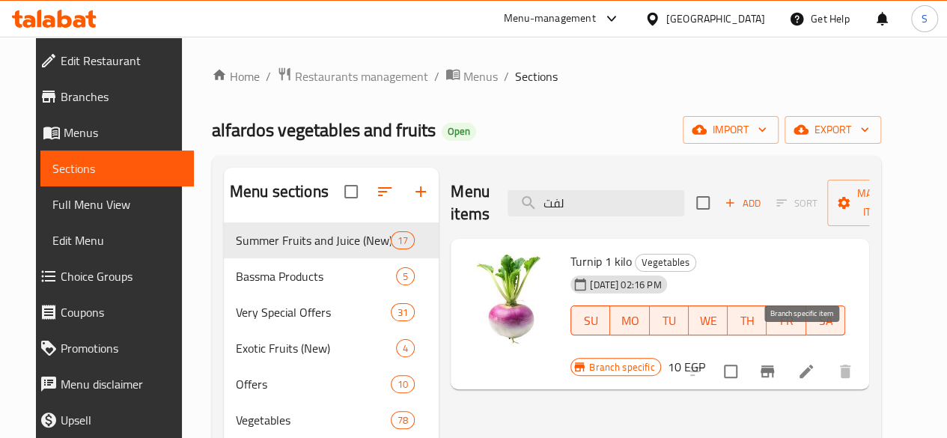
type input "لفت"
click at [774, 365] on icon "Branch-specific-item" at bounding box center [767, 371] width 13 height 12
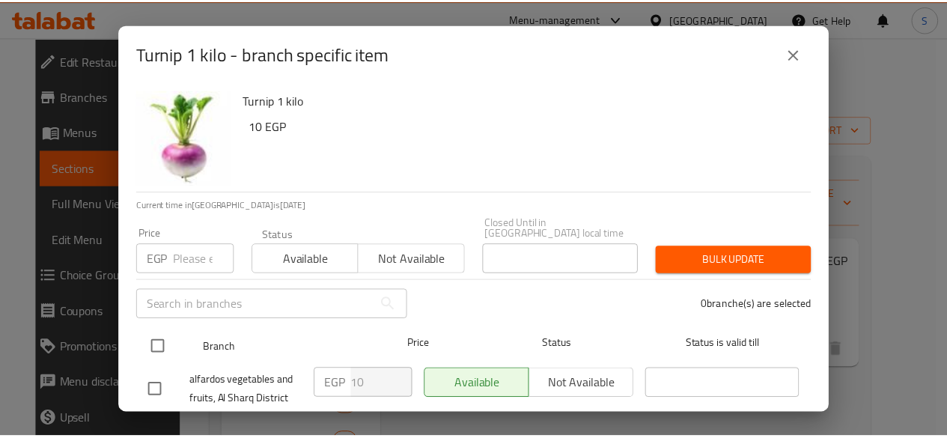
scroll to position [30, 0]
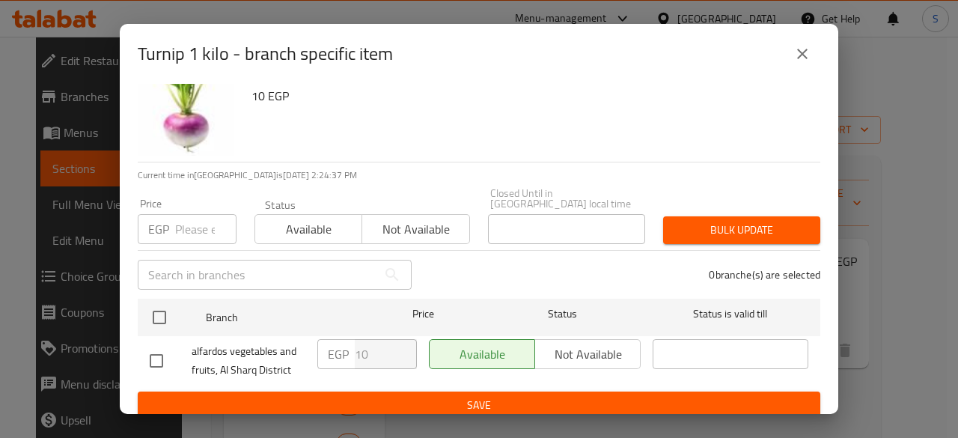
click at [190, 214] on input "number" at bounding box center [205, 229] width 61 height 30
type input "15"
click at [321, 222] on span "Available" at bounding box center [308, 230] width 95 height 22
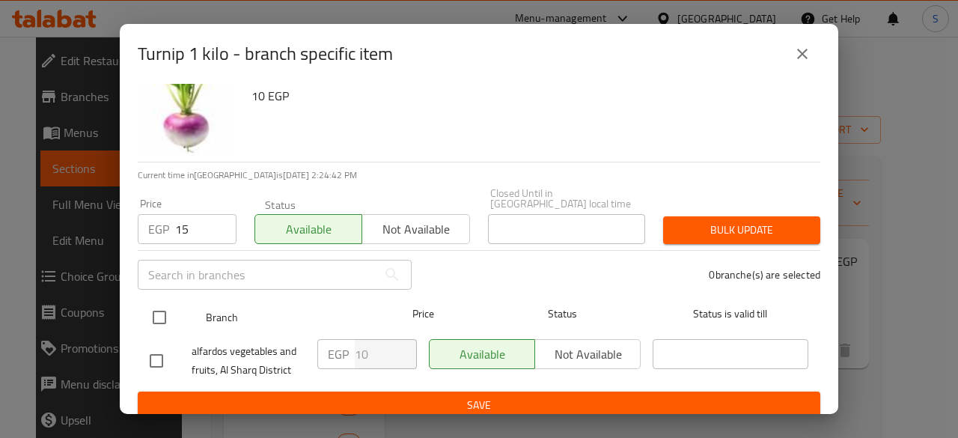
click at [167, 303] on input "checkbox" at bounding box center [159, 317] width 31 height 31
checkbox input "true"
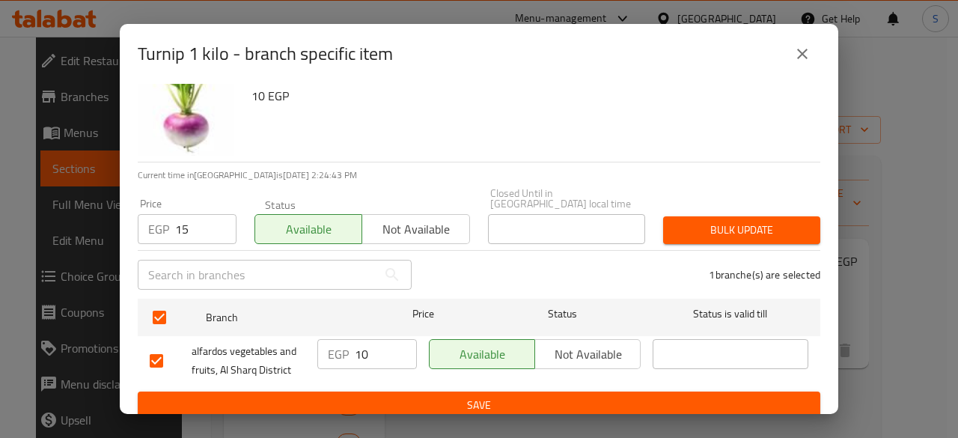
click at [710, 221] on span "Bulk update" at bounding box center [741, 230] width 133 height 19
